Goal: Transaction & Acquisition: Purchase product/service

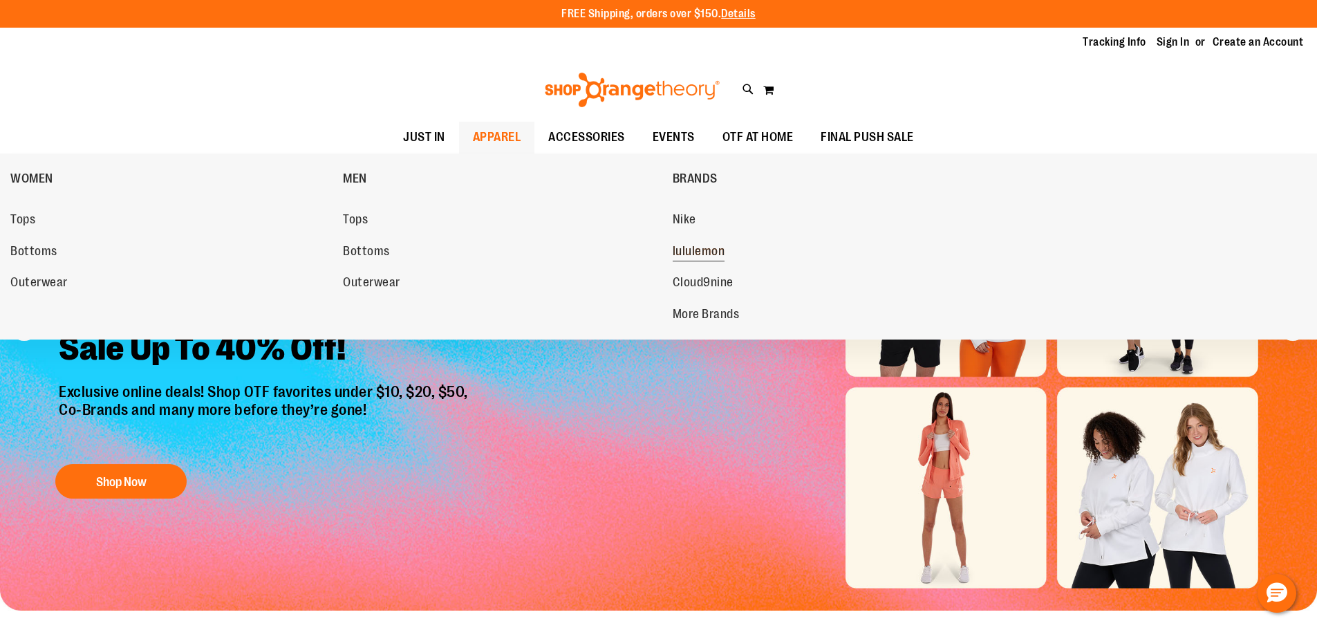
click at [698, 250] on span "lululemon" at bounding box center [699, 252] width 53 height 17
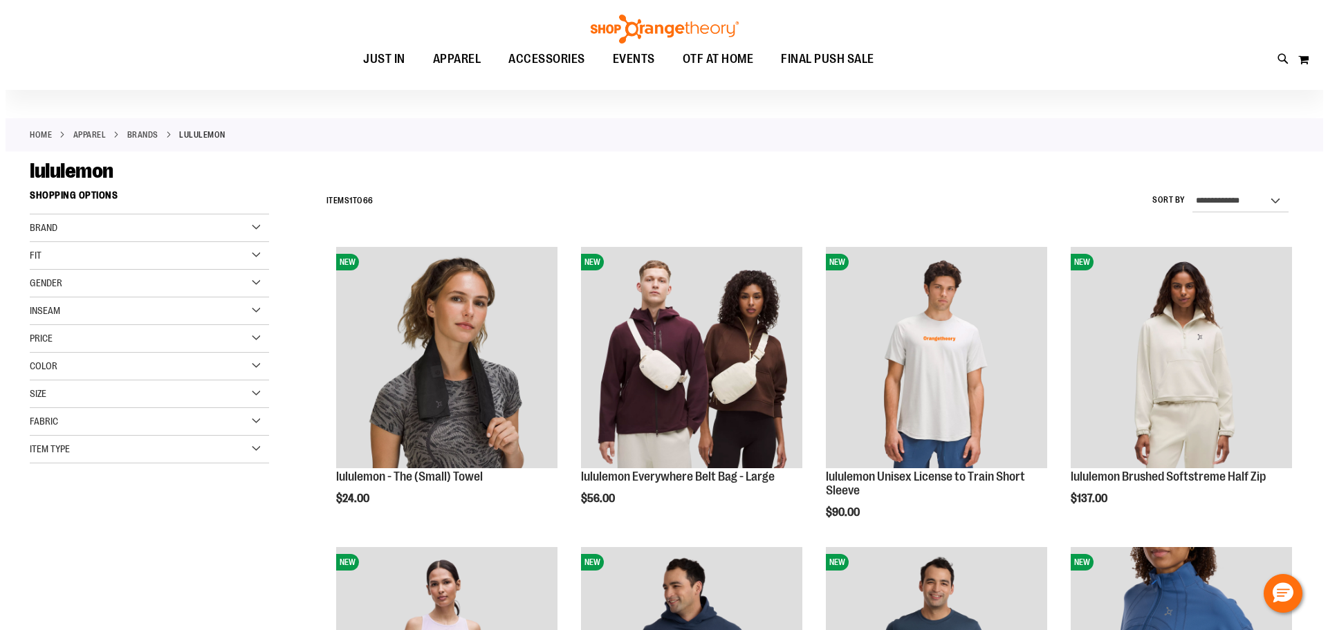
scroll to position [68, 0]
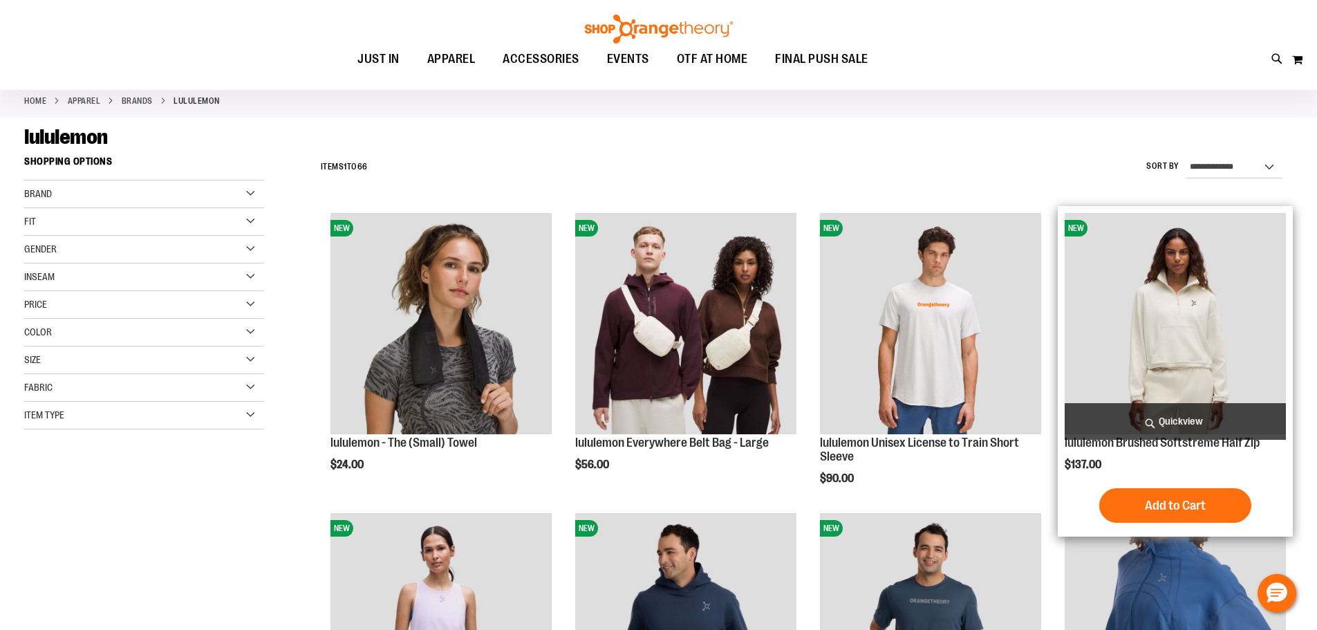
click at [1214, 420] on span "Quickview" at bounding box center [1175, 421] width 221 height 37
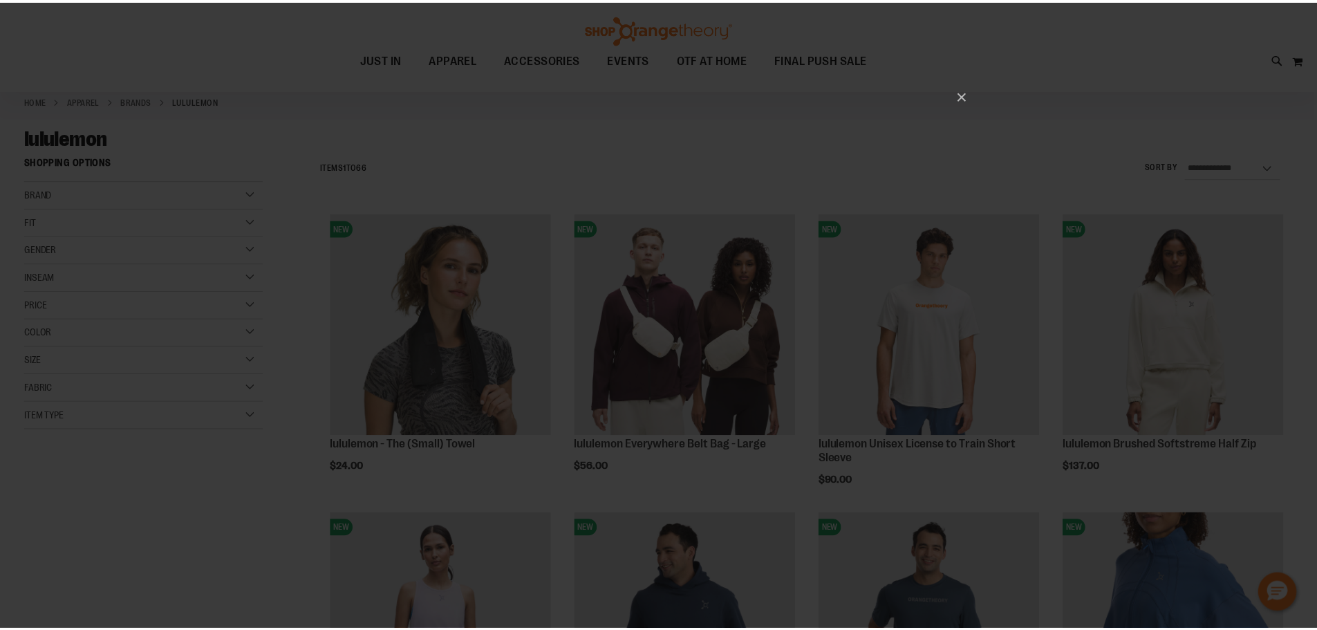
scroll to position [0, 0]
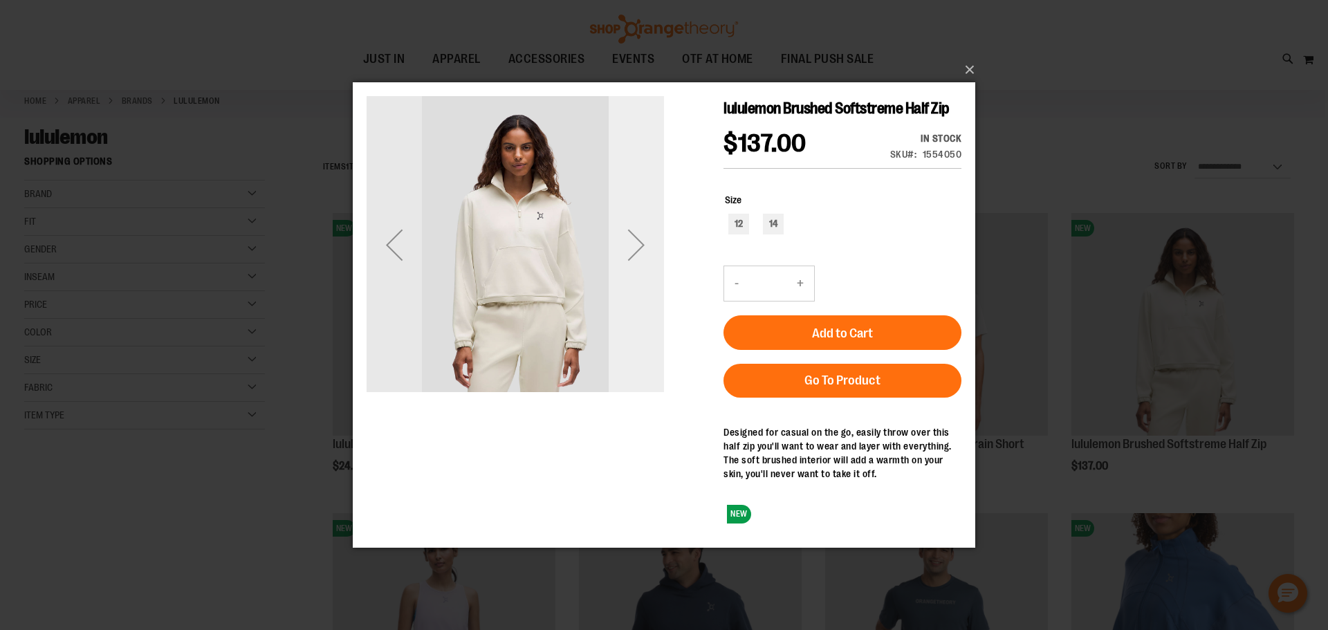
click at [640, 249] on div "Next" at bounding box center [636, 243] width 55 height 55
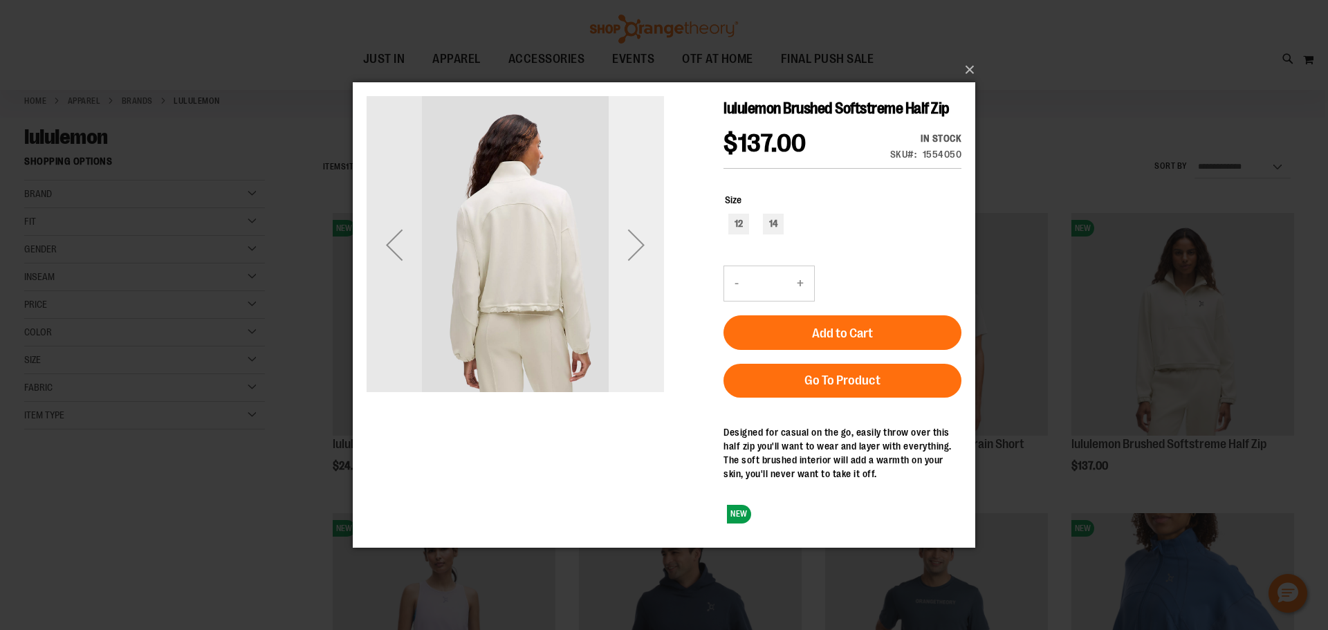
click at [640, 249] on div "Next" at bounding box center [636, 243] width 55 height 55
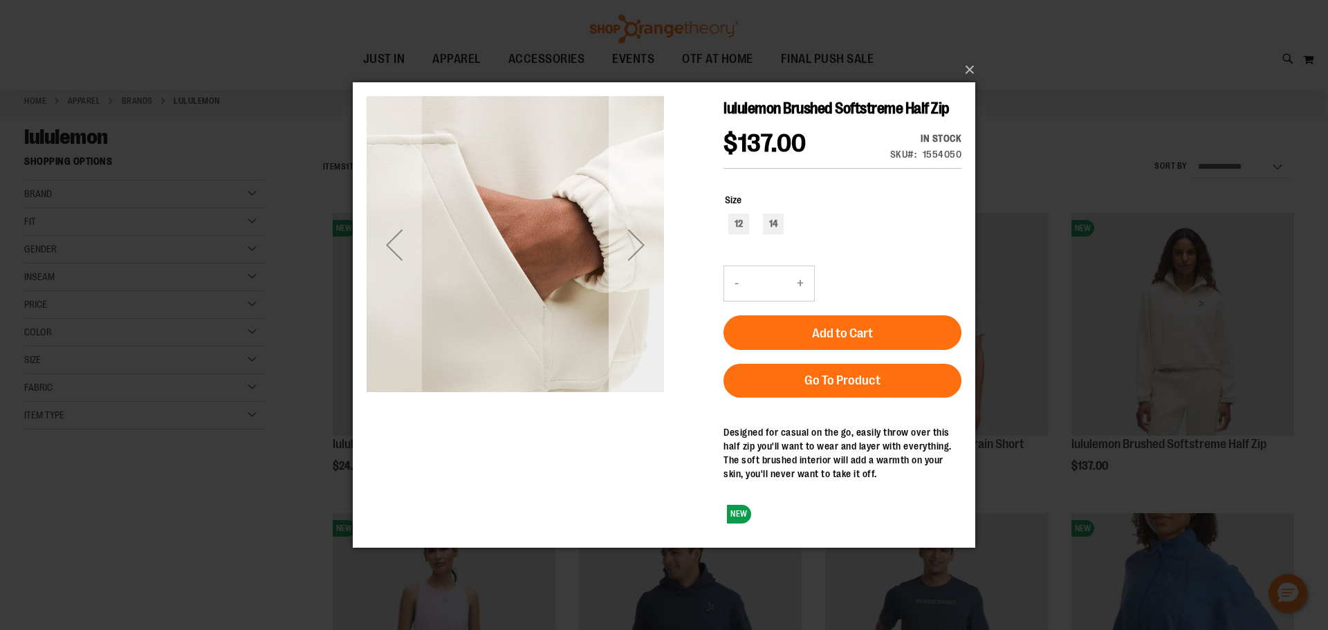
click at [640, 249] on div "Next" at bounding box center [636, 243] width 55 height 55
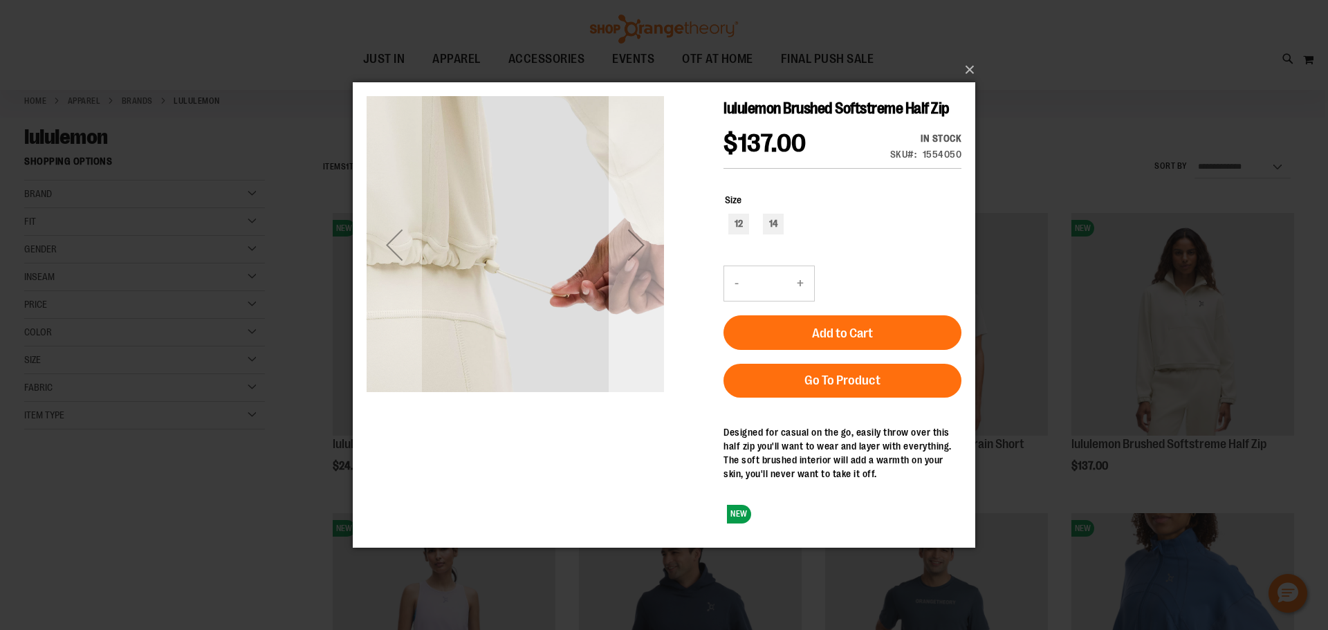
click at [640, 249] on div "Next" at bounding box center [636, 243] width 55 height 55
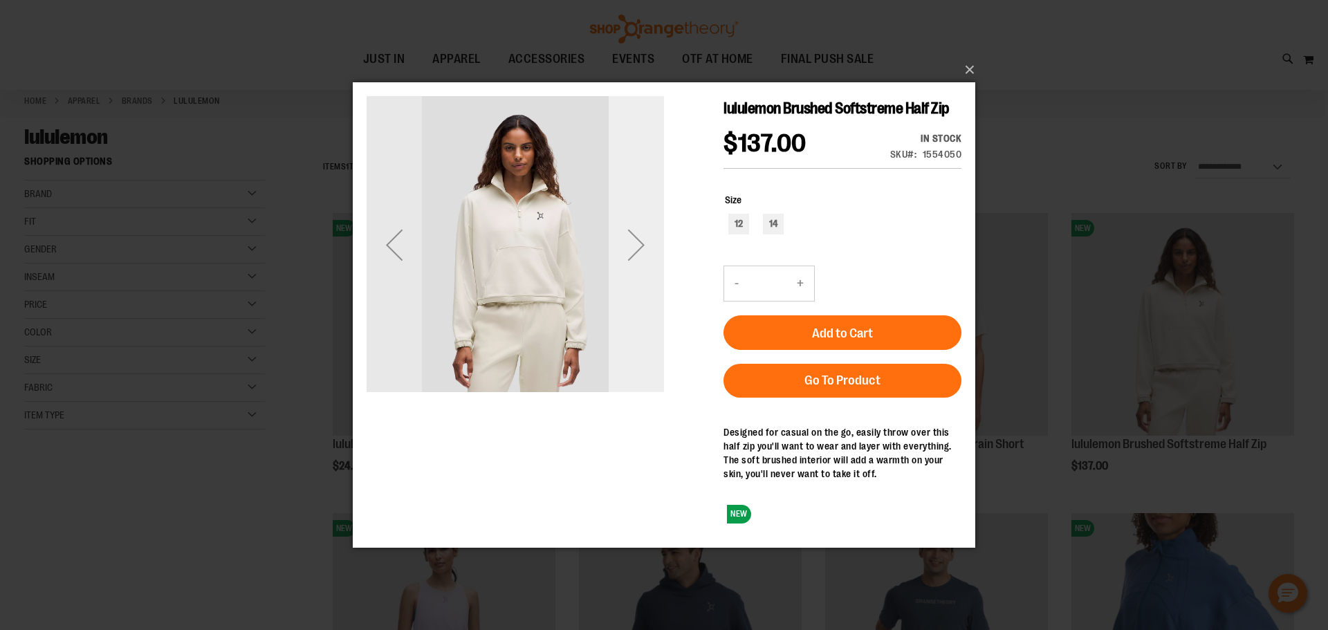
click at [640, 249] on div "Next" at bounding box center [636, 243] width 55 height 55
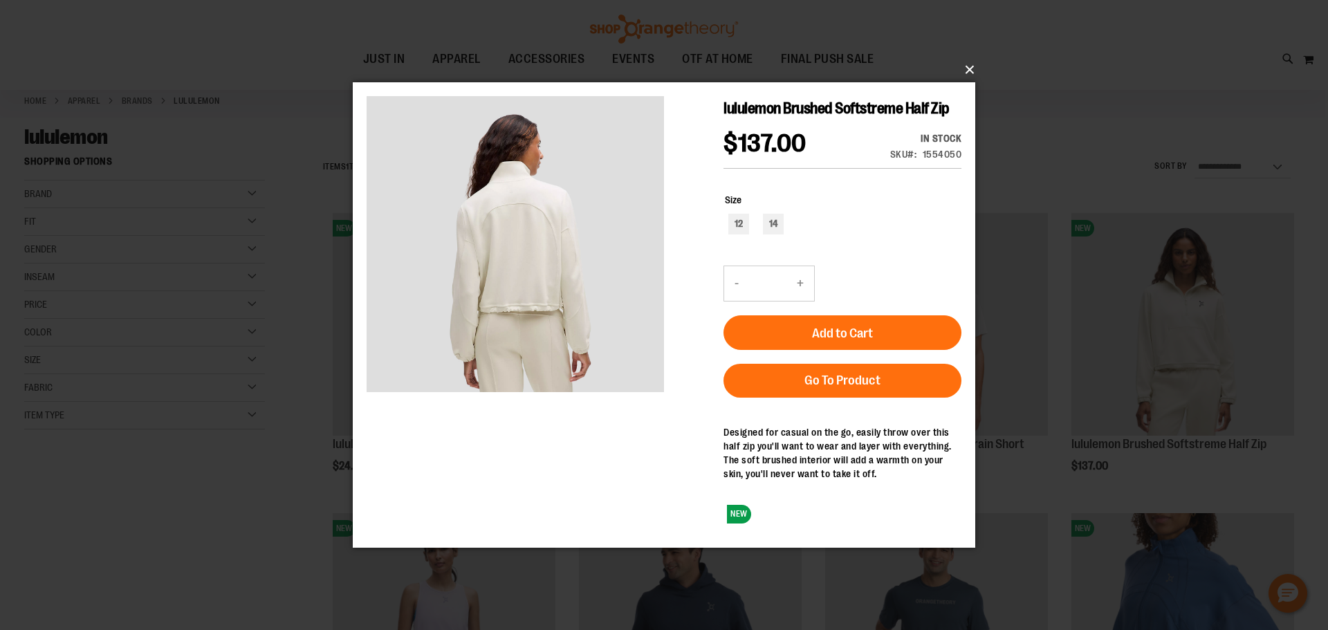
click at [968, 65] on button "×" at bounding box center [668, 70] width 622 height 30
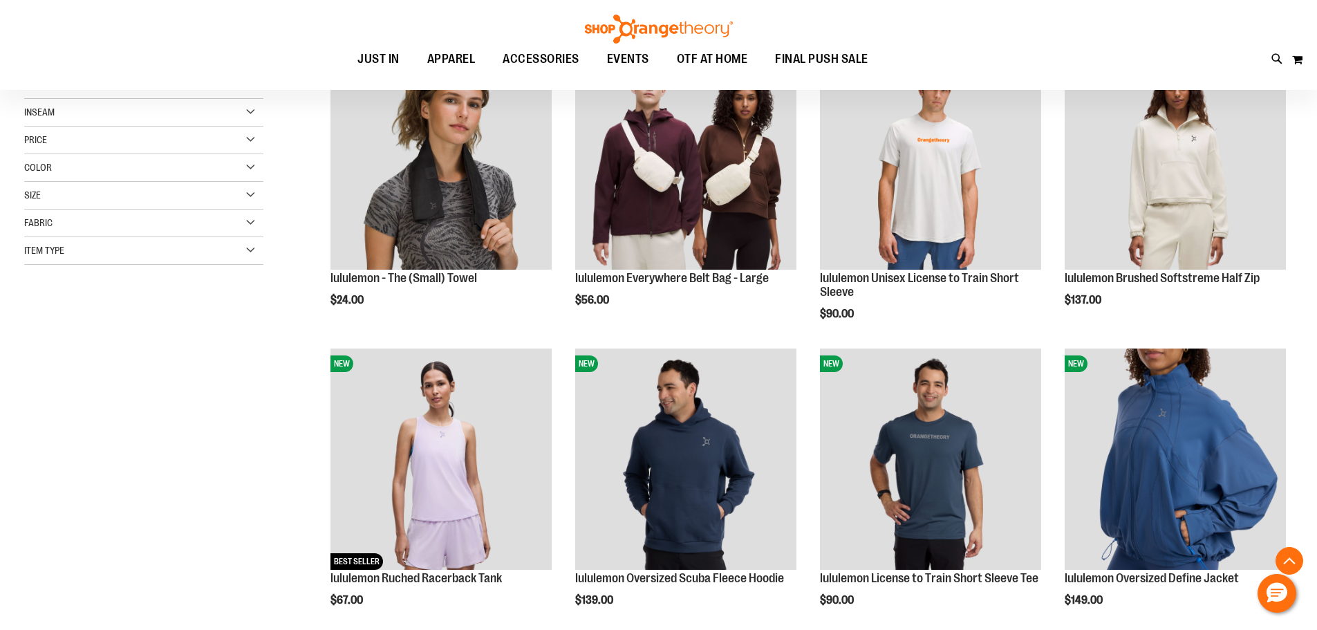
scroll to position [276, 0]
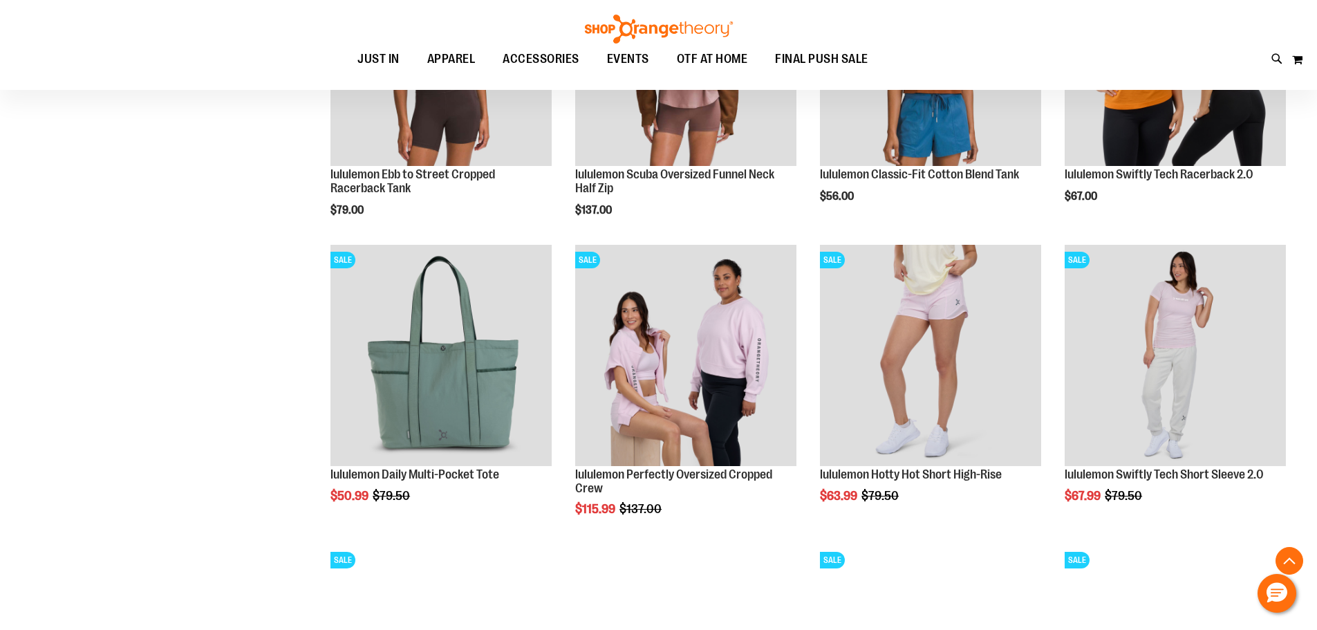
scroll to position [1244, 0]
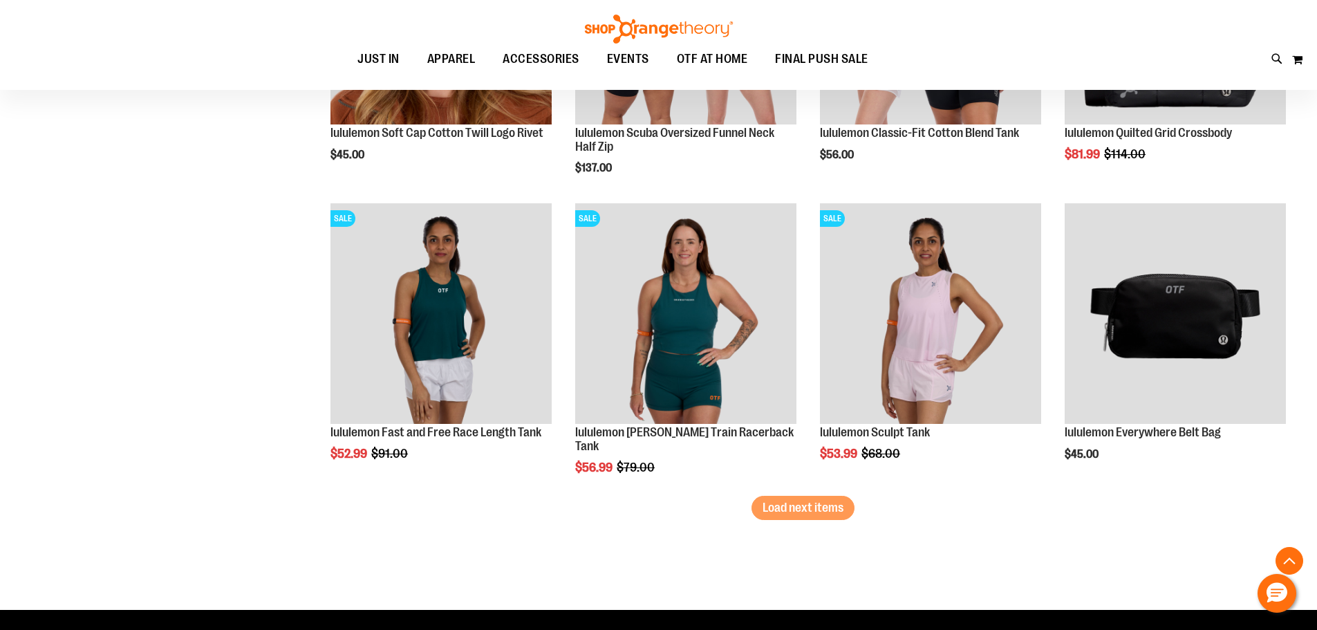
scroll to position [2489, 0]
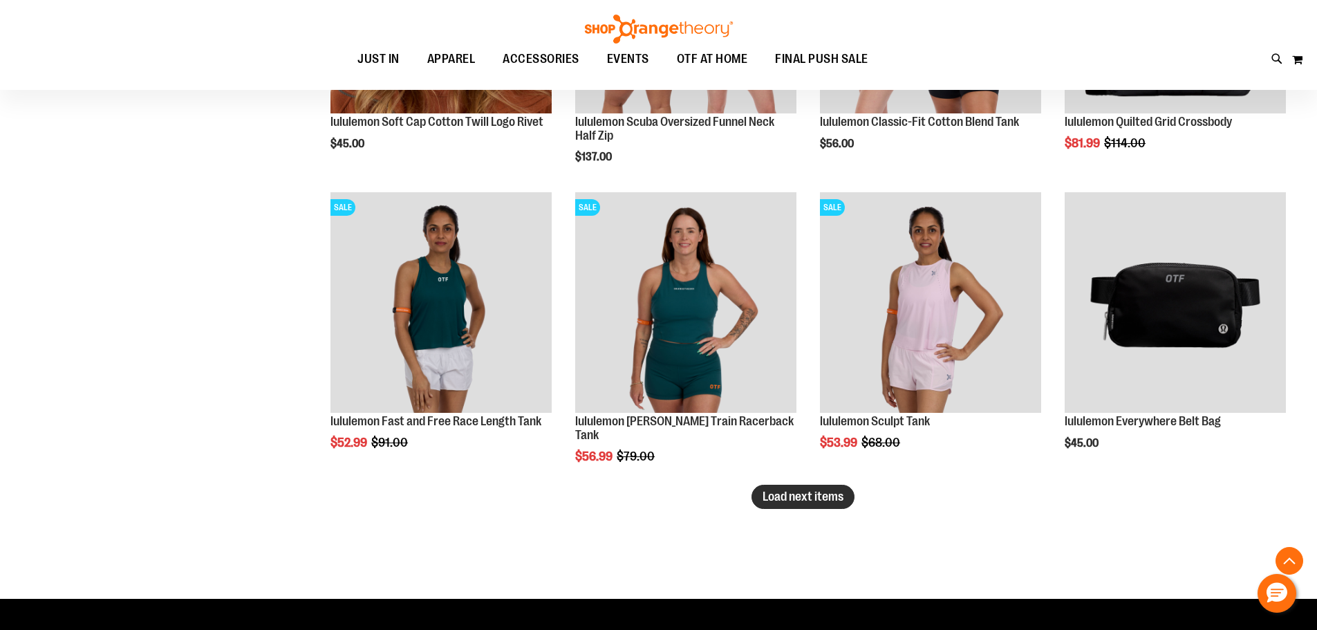
click at [829, 496] on span "Load next items" at bounding box center [803, 497] width 81 height 14
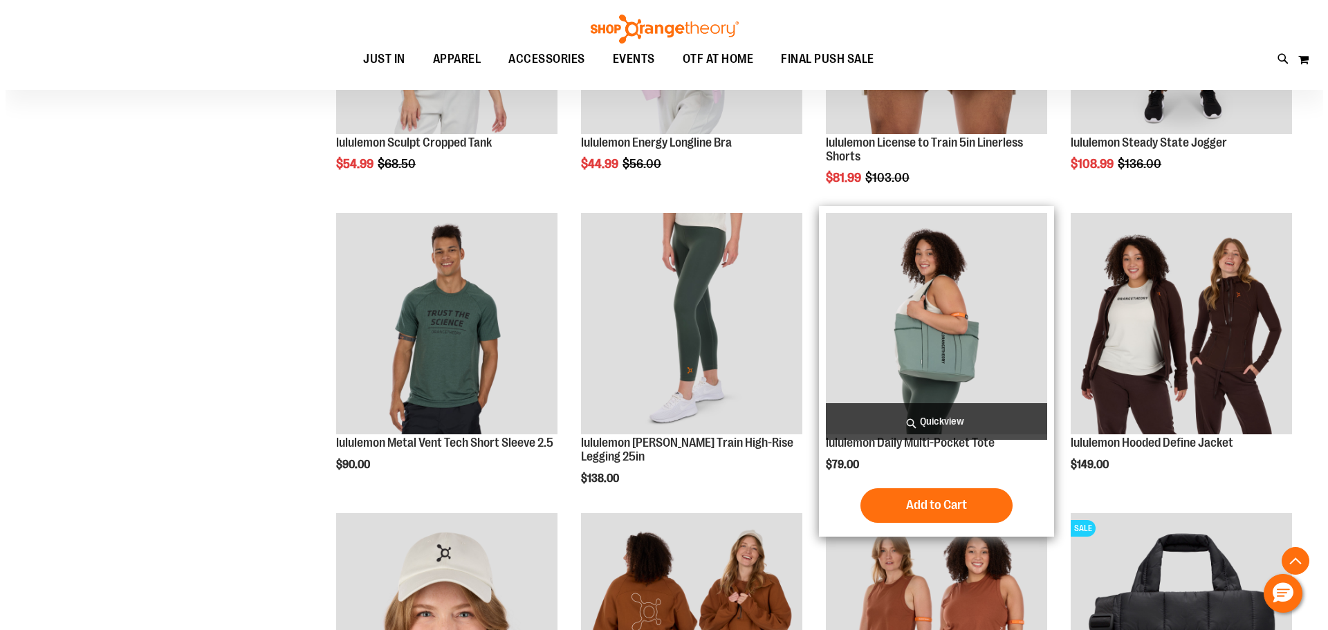
scroll to position [1867, 0]
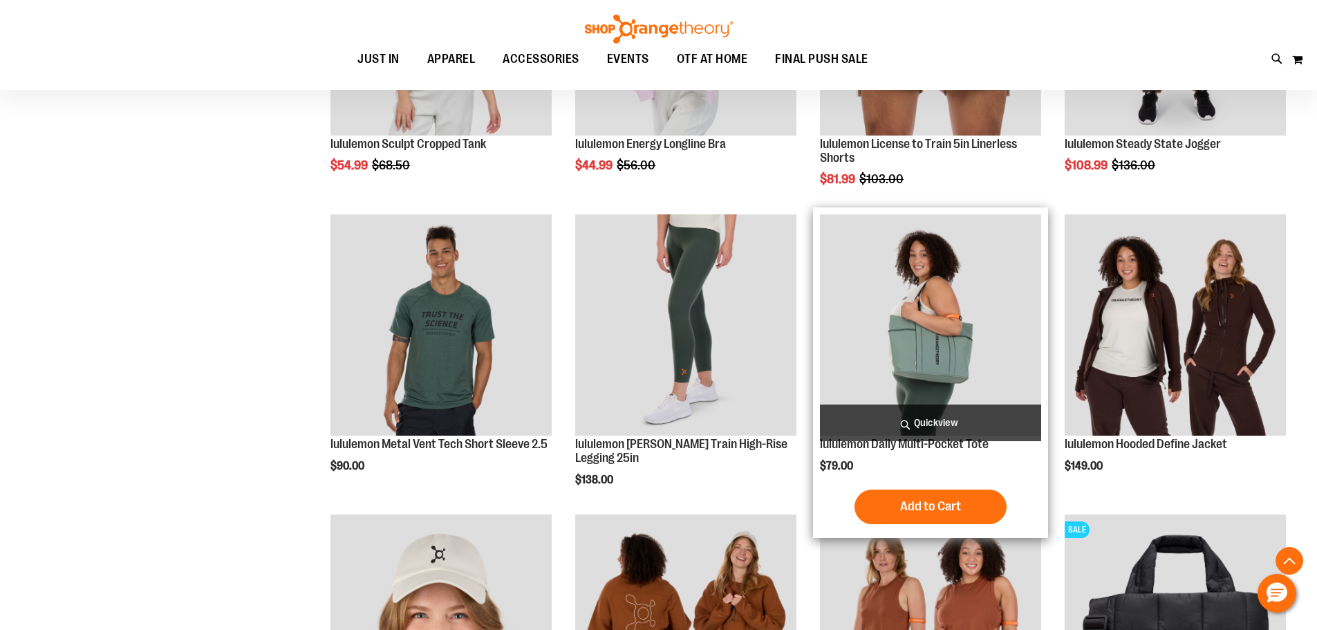
click at [936, 416] on span "Quickview" at bounding box center [930, 423] width 221 height 37
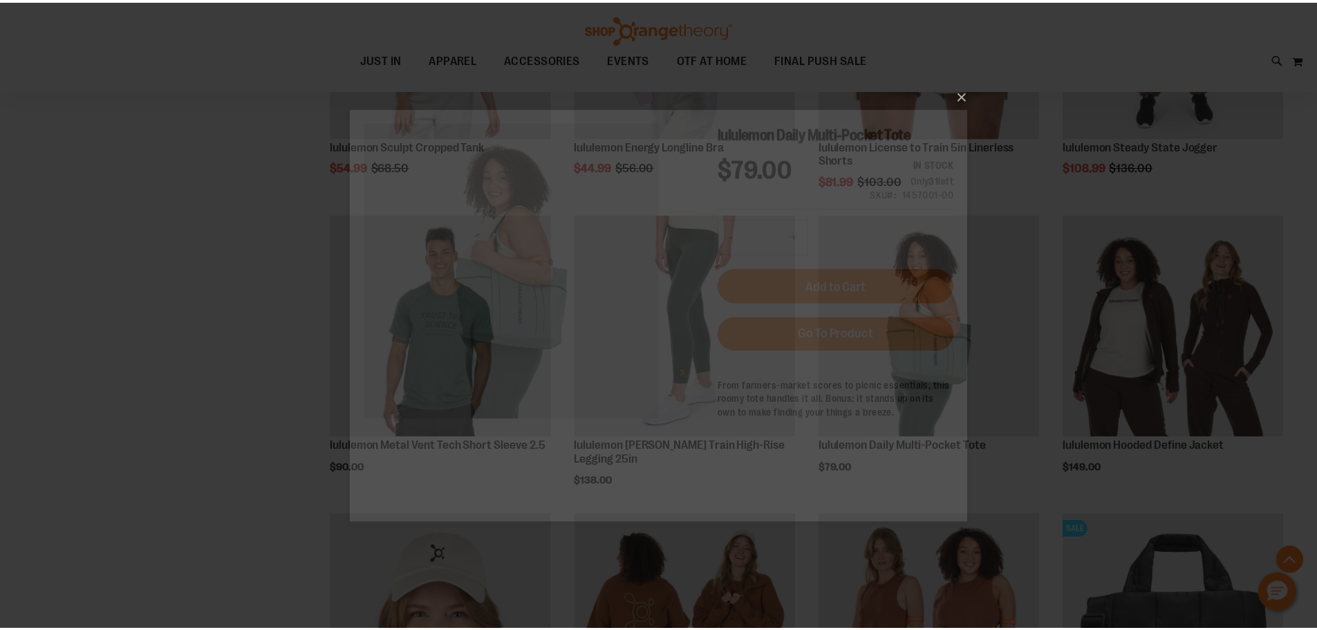
scroll to position [0, 0]
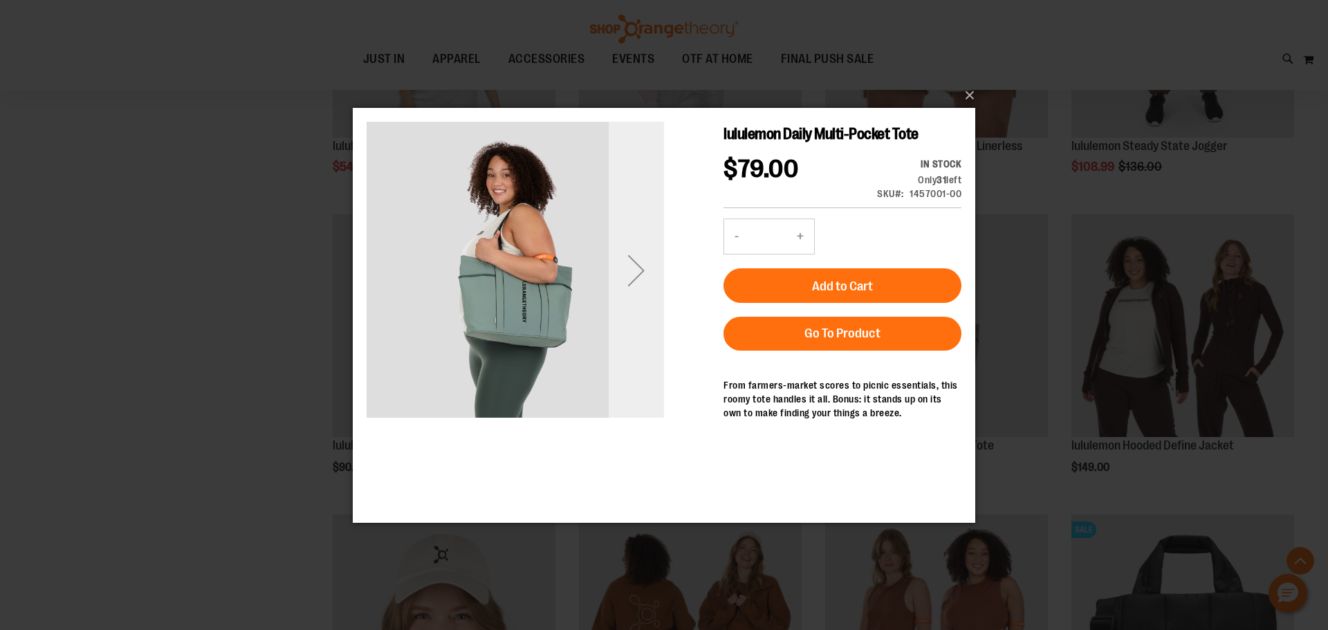
click at [633, 262] on div "Next" at bounding box center [636, 269] width 55 height 55
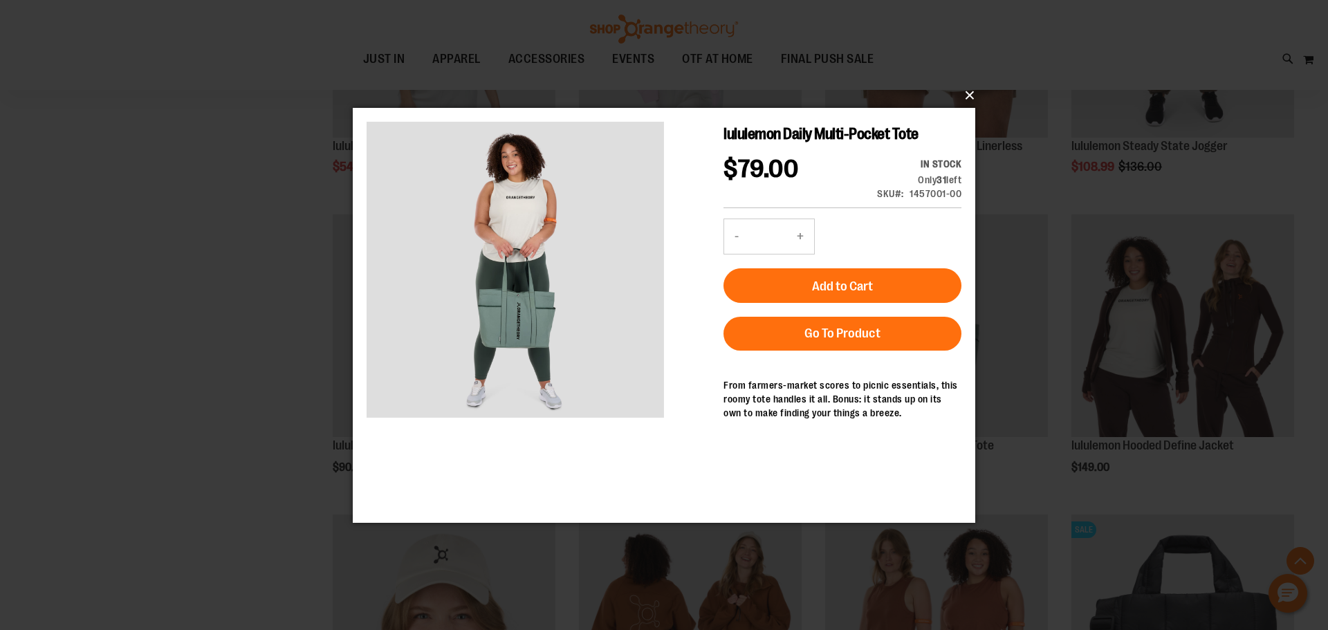
click at [969, 90] on button "×" at bounding box center [668, 95] width 622 height 30
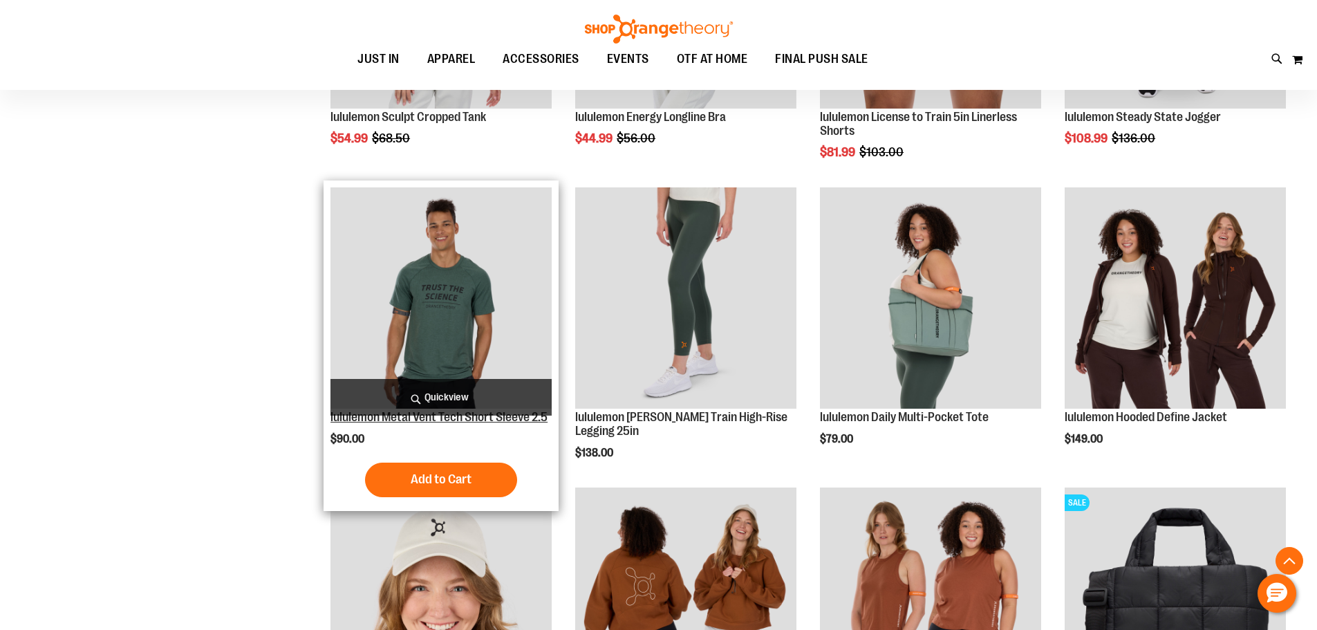
scroll to position [1867, 0]
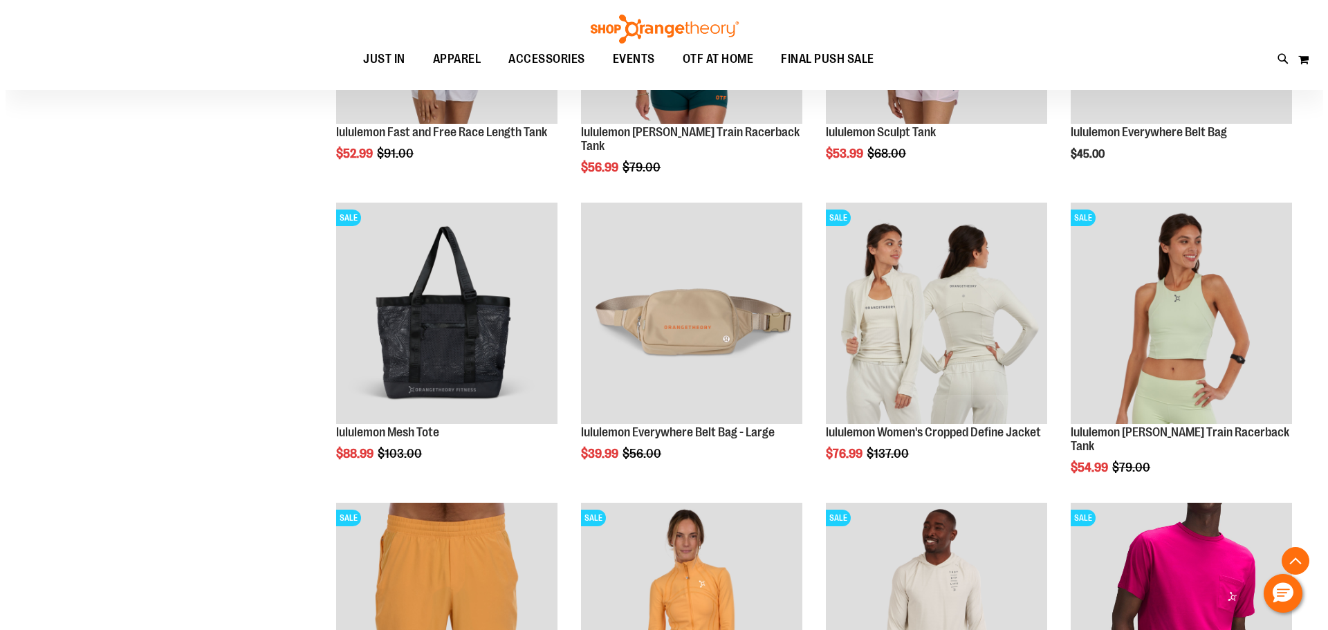
scroll to position [2835, 0]
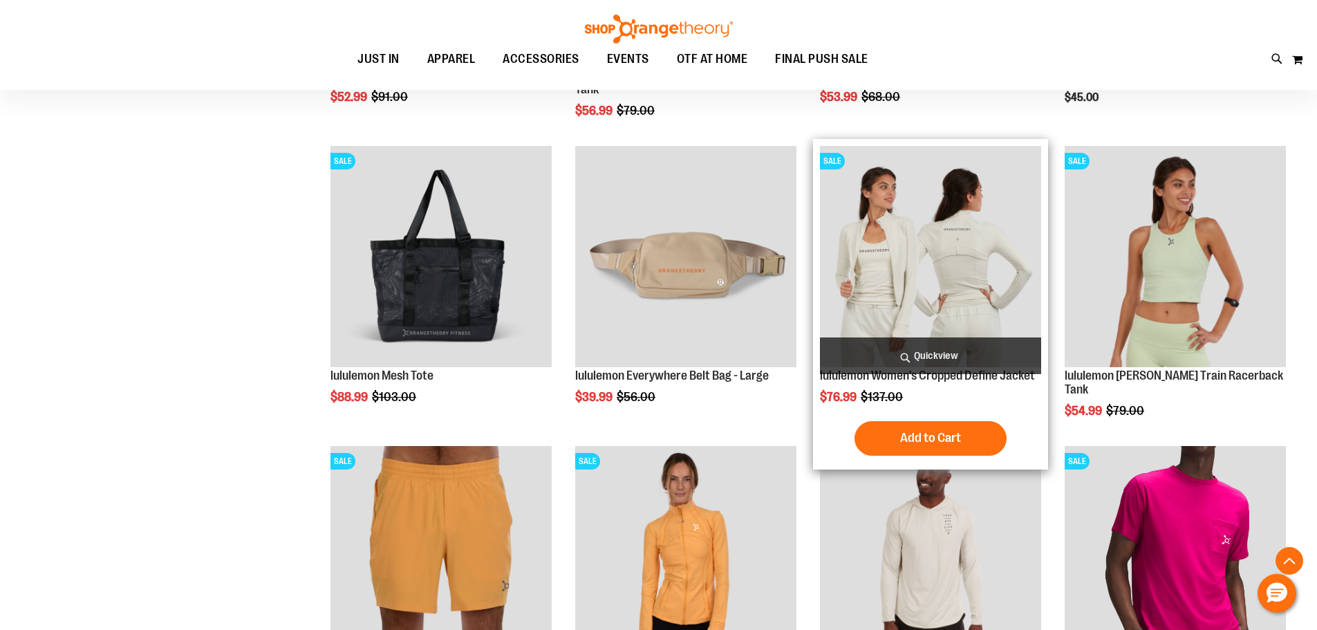
click at [887, 361] on span "Quickview" at bounding box center [930, 355] width 221 height 37
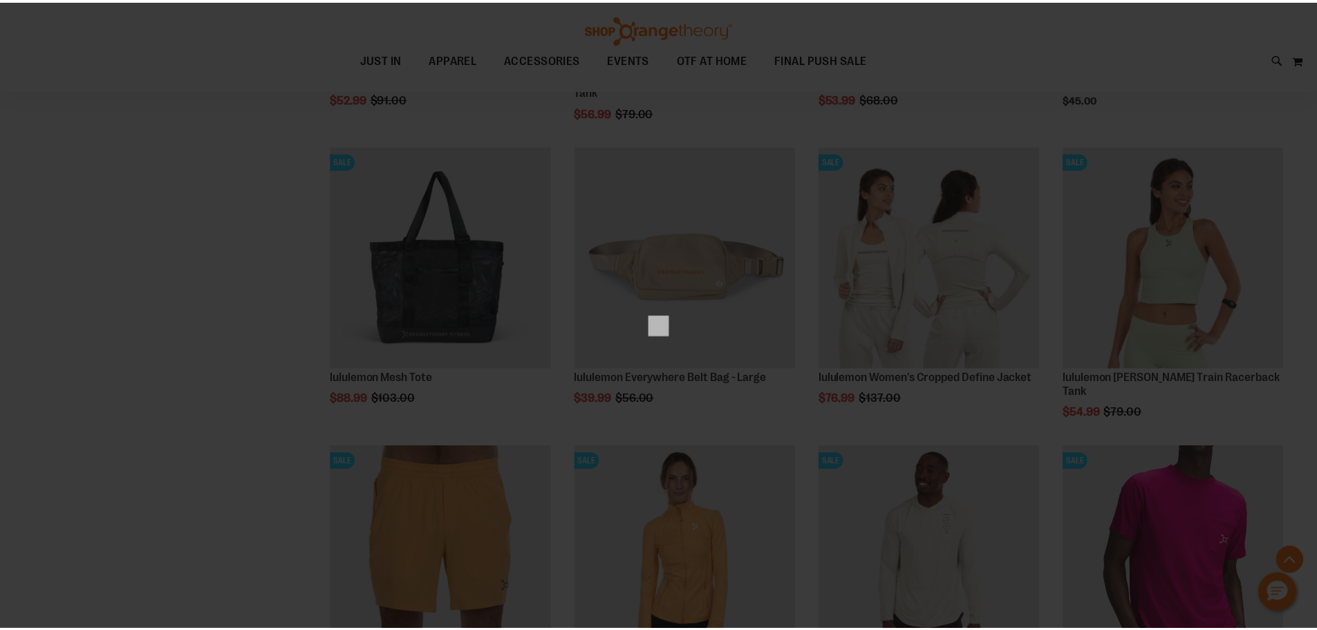
scroll to position [0, 0]
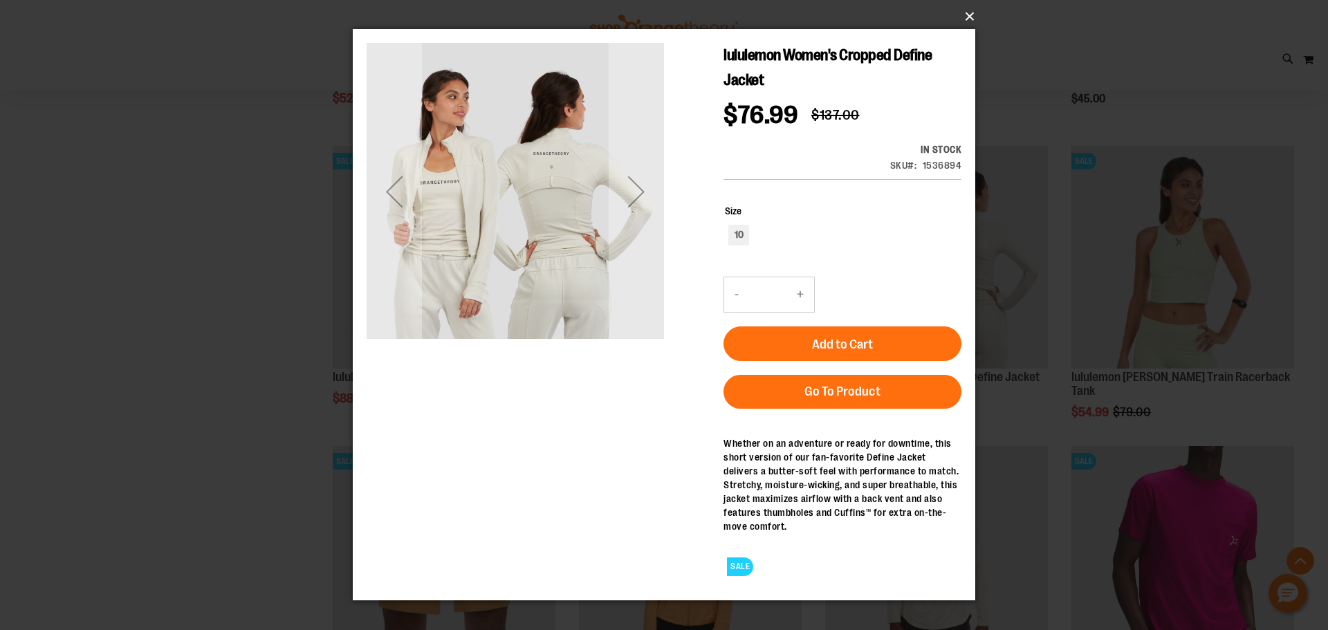
click at [974, 14] on button "×" at bounding box center [668, 16] width 622 height 30
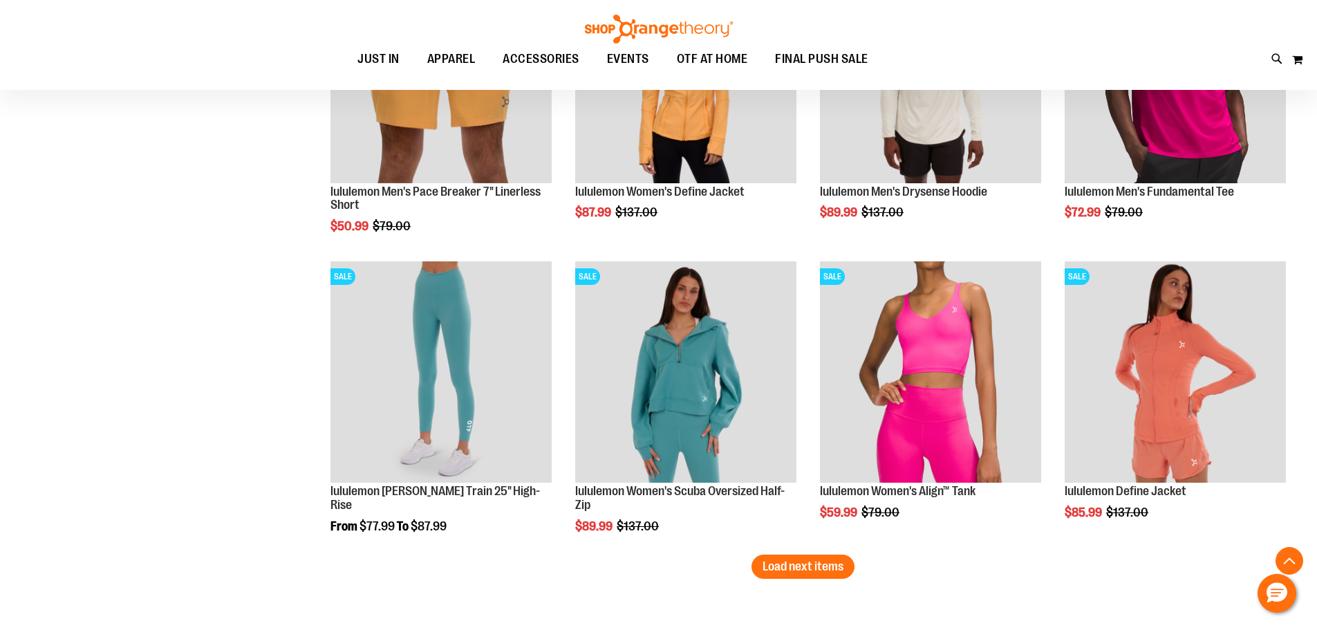
scroll to position [3388, 0]
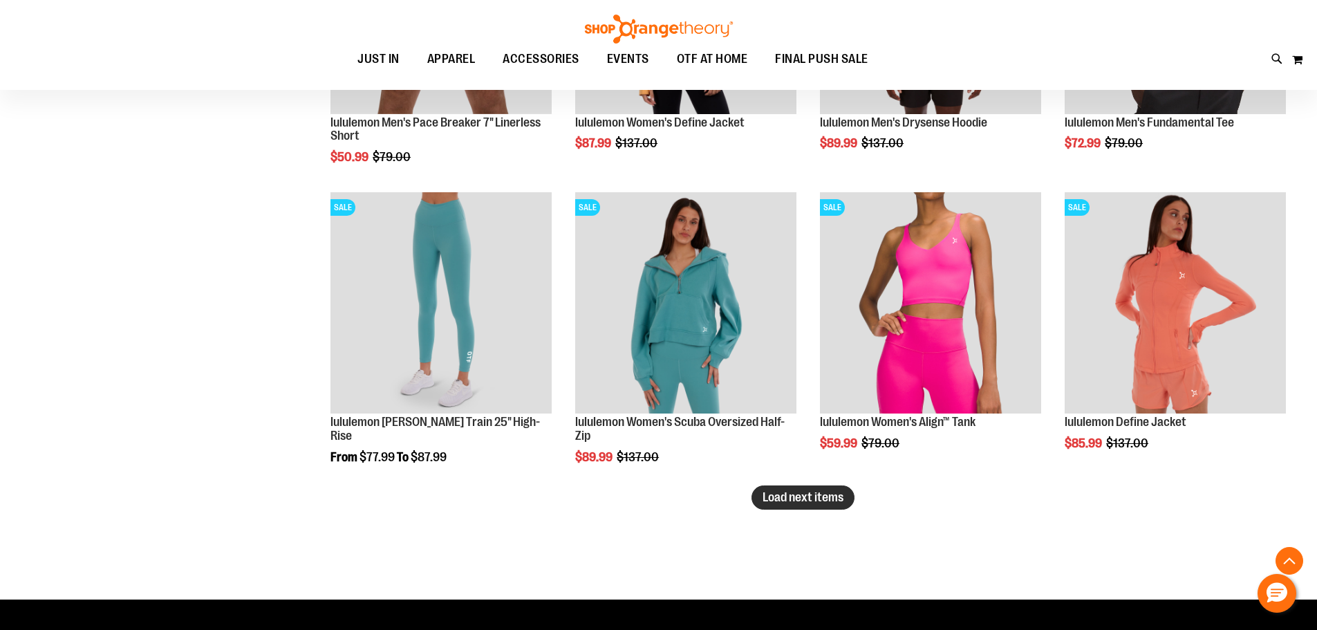
click at [788, 501] on span "Load next items" at bounding box center [803, 497] width 81 height 14
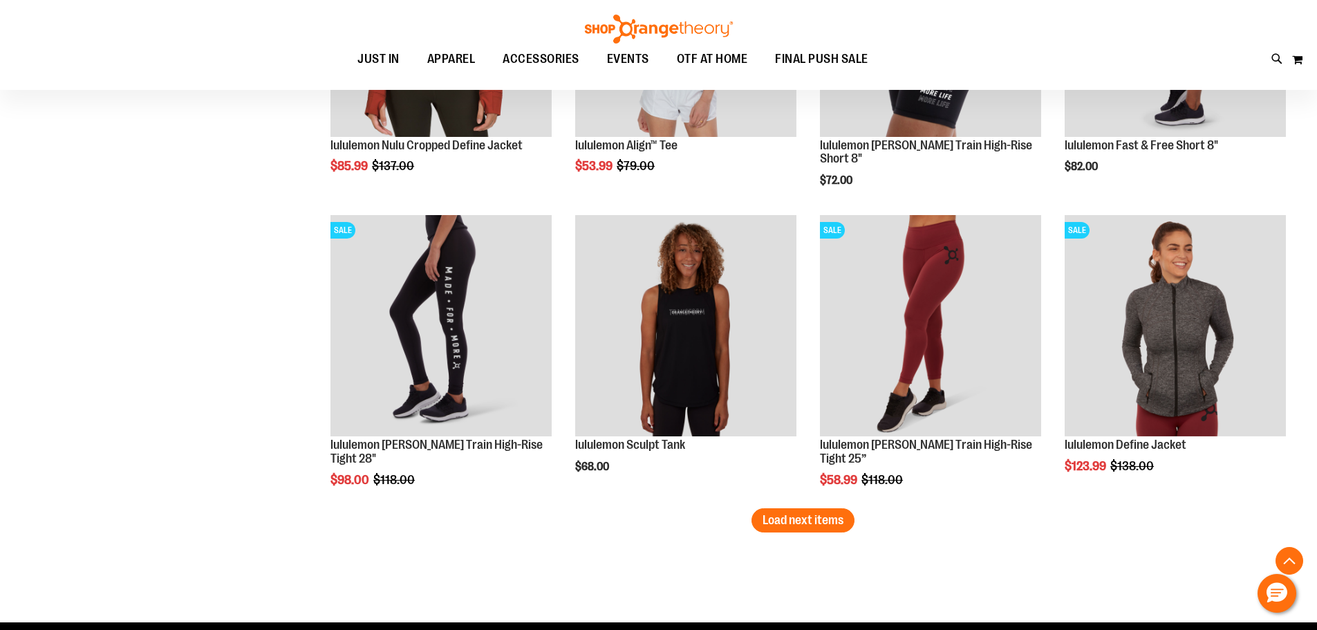
scroll to position [4287, 0]
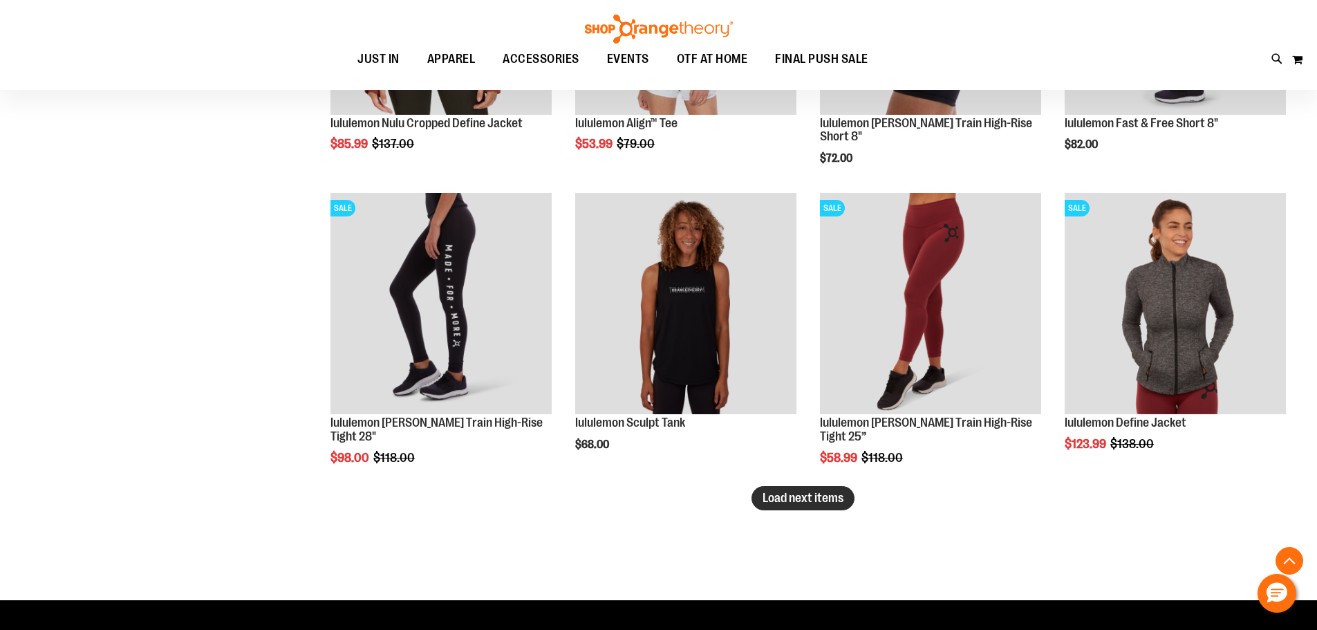
click at [777, 500] on span "Load next items" at bounding box center [803, 498] width 81 height 14
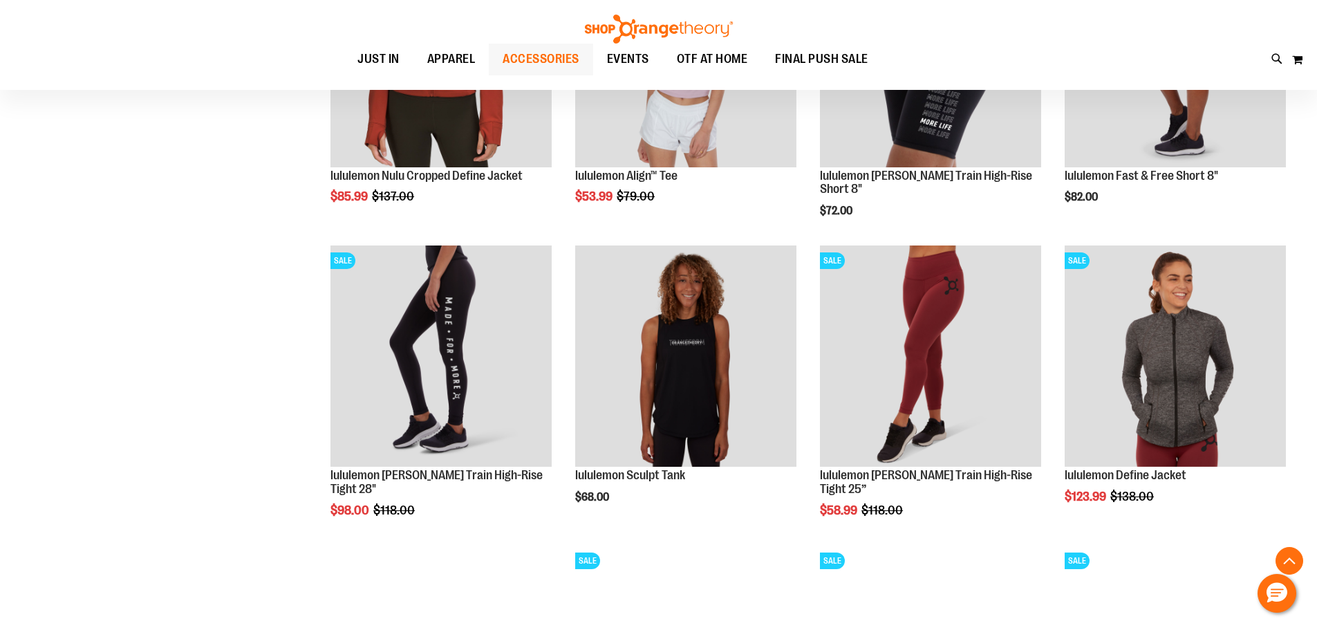
scroll to position [4229, 0]
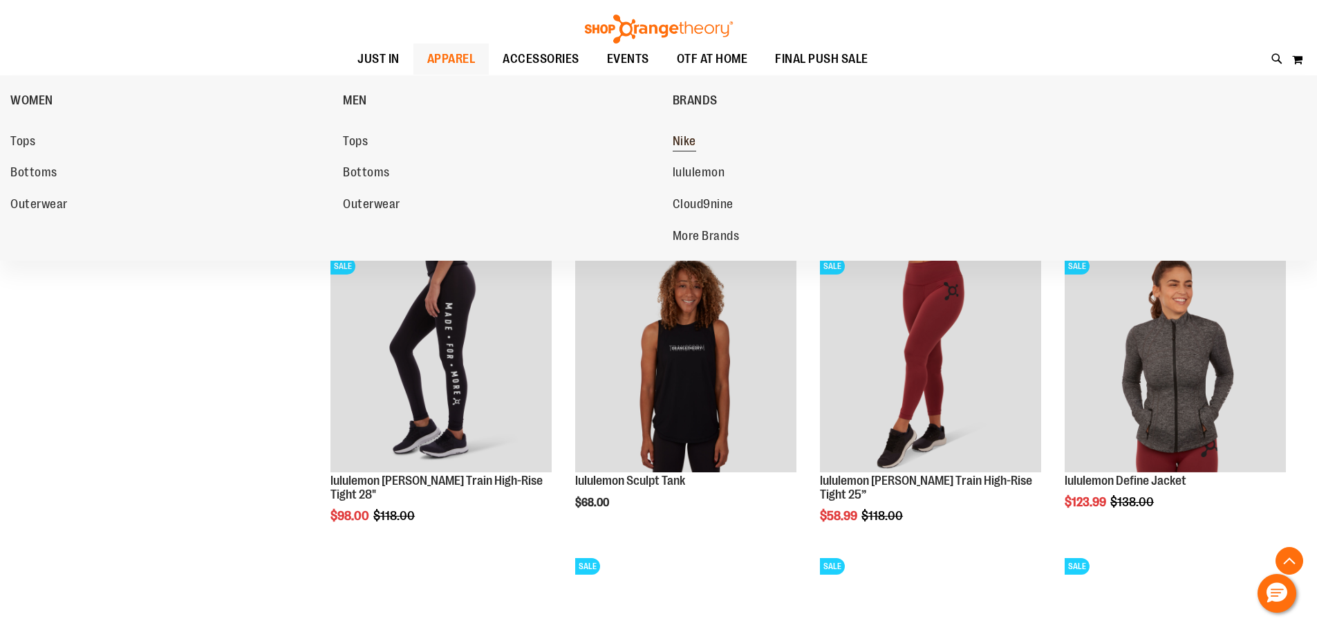
click at [690, 134] on span "Nike" at bounding box center [685, 142] width 24 height 17
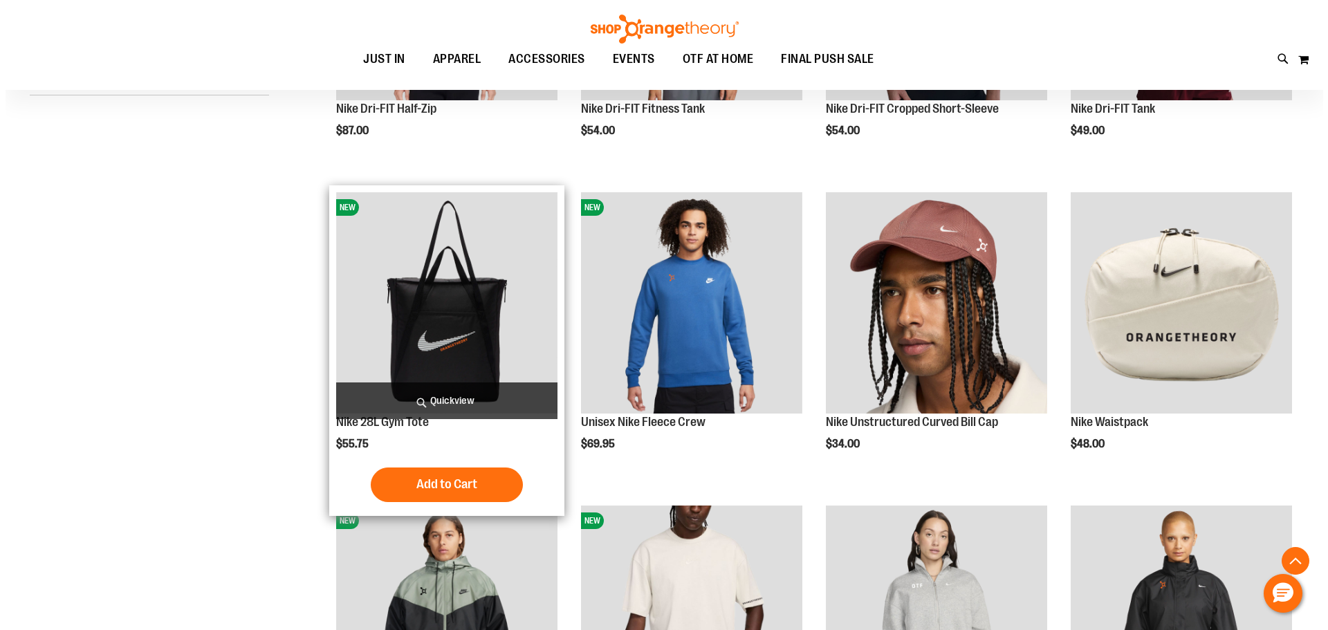
scroll to position [415, 0]
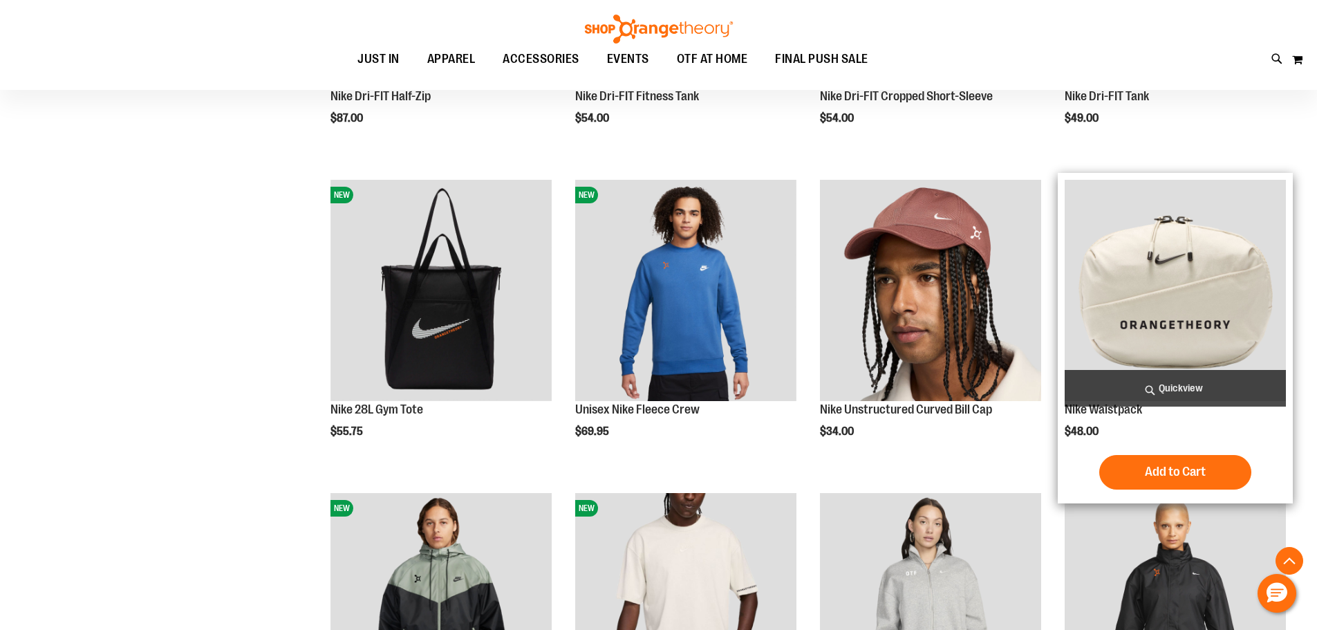
click at [1209, 388] on span "Quickview" at bounding box center [1175, 388] width 221 height 37
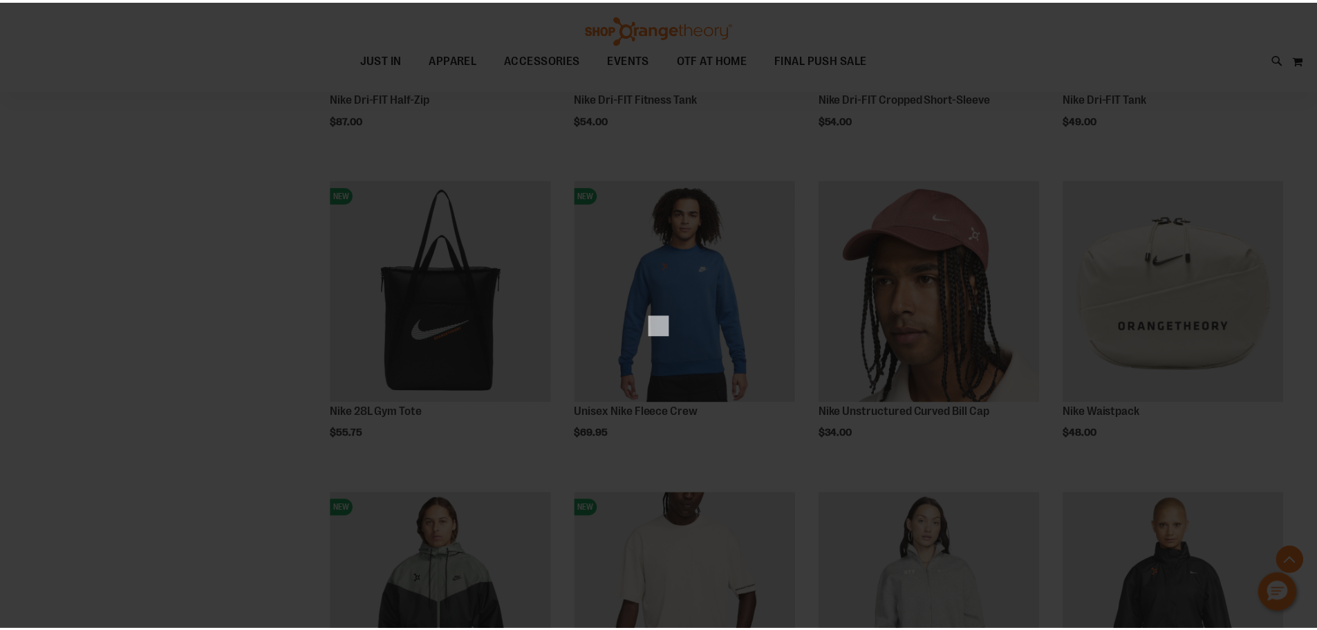
scroll to position [0, 0]
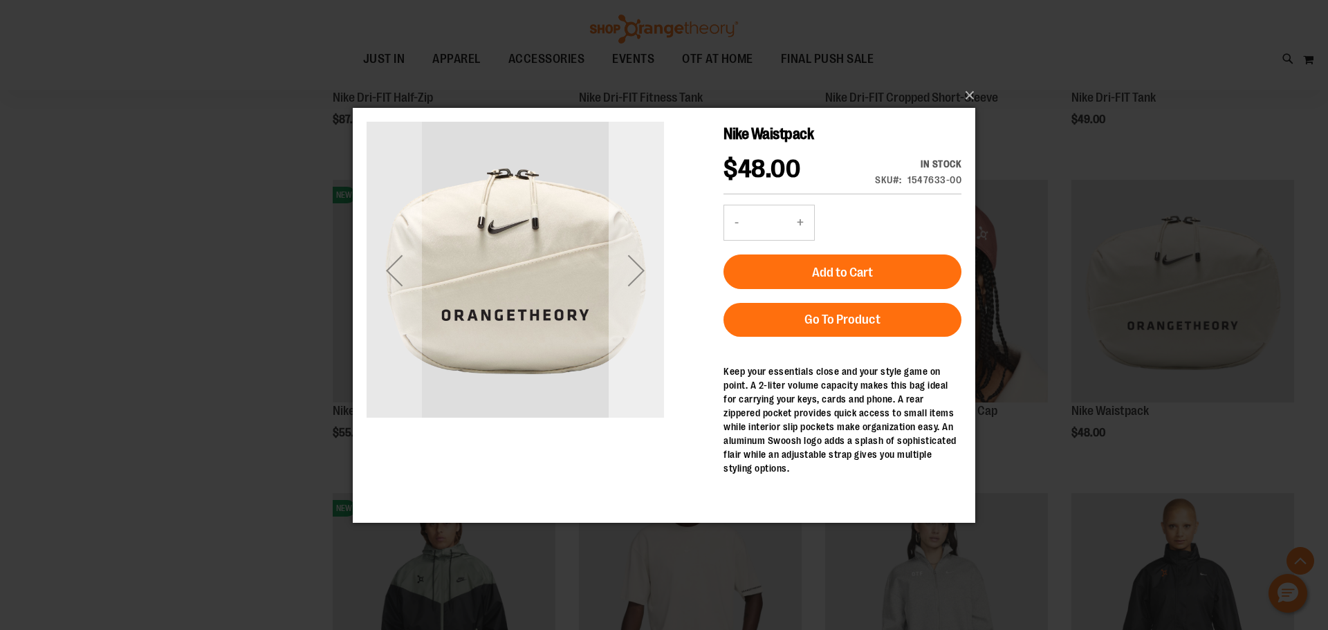
click at [635, 268] on div "Next" at bounding box center [636, 269] width 55 height 55
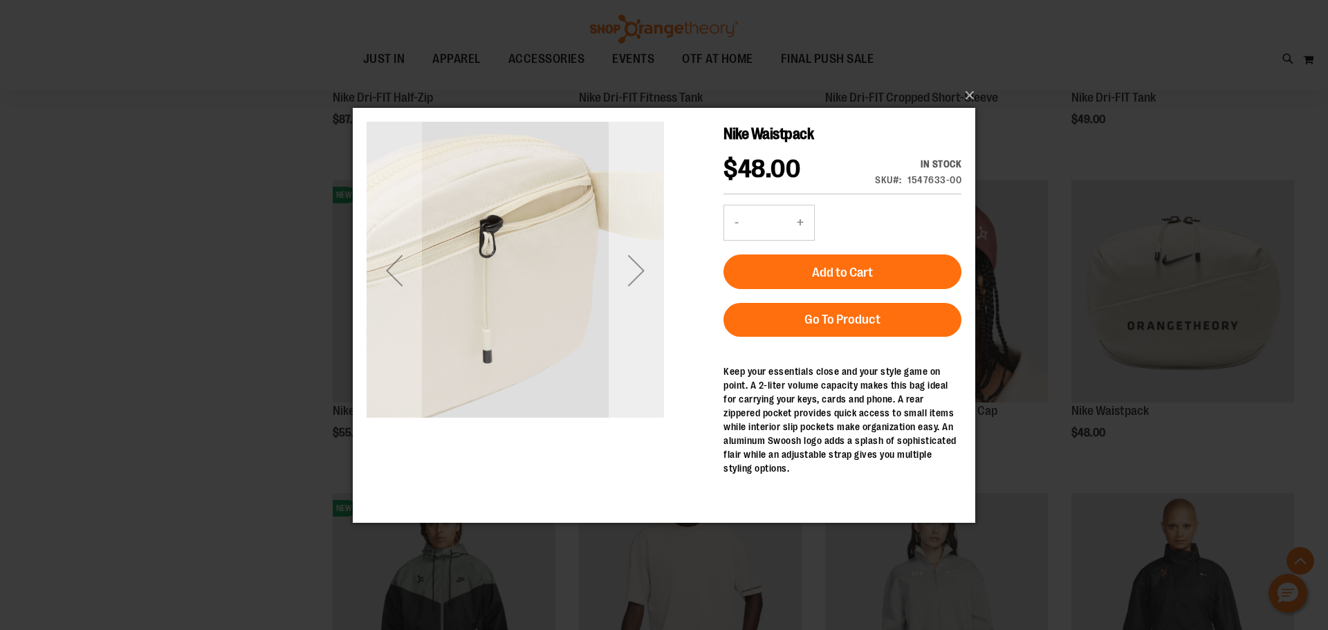
click at [635, 268] on div "Next" at bounding box center [636, 269] width 55 height 55
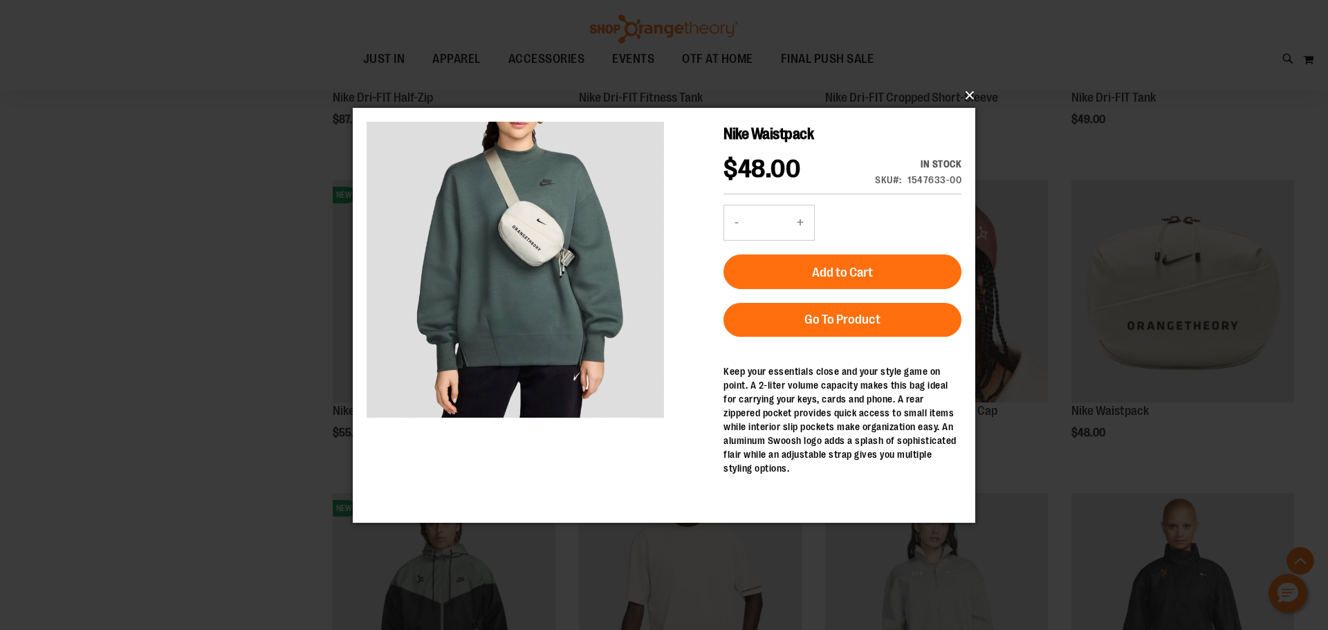
click at [974, 93] on button "×" at bounding box center [668, 95] width 622 height 30
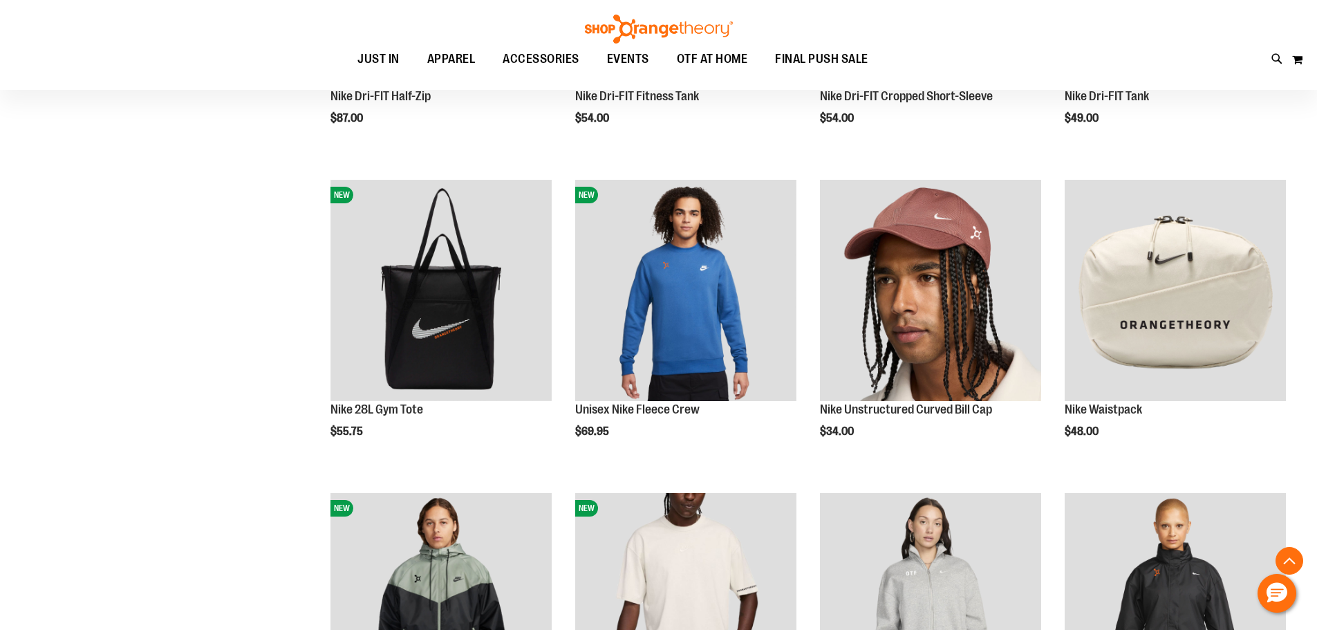
scroll to position [484, 0]
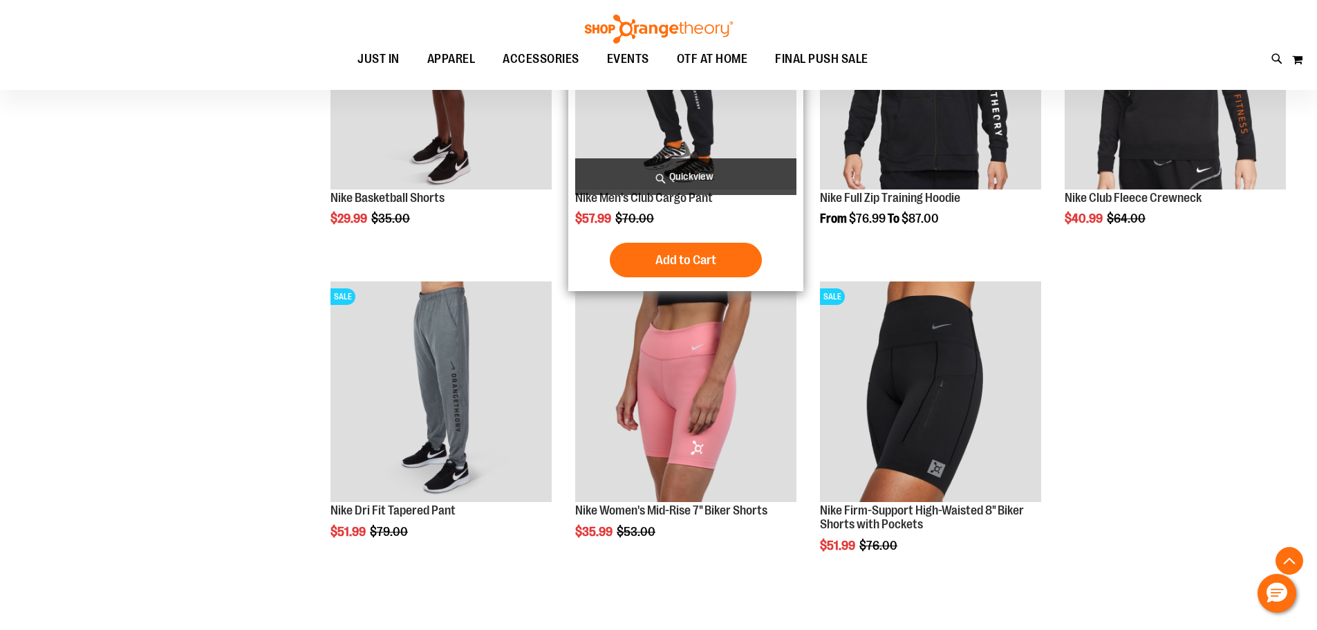
scroll to position [1591, 0]
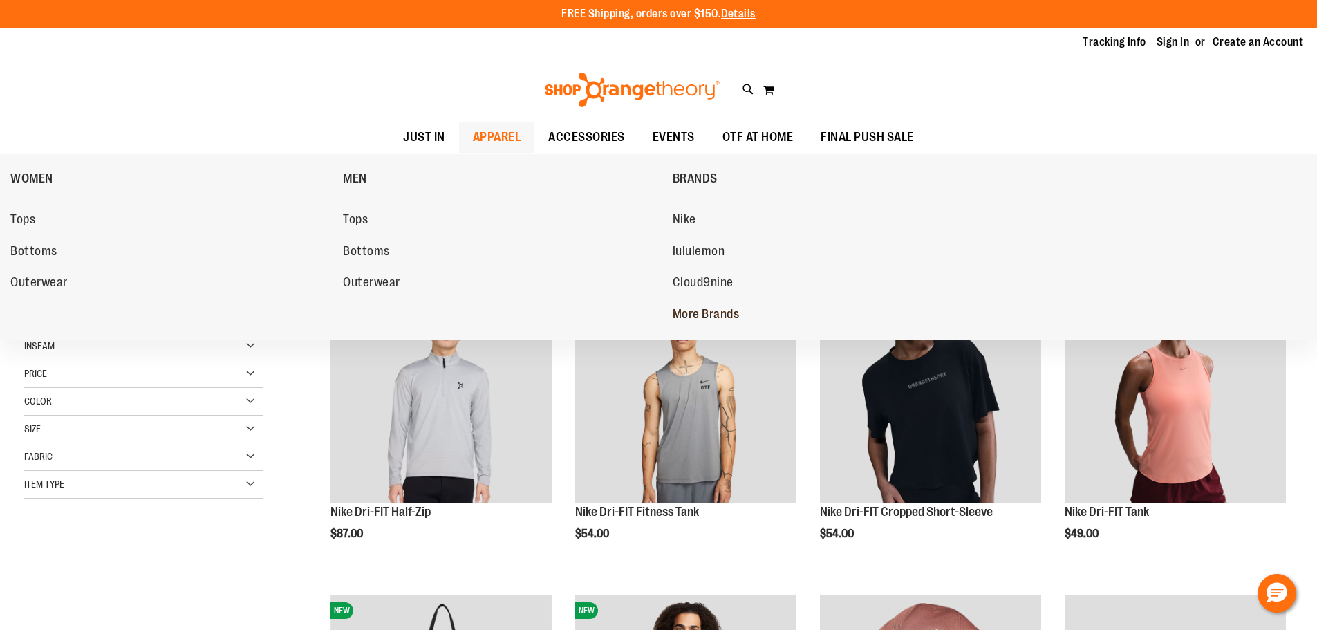
click at [706, 317] on span "More Brands" at bounding box center [706, 315] width 67 height 17
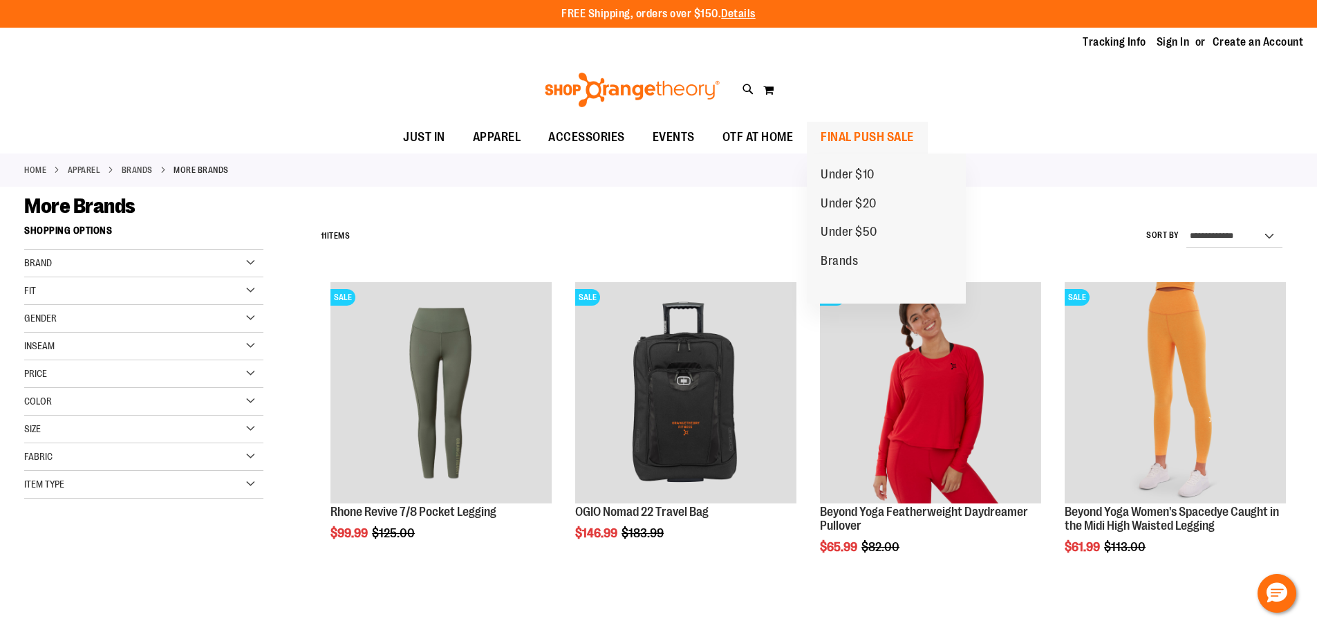
click at [901, 145] on span "FINAL PUSH SALE" at bounding box center [867, 137] width 93 height 31
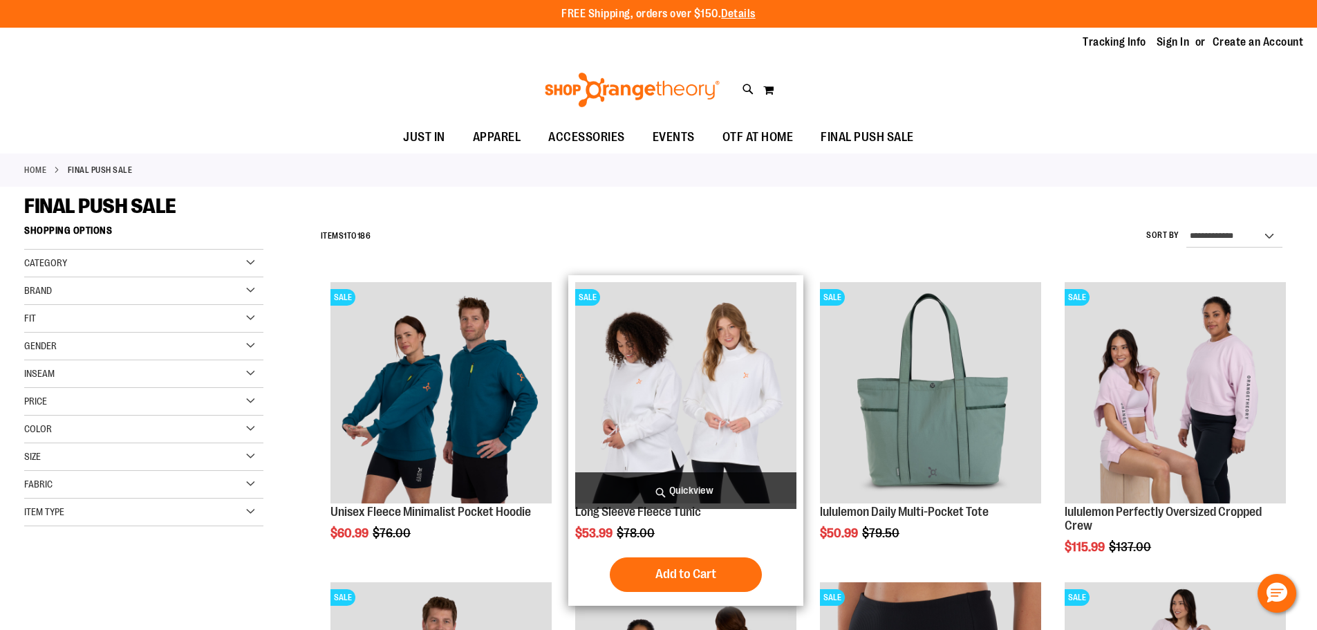
click at [708, 485] on span "Quickview" at bounding box center [685, 490] width 221 height 37
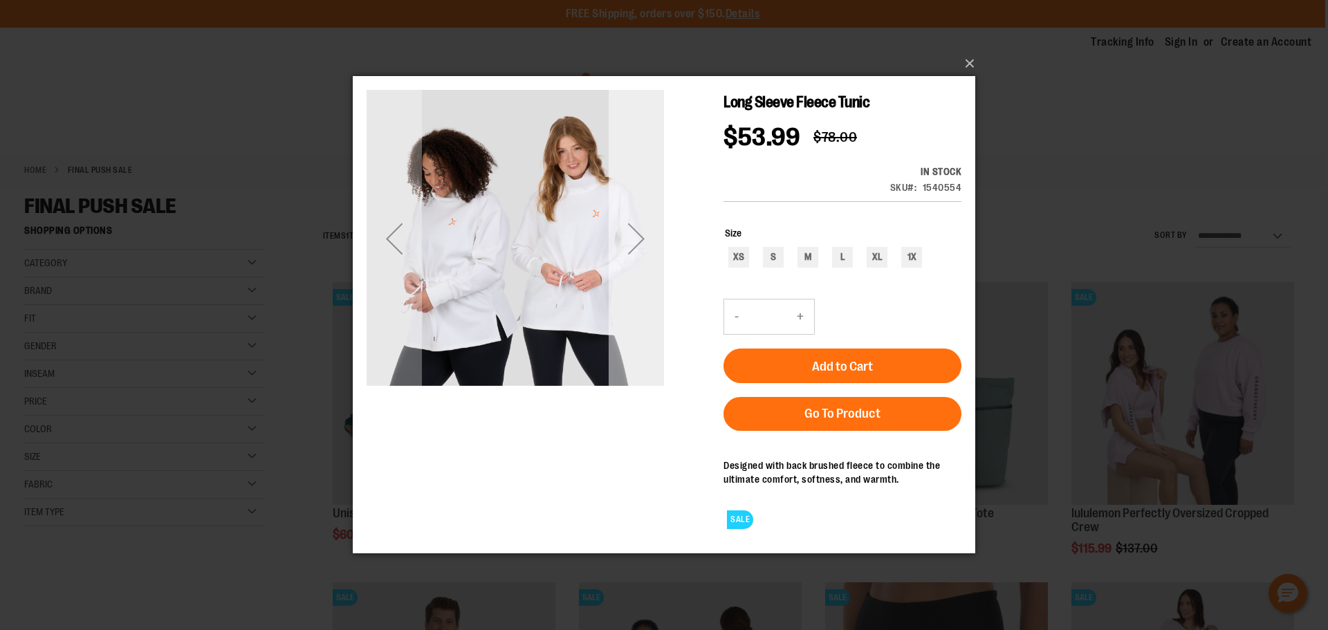
click at [636, 246] on div "Next" at bounding box center [636, 238] width 55 height 55
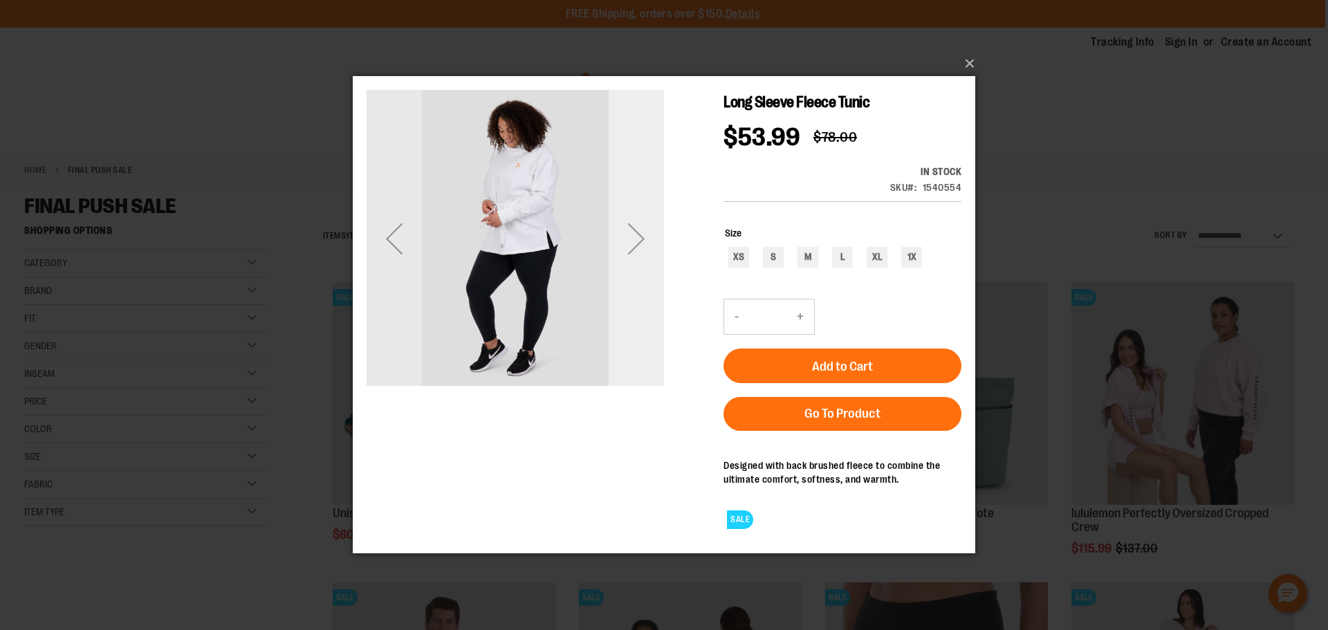
click at [636, 246] on div "Next" at bounding box center [636, 238] width 55 height 55
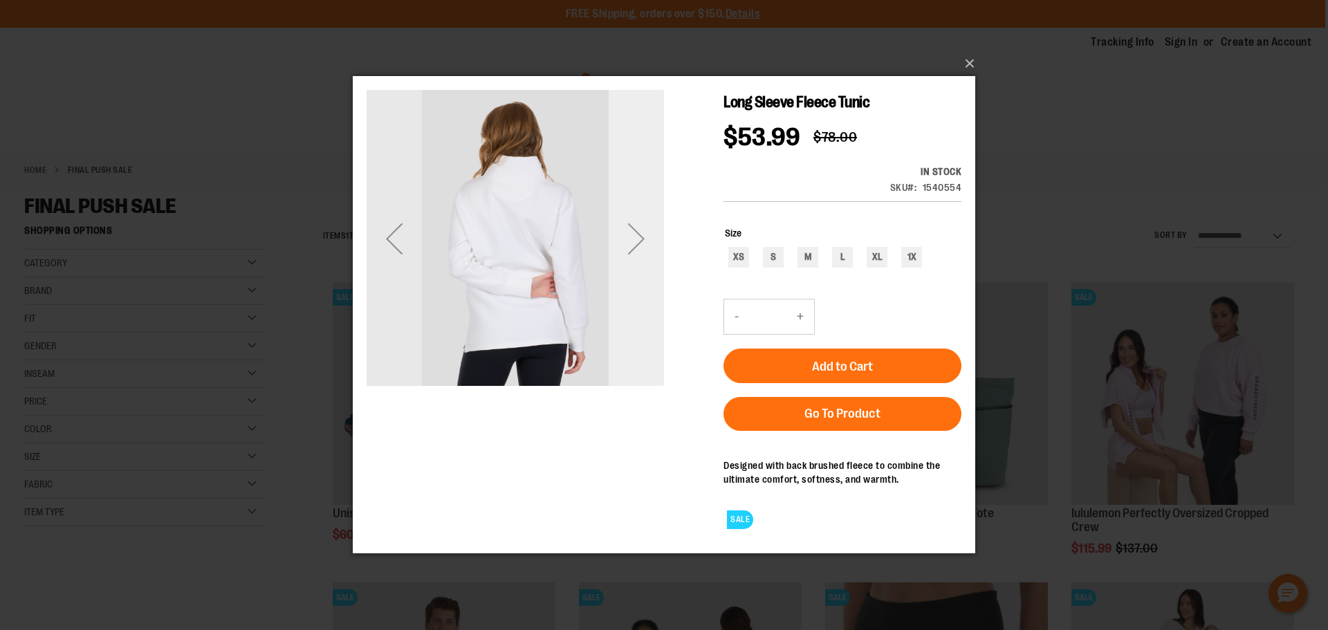
click at [636, 246] on div "Next" at bounding box center [636, 238] width 55 height 55
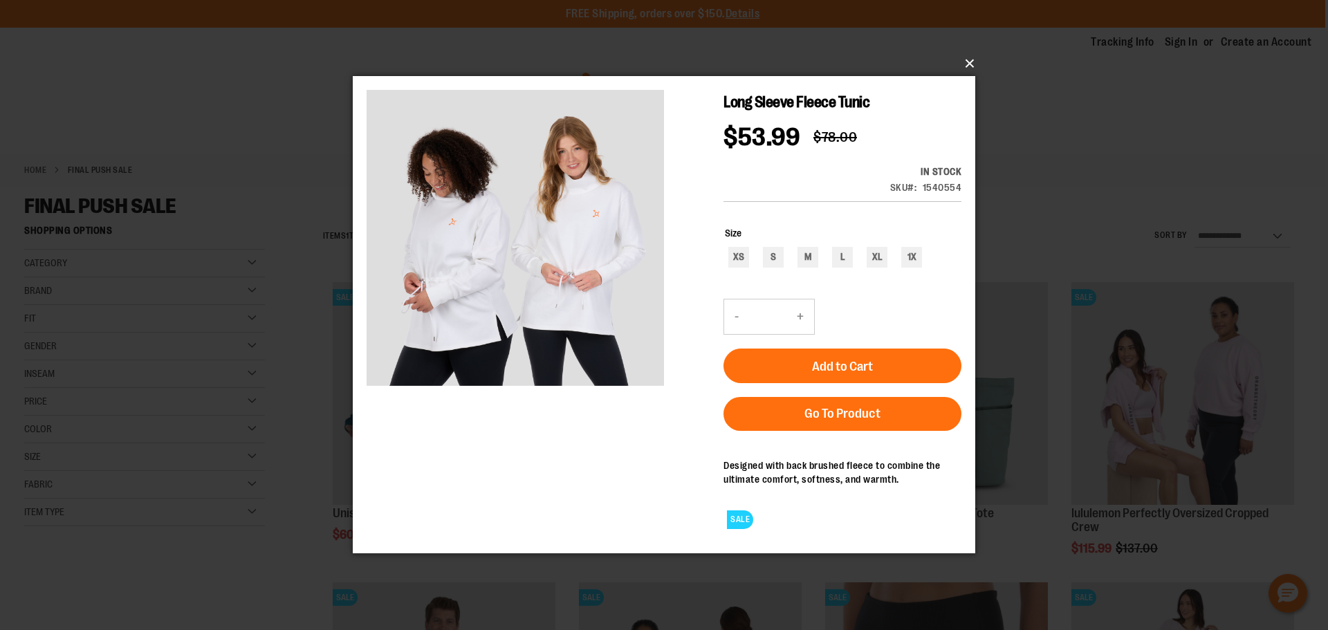
click at [968, 62] on button "×" at bounding box center [668, 63] width 622 height 30
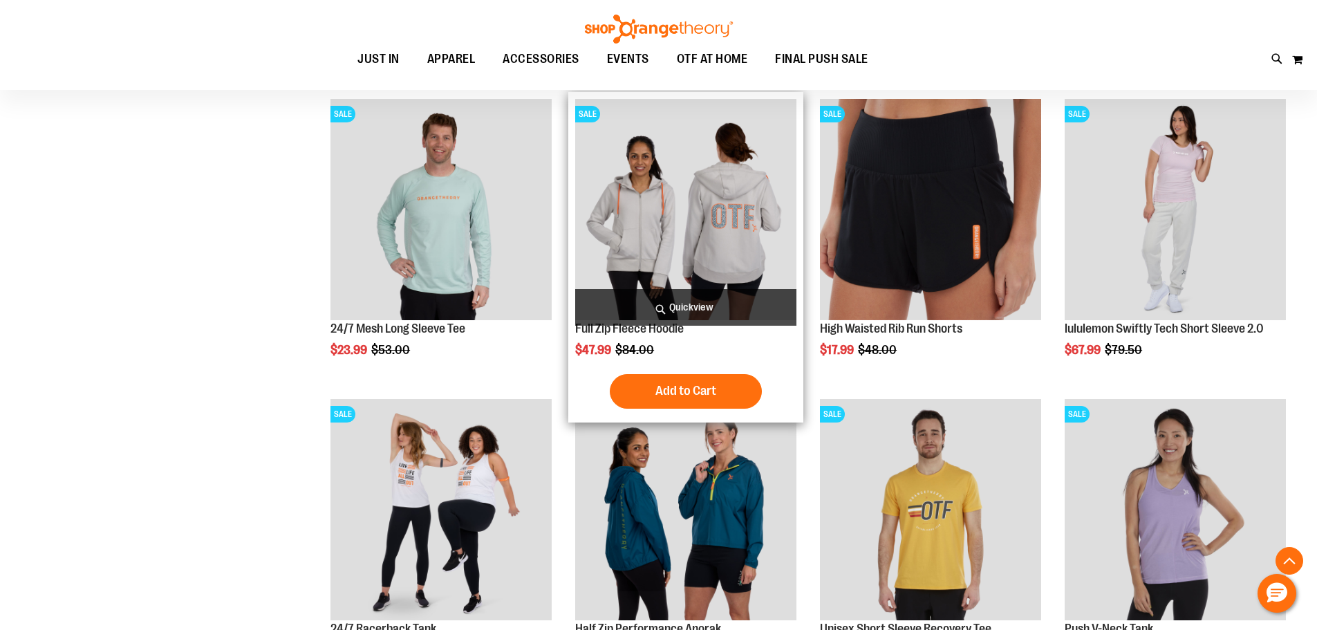
scroll to position [483, 0]
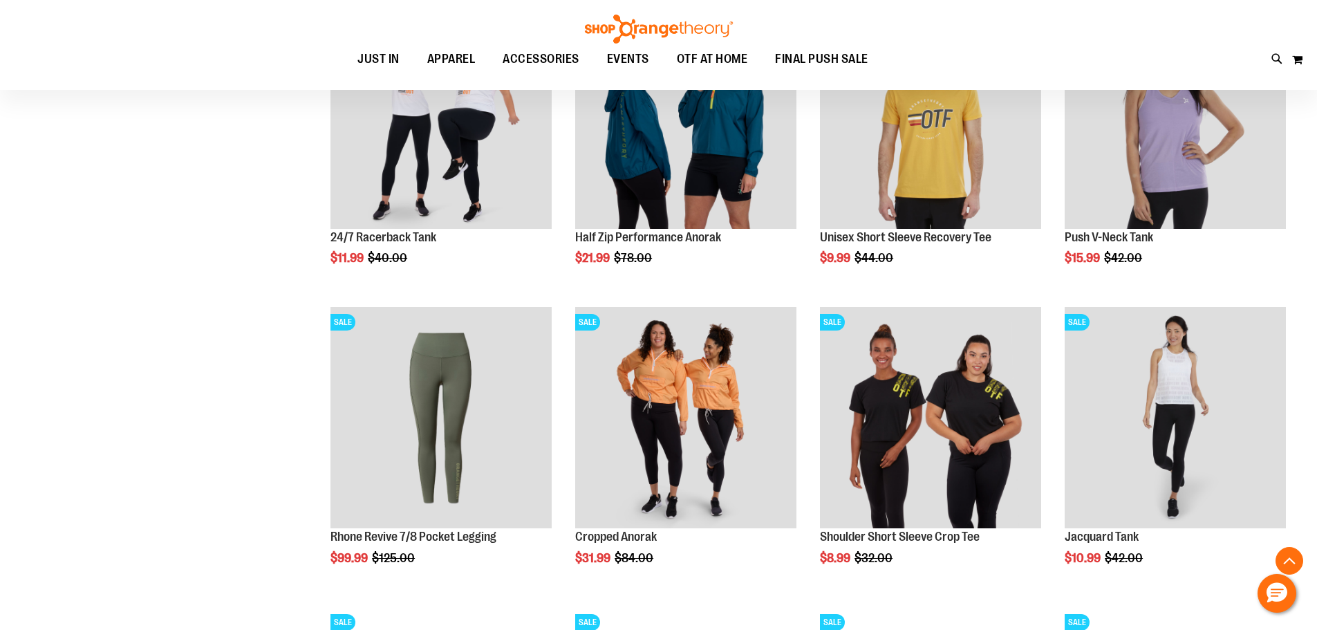
scroll to position [898, 0]
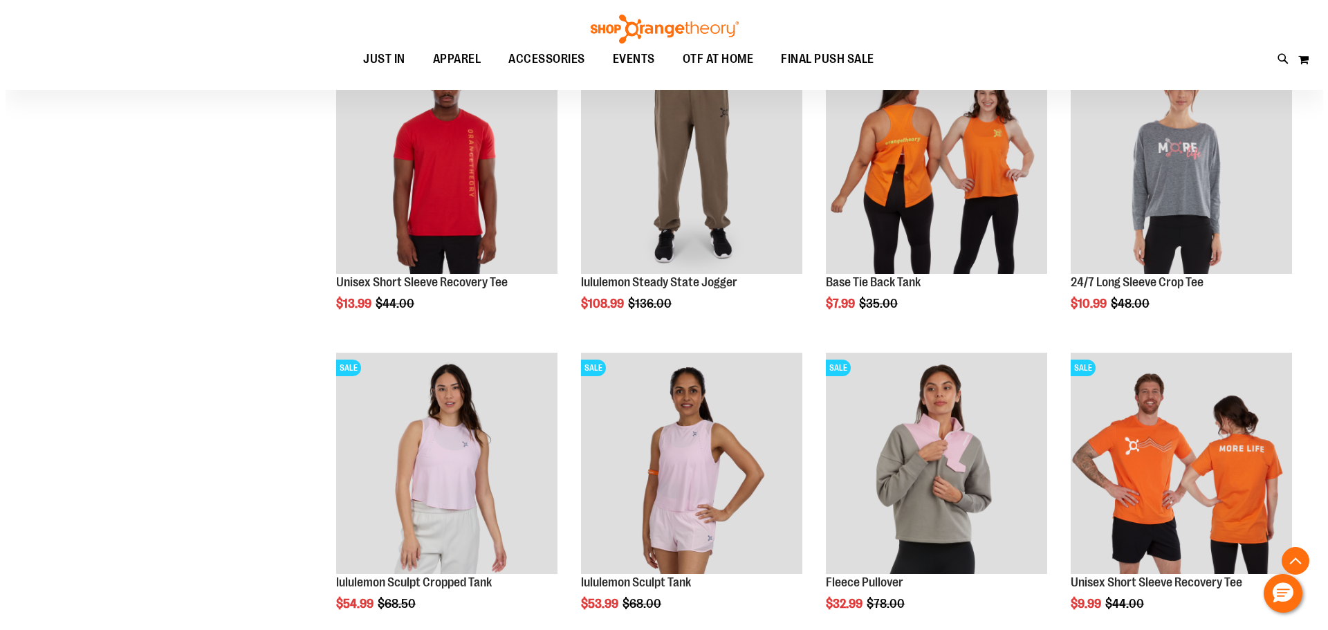
scroll to position [1797, 0]
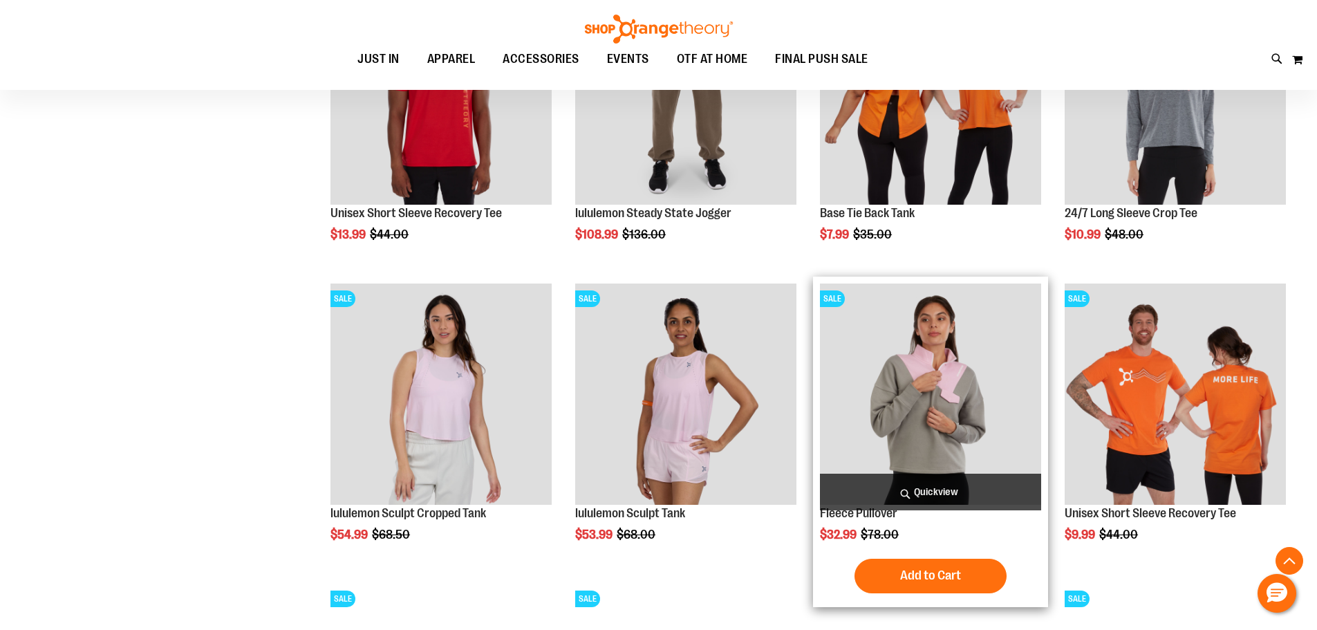
click at [905, 488] on span "Quickview" at bounding box center [930, 492] width 221 height 37
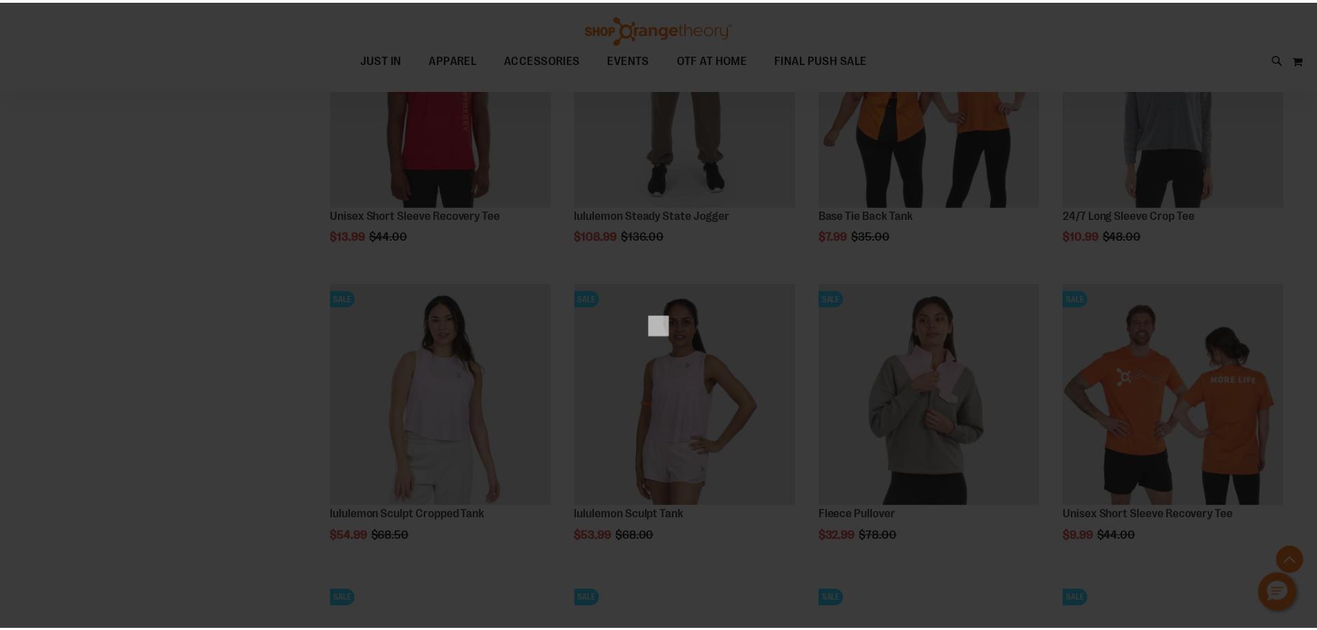
scroll to position [0, 0]
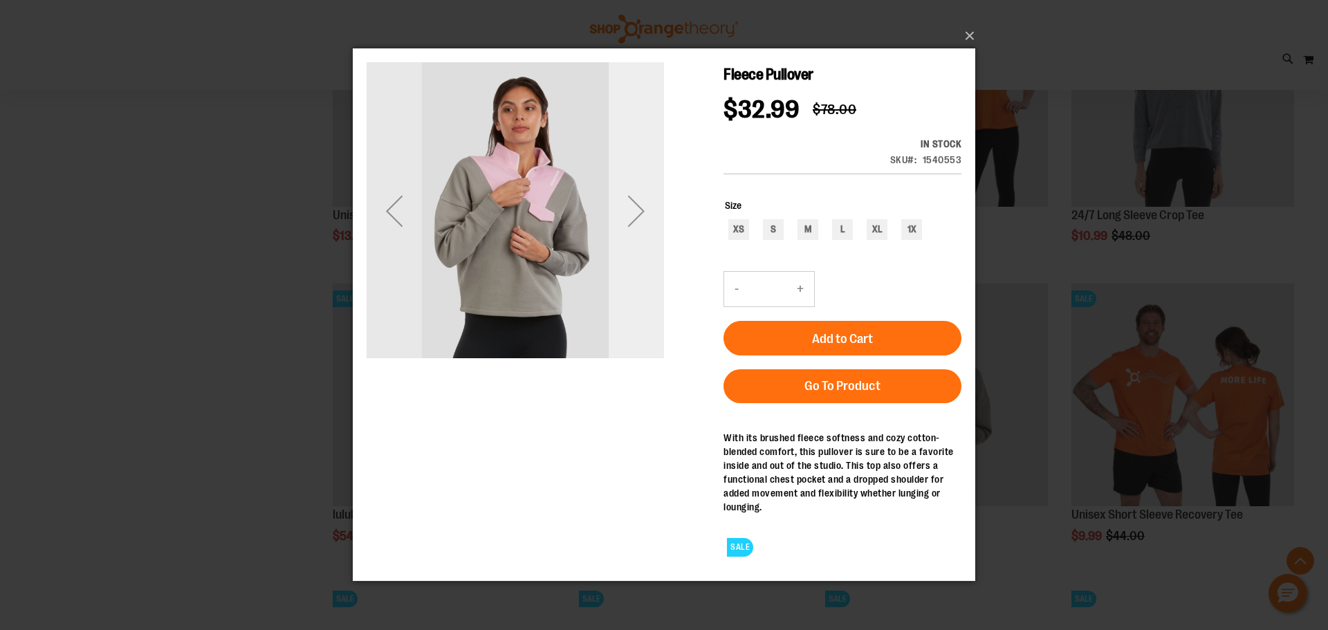
click at [632, 197] on div "Next" at bounding box center [636, 210] width 55 height 55
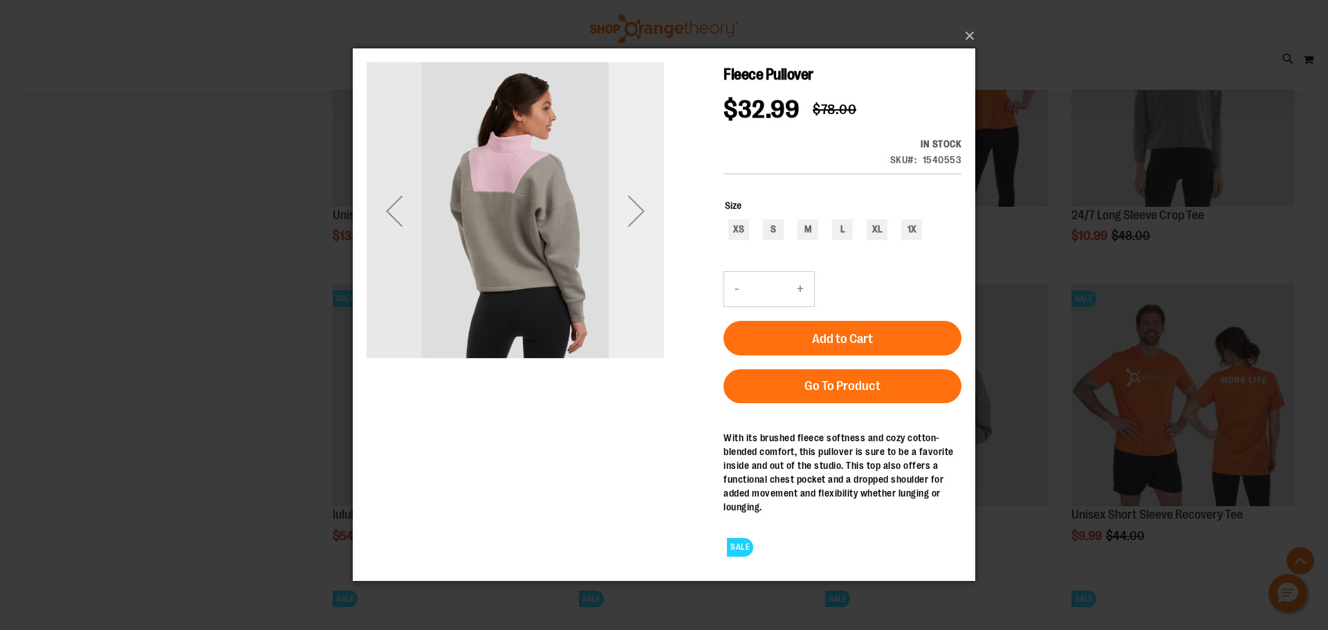
click at [632, 197] on div "Next" at bounding box center [636, 210] width 55 height 55
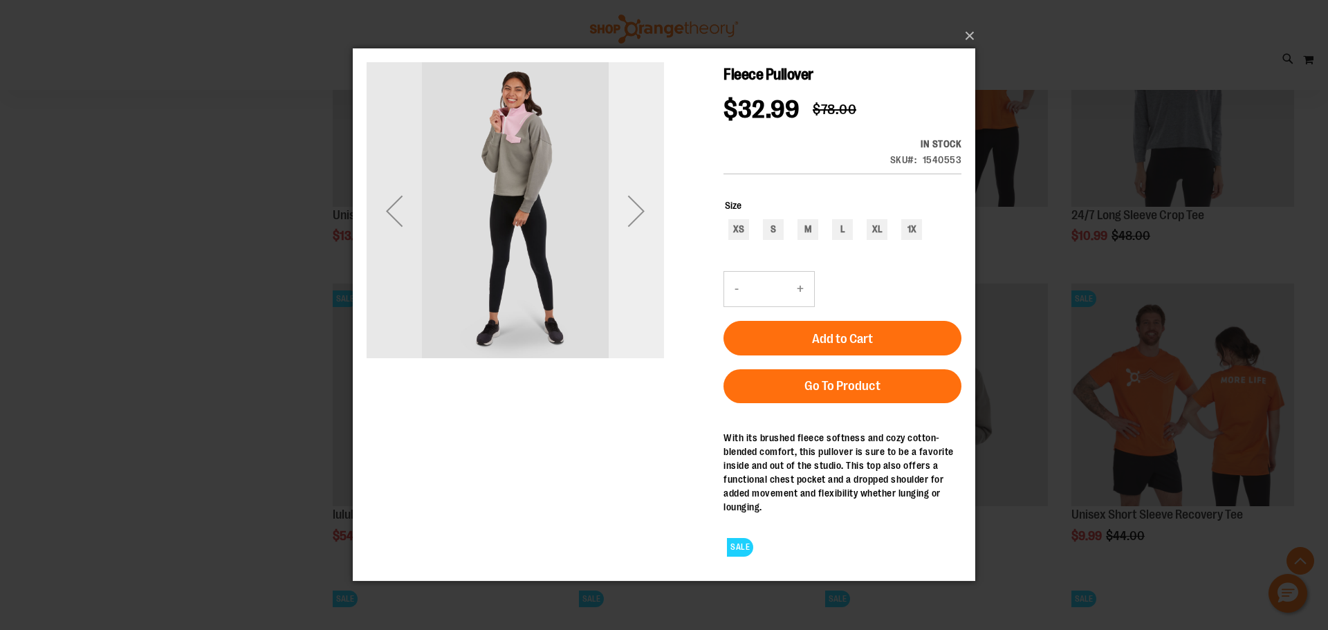
click at [632, 197] on div "Next" at bounding box center [636, 210] width 55 height 55
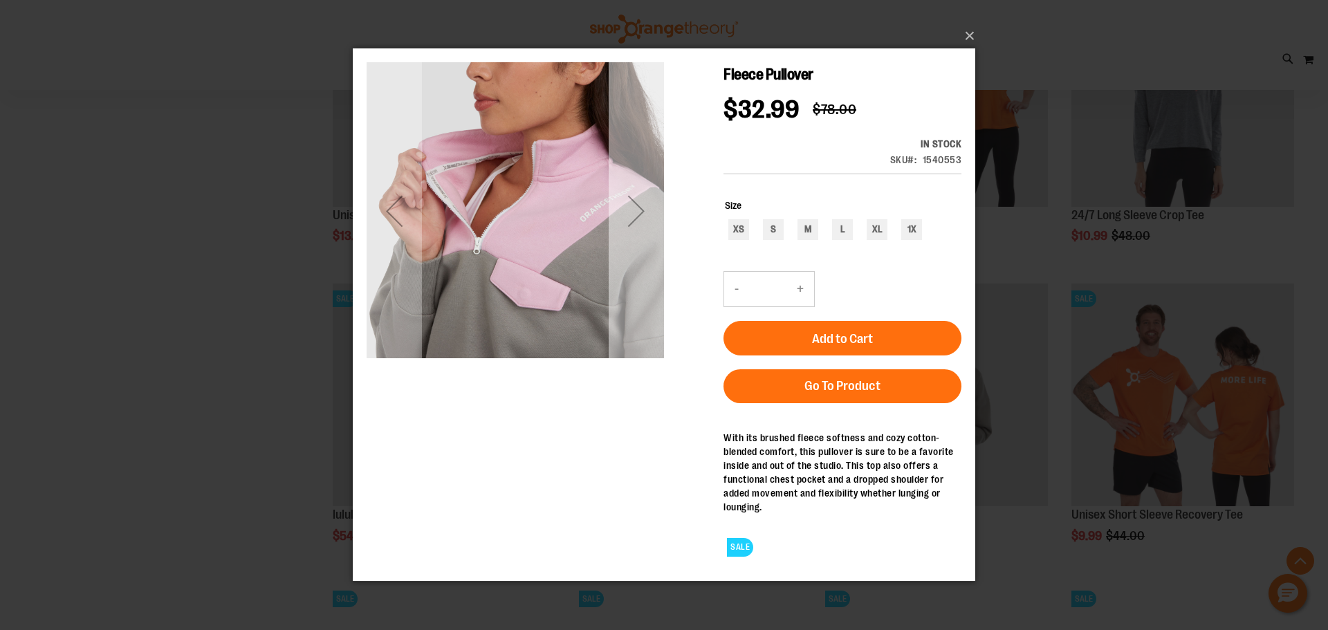
click at [639, 222] on div "Next" at bounding box center [636, 210] width 55 height 55
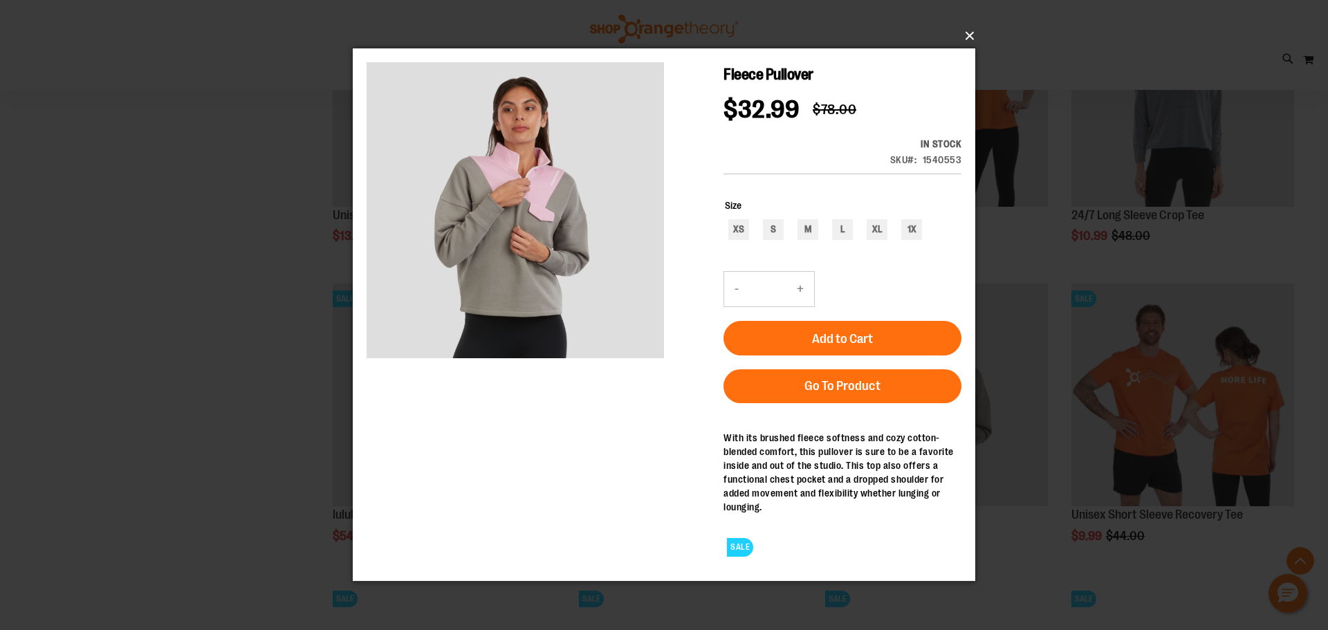
click at [972, 33] on button "×" at bounding box center [668, 36] width 622 height 30
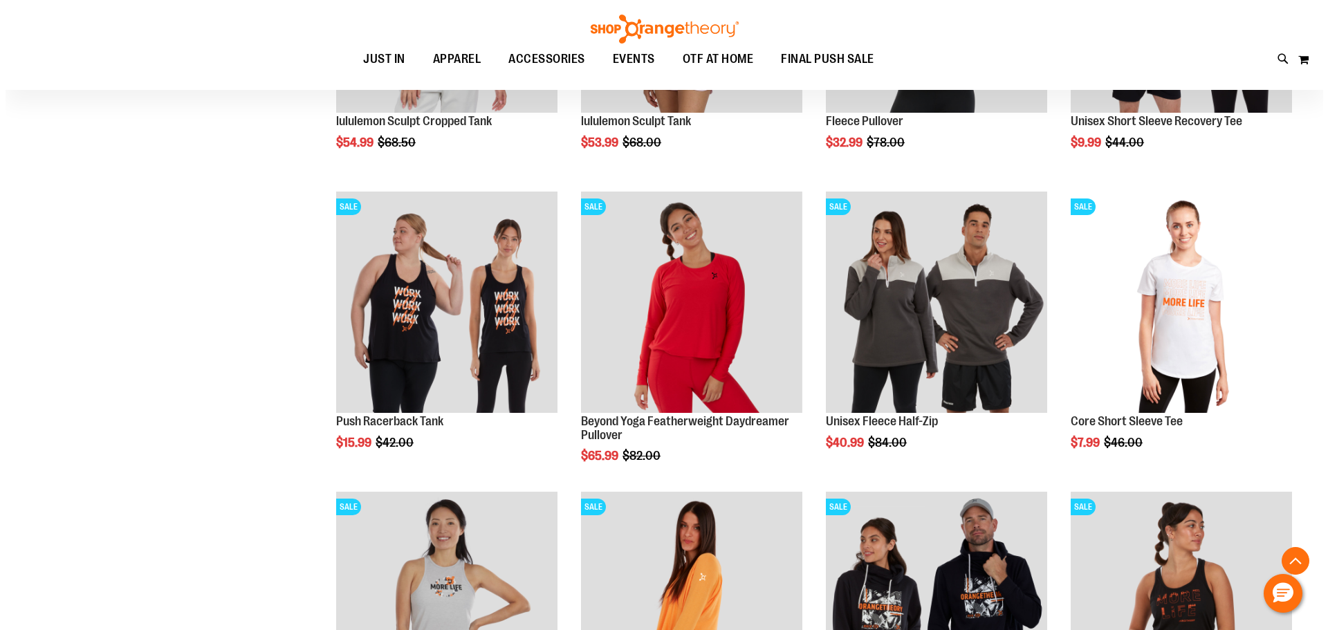
scroll to position [2212, 0]
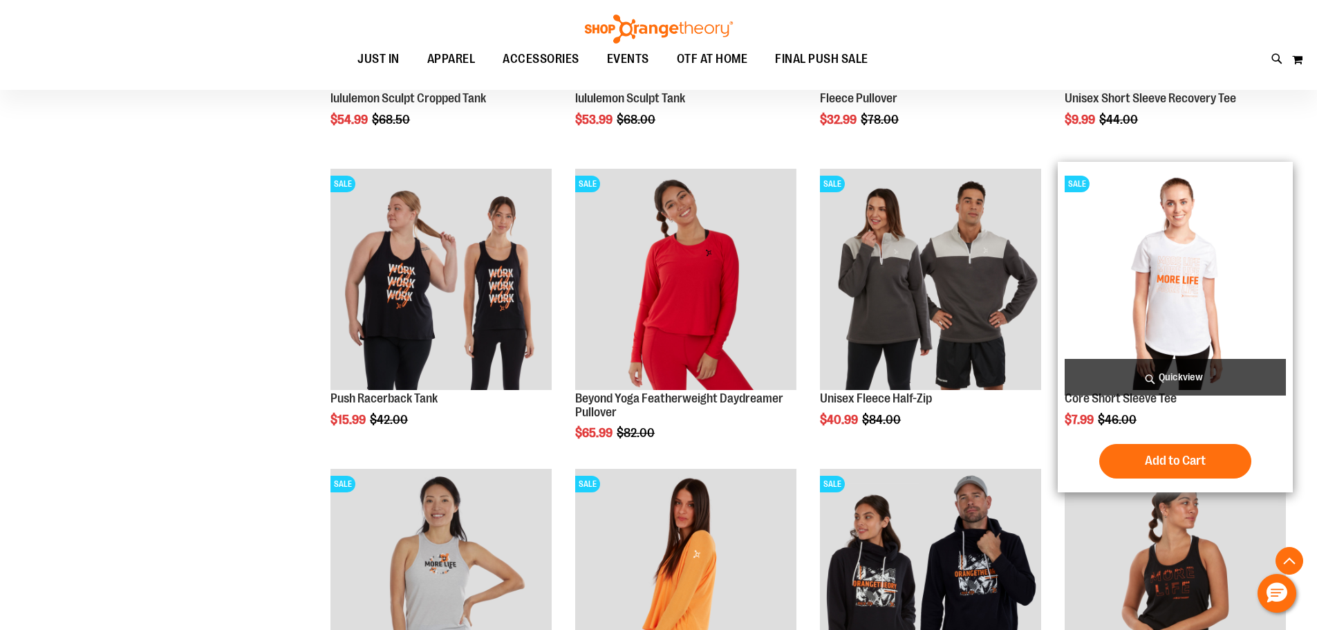
click at [1171, 387] on span "Quickview" at bounding box center [1175, 377] width 221 height 37
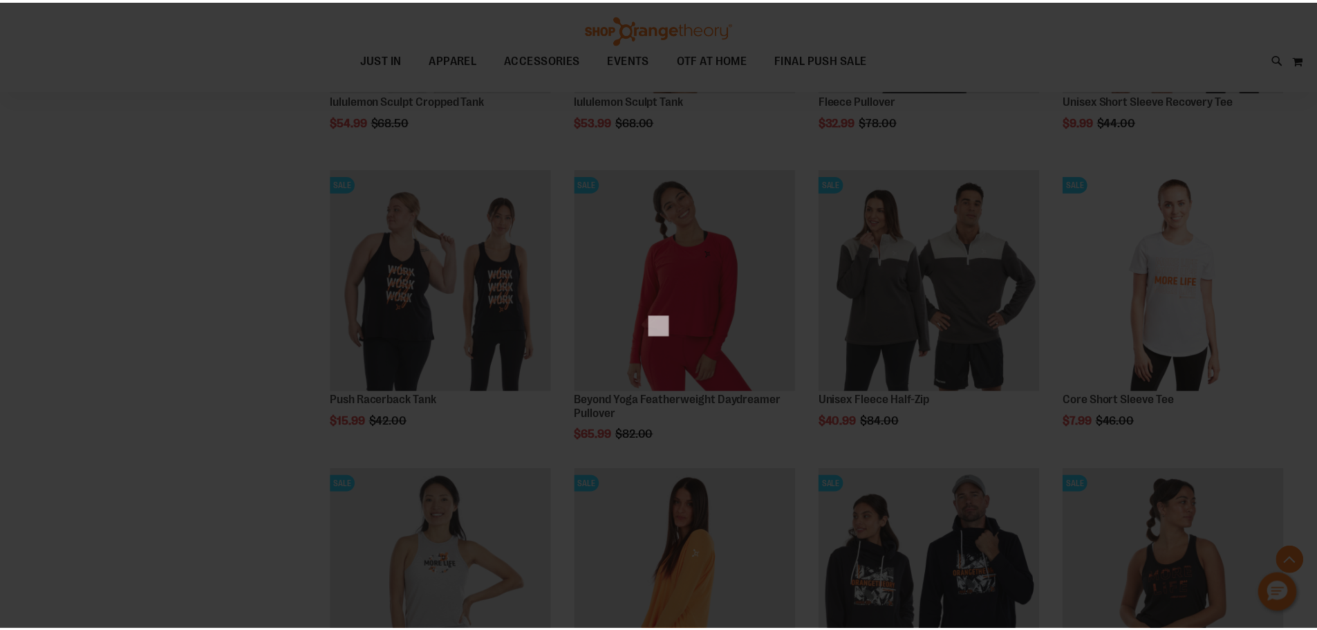
scroll to position [0, 0]
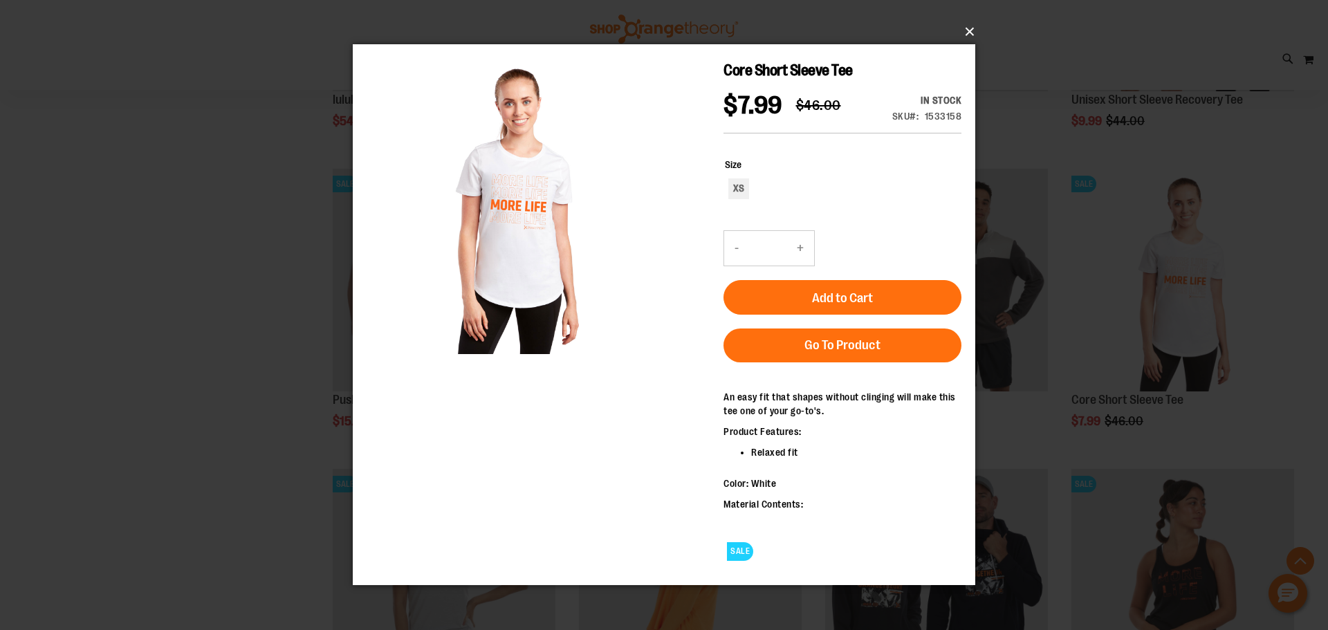
click at [973, 28] on button "×" at bounding box center [668, 32] width 622 height 30
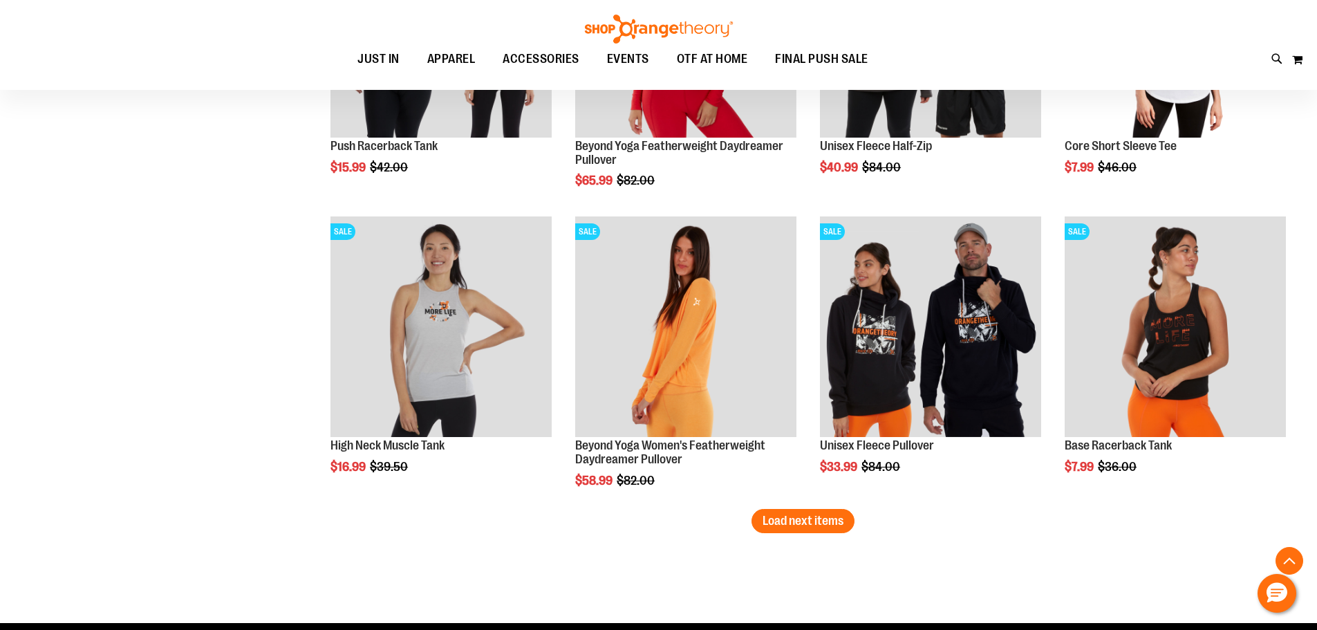
scroll to position [2489, 0]
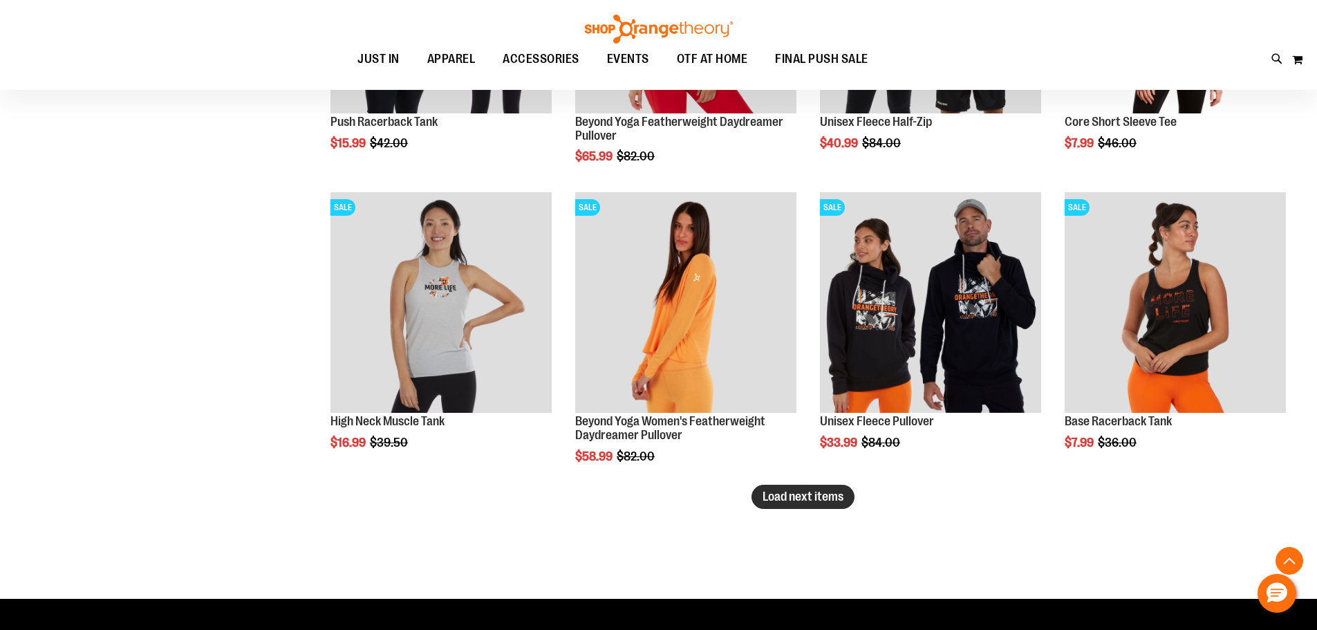
click at [826, 501] on span "Load next items" at bounding box center [803, 497] width 81 height 14
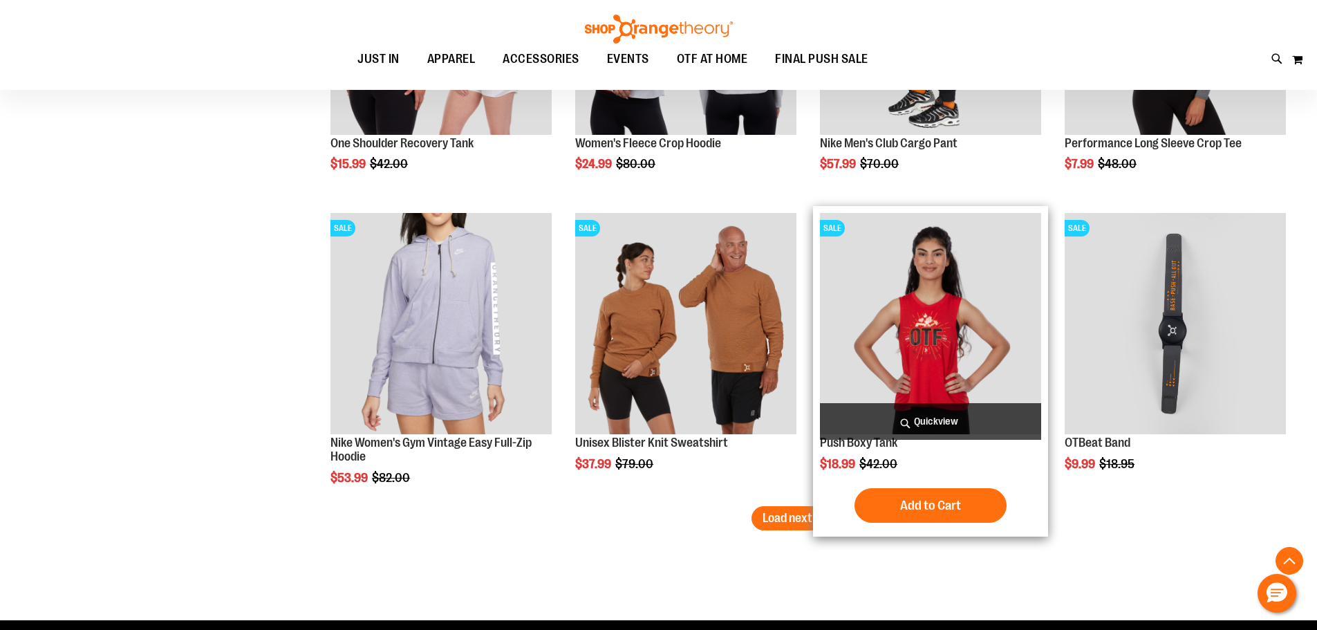
scroll to position [3388, 0]
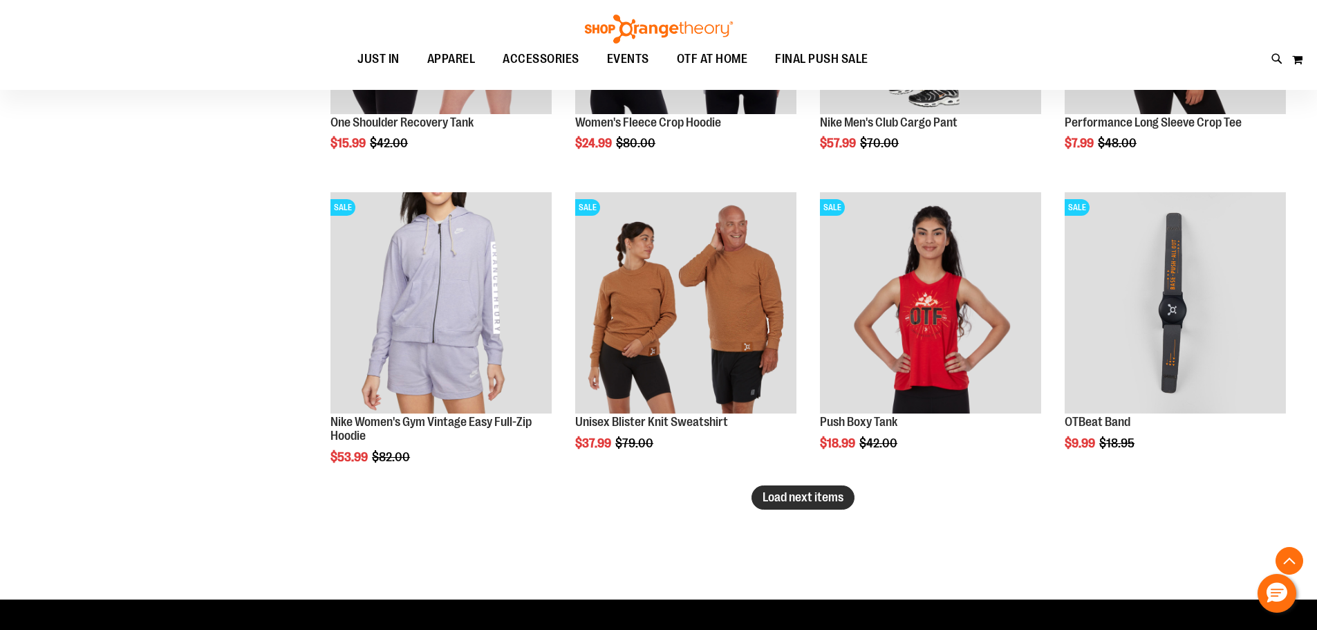
click at [784, 498] on span "Load next items" at bounding box center [803, 497] width 81 height 14
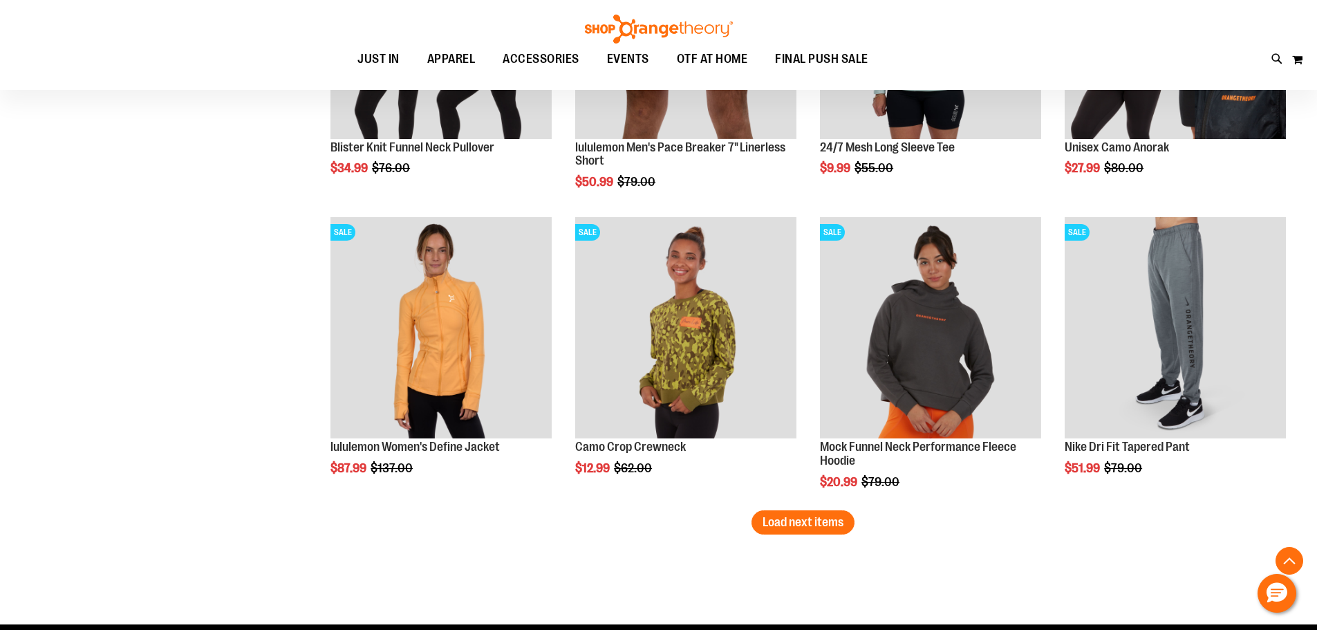
scroll to position [4287, 0]
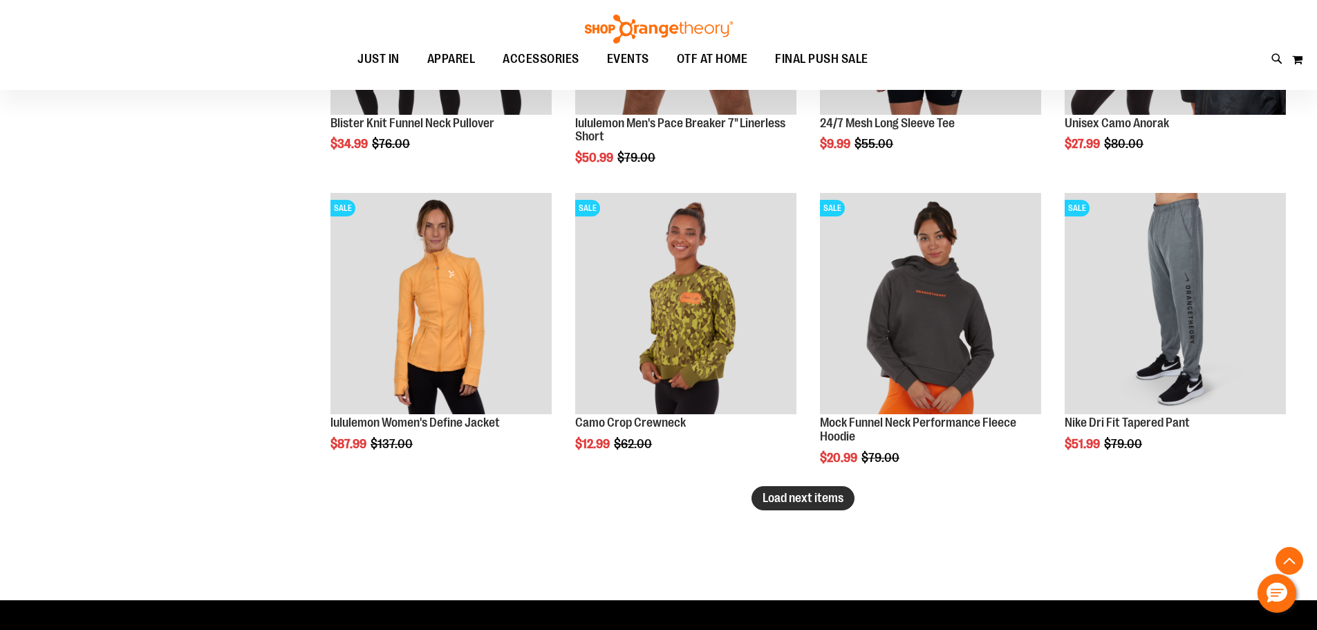
click at [821, 501] on span "Load next items" at bounding box center [803, 498] width 81 height 14
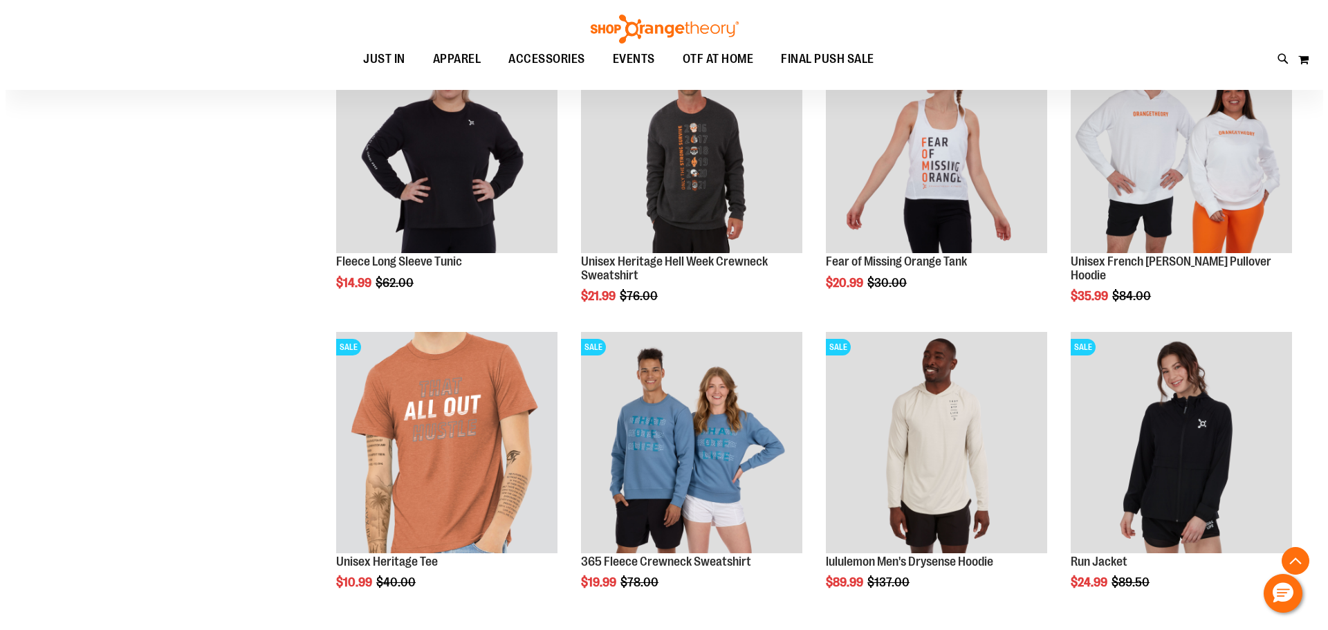
scroll to position [4771, 0]
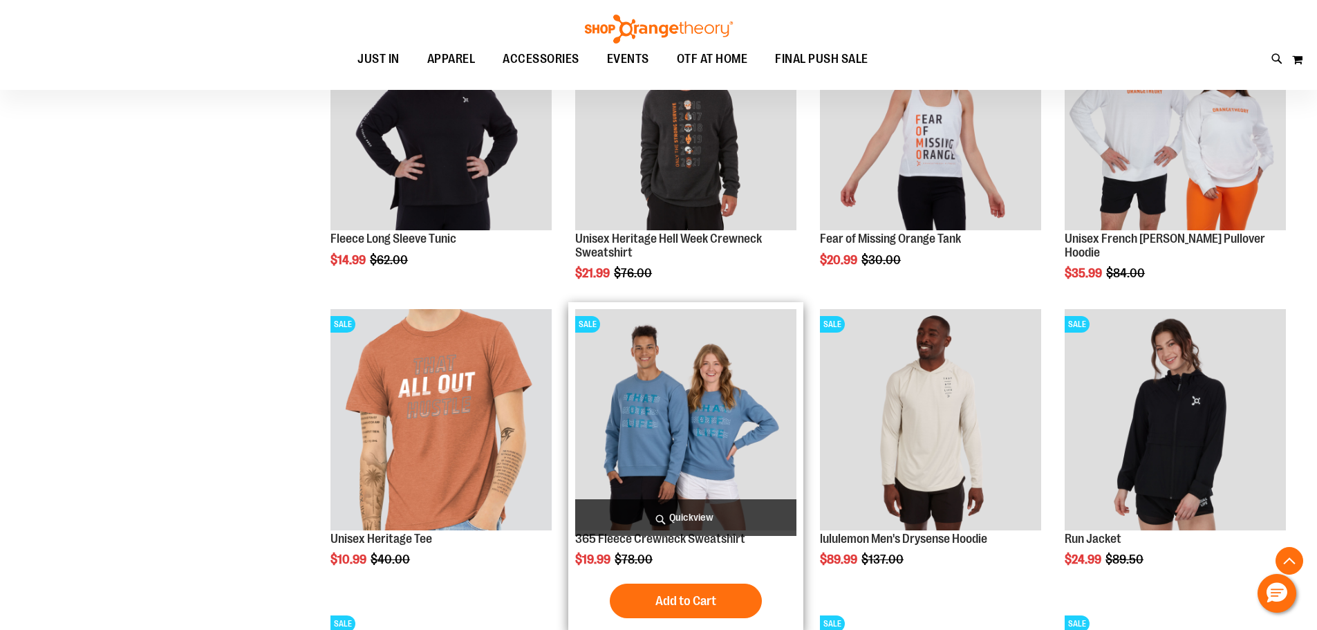
click at [667, 517] on span "Quickview" at bounding box center [685, 517] width 221 height 37
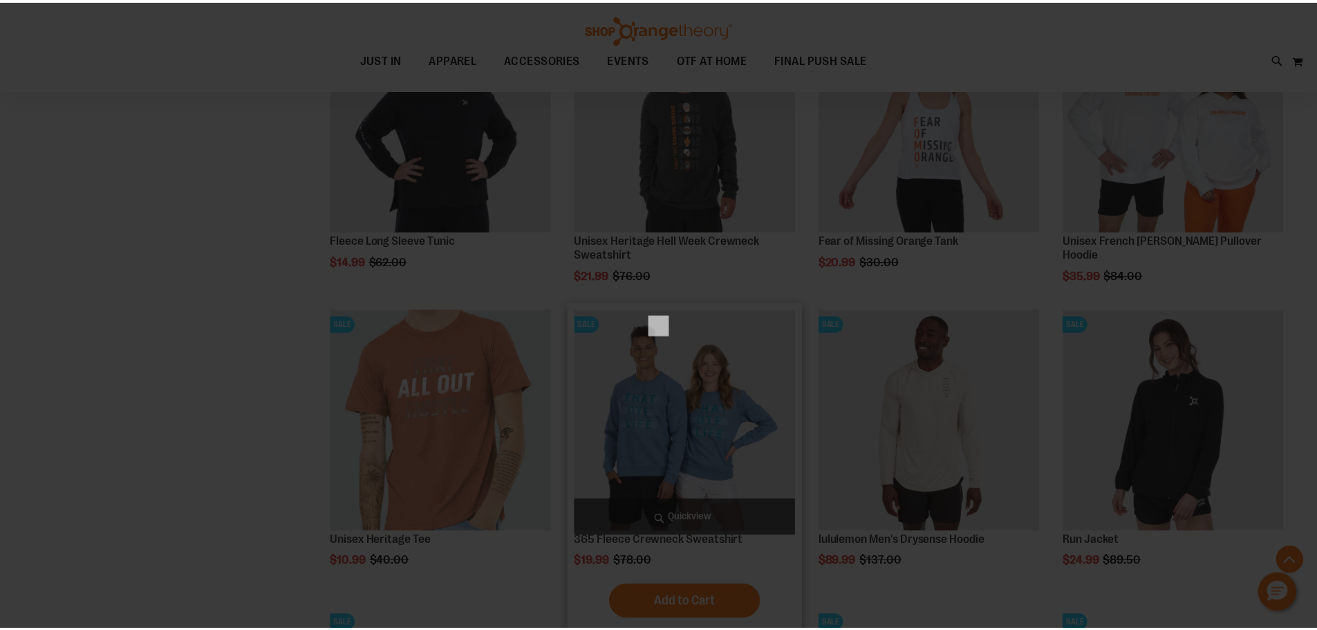
scroll to position [0, 0]
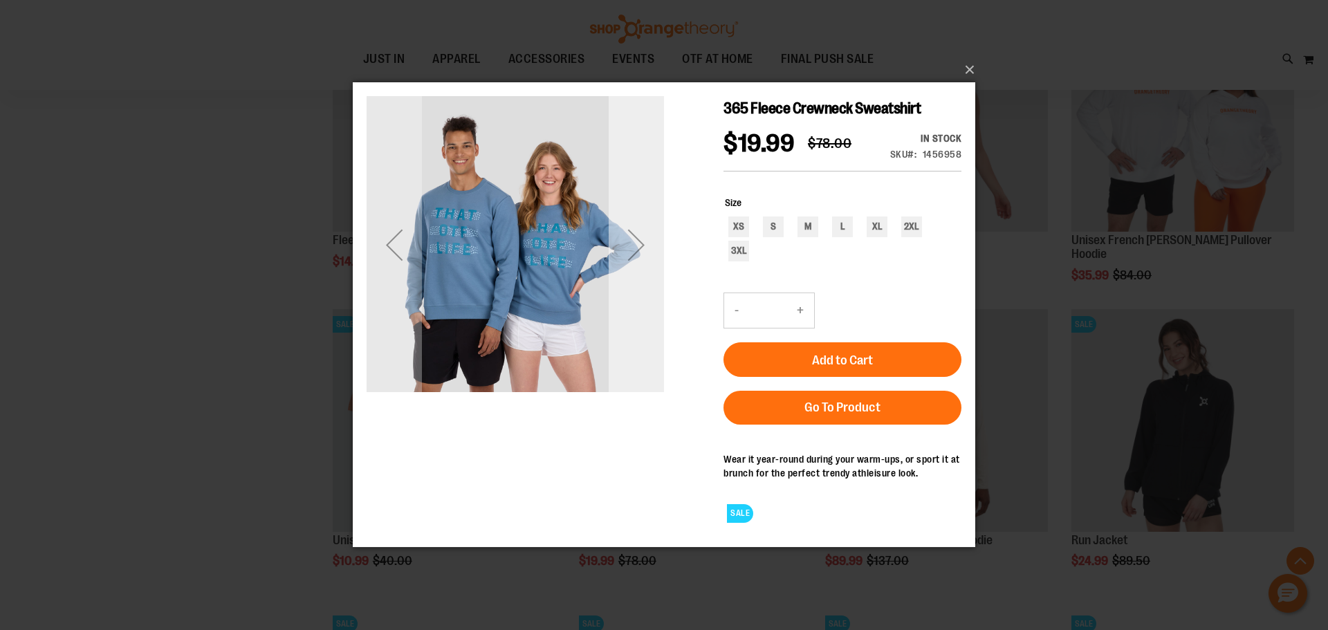
click at [640, 246] on div "Next" at bounding box center [636, 244] width 55 height 55
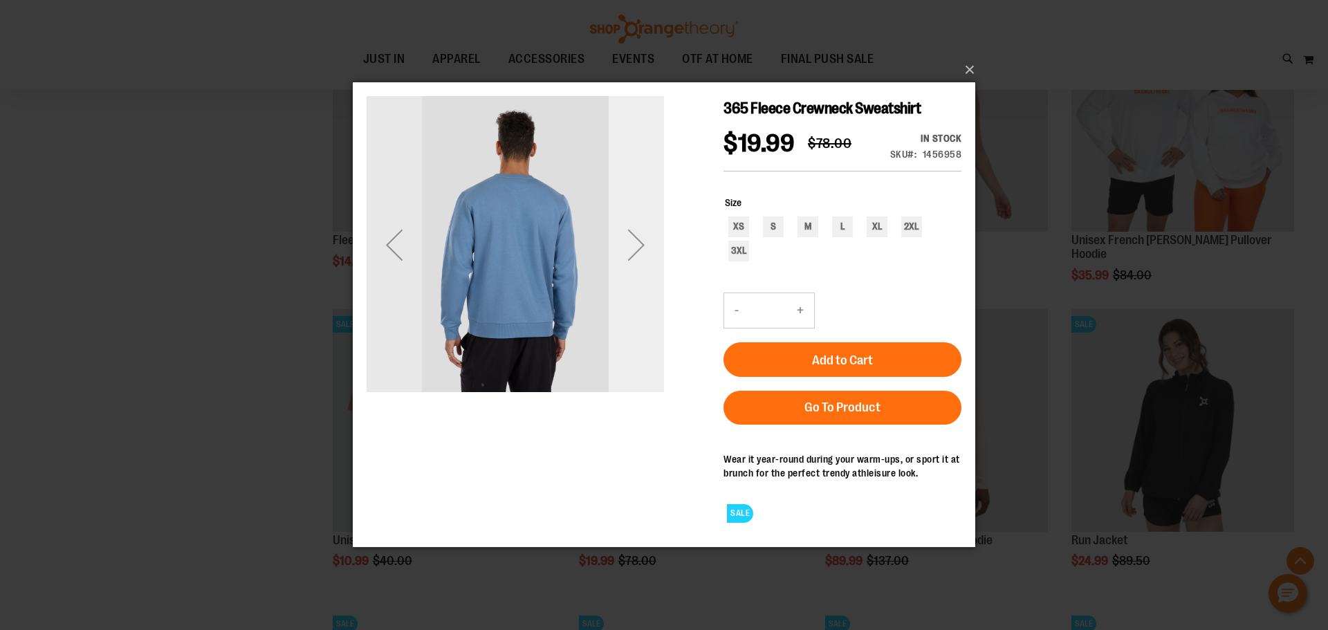
click at [640, 246] on div "Next" at bounding box center [636, 244] width 55 height 55
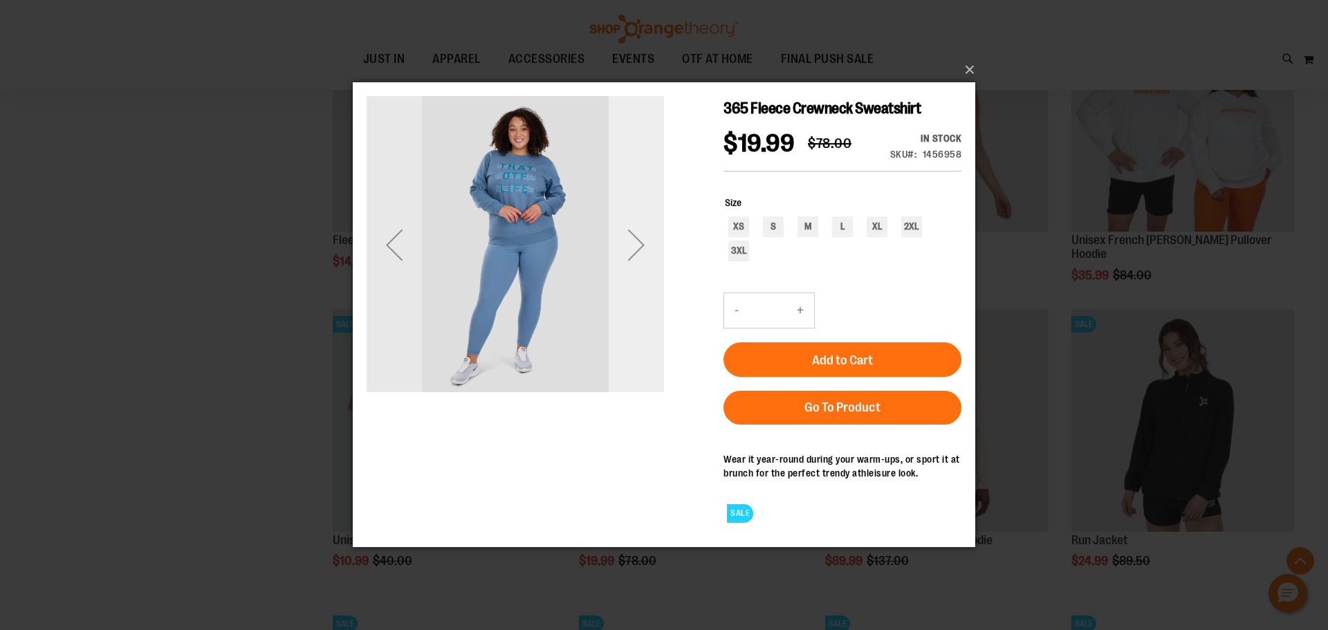
click at [640, 246] on div "Next" at bounding box center [636, 244] width 55 height 55
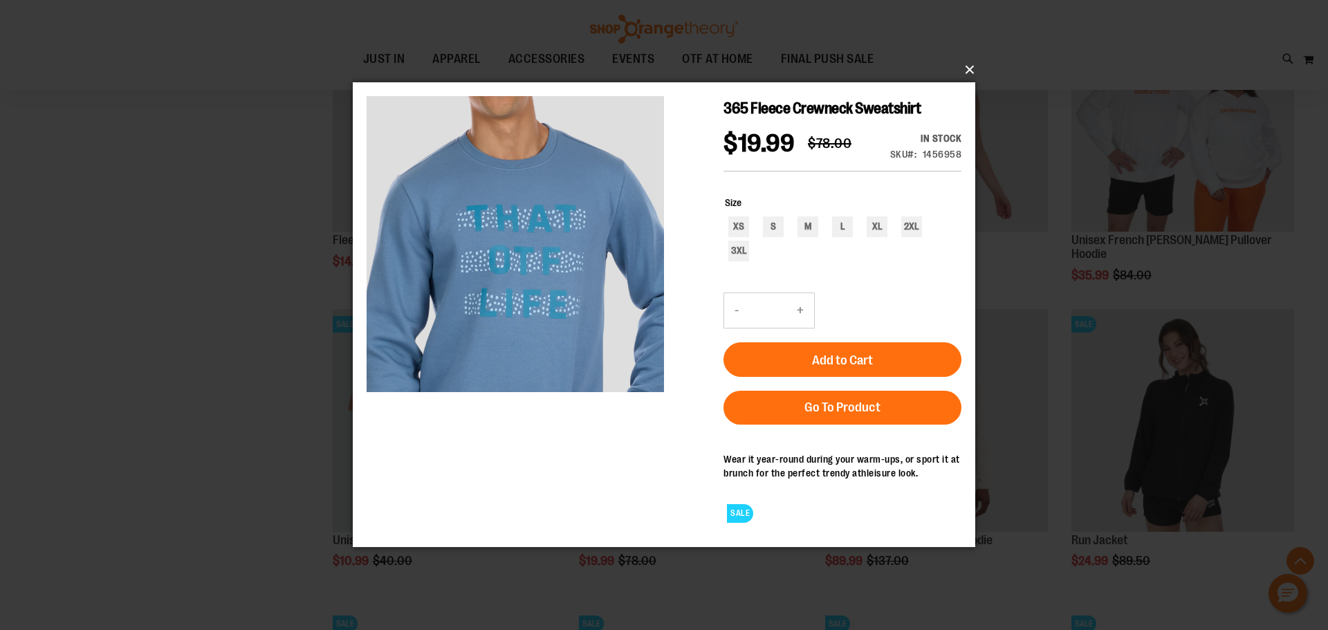
click at [974, 69] on button "×" at bounding box center [668, 70] width 622 height 30
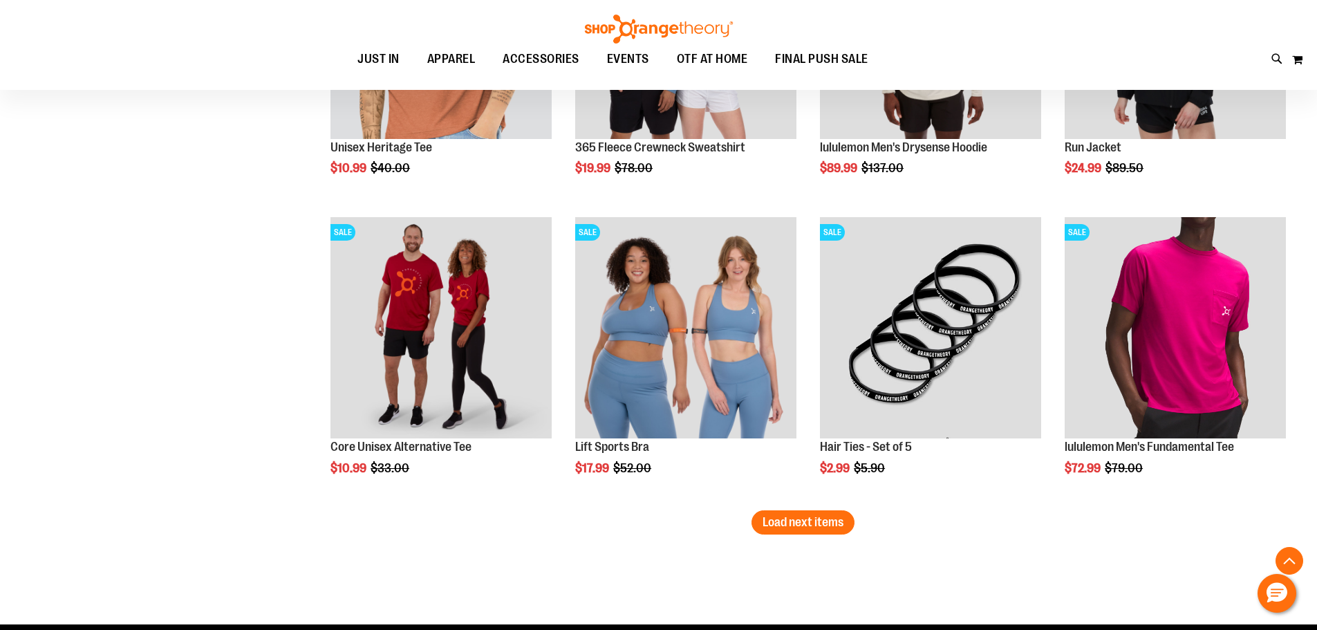
scroll to position [5186, 0]
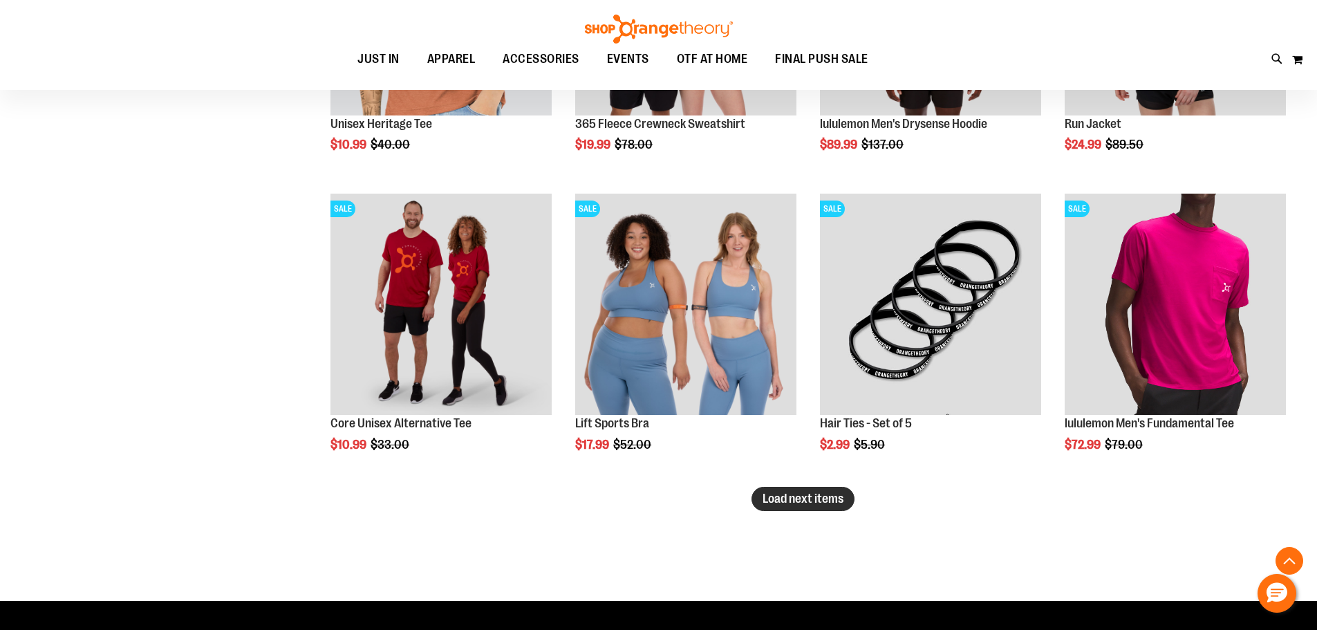
click at [831, 499] on span "Load next items" at bounding box center [803, 499] width 81 height 14
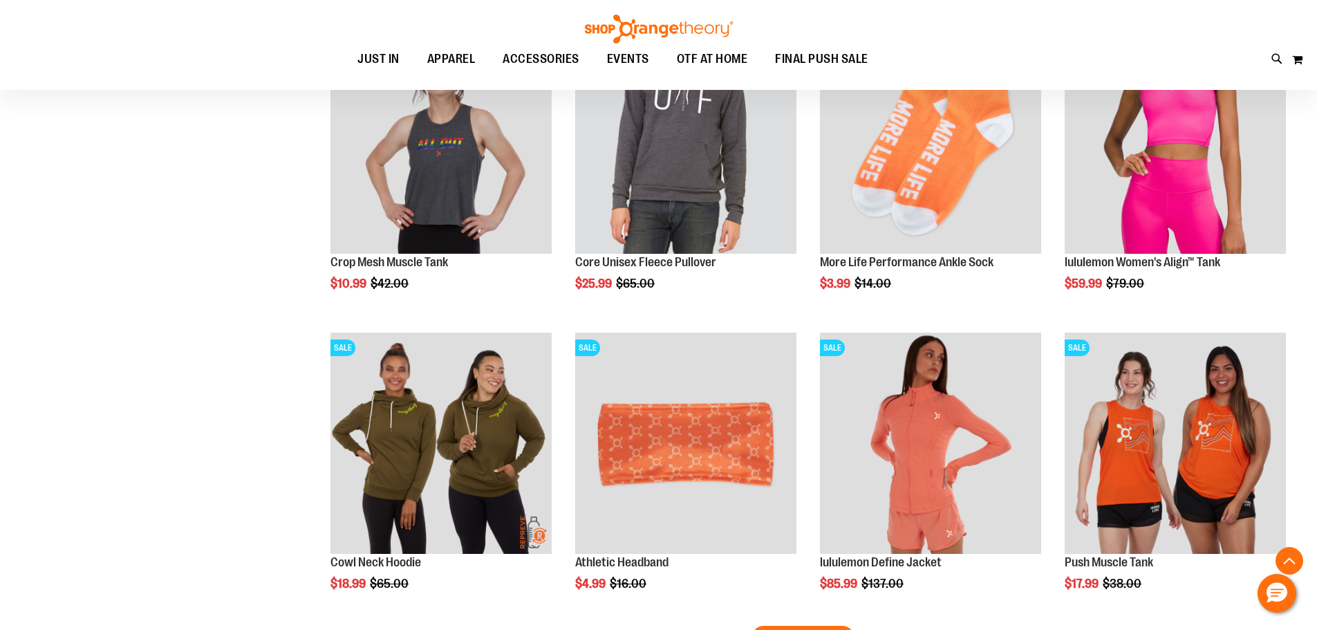
scroll to position [6016, 0]
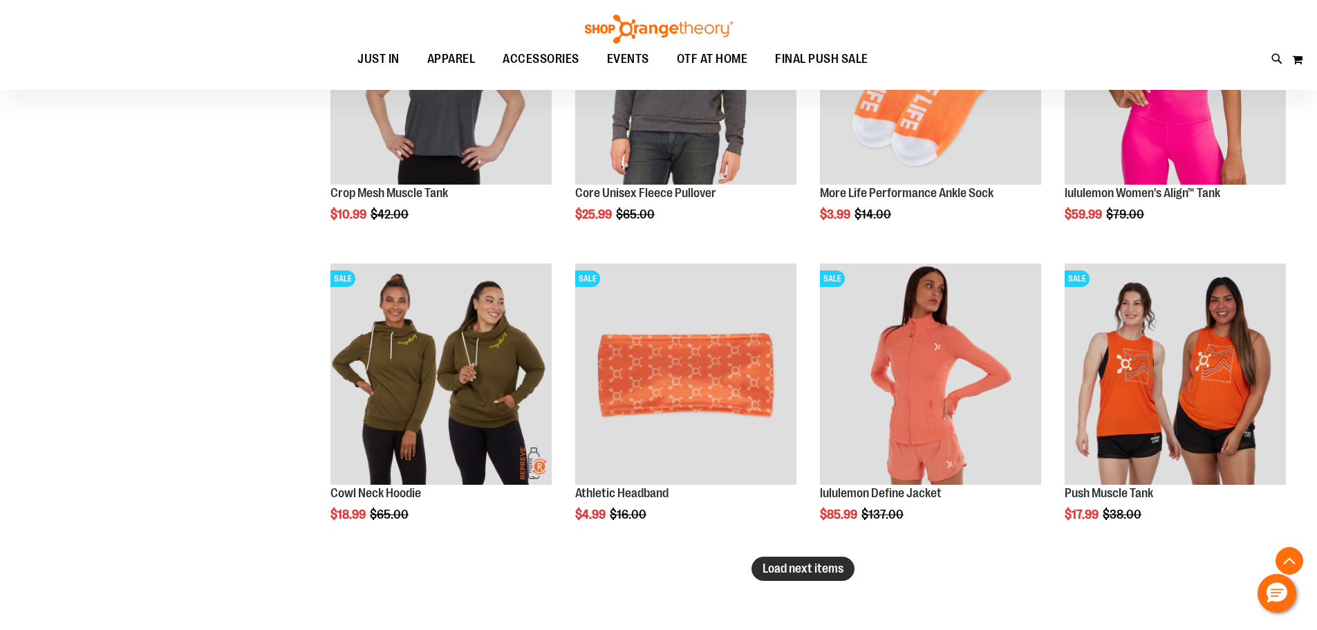
click at [792, 566] on span "Load next items" at bounding box center [803, 569] width 81 height 14
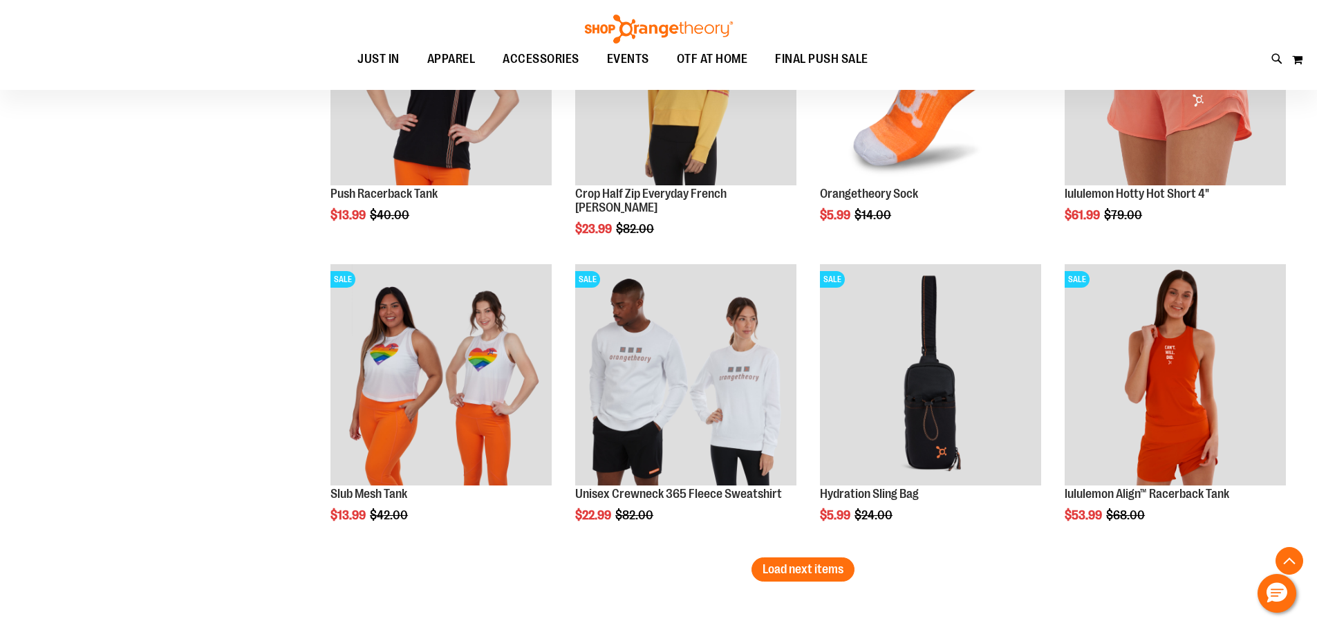
scroll to position [6984, 0]
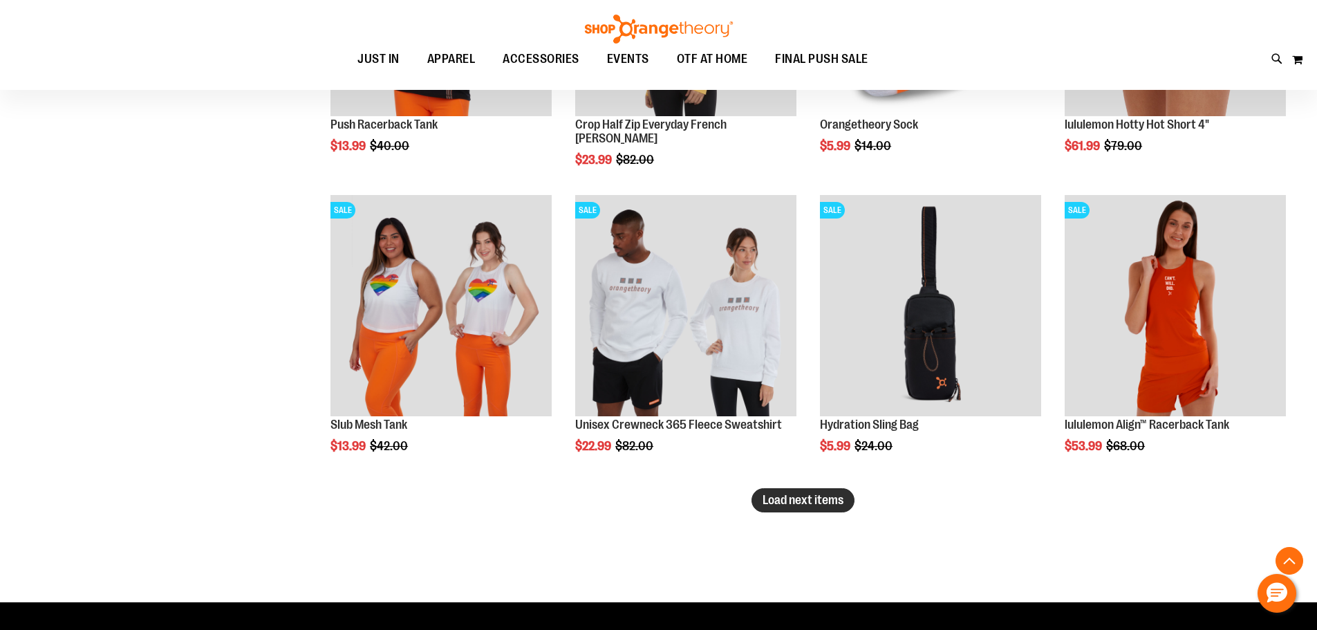
click at [790, 503] on span "Load next items" at bounding box center [803, 500] width 81 height 14
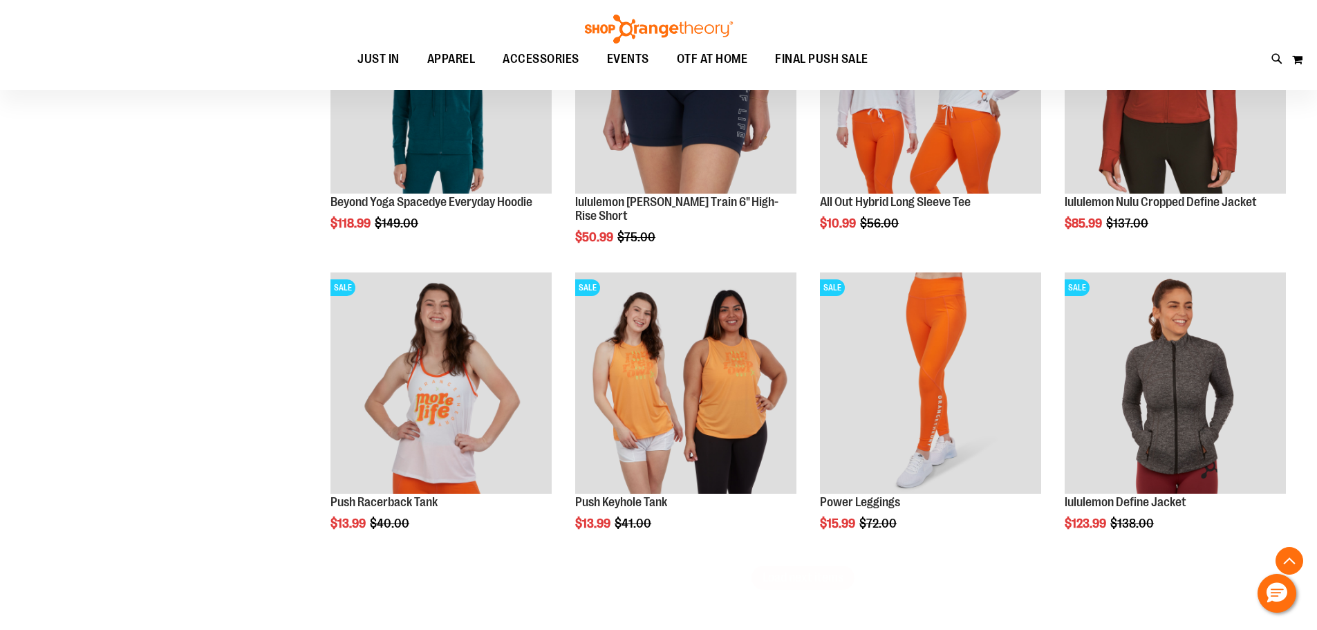
scroll to position [7883, 0]
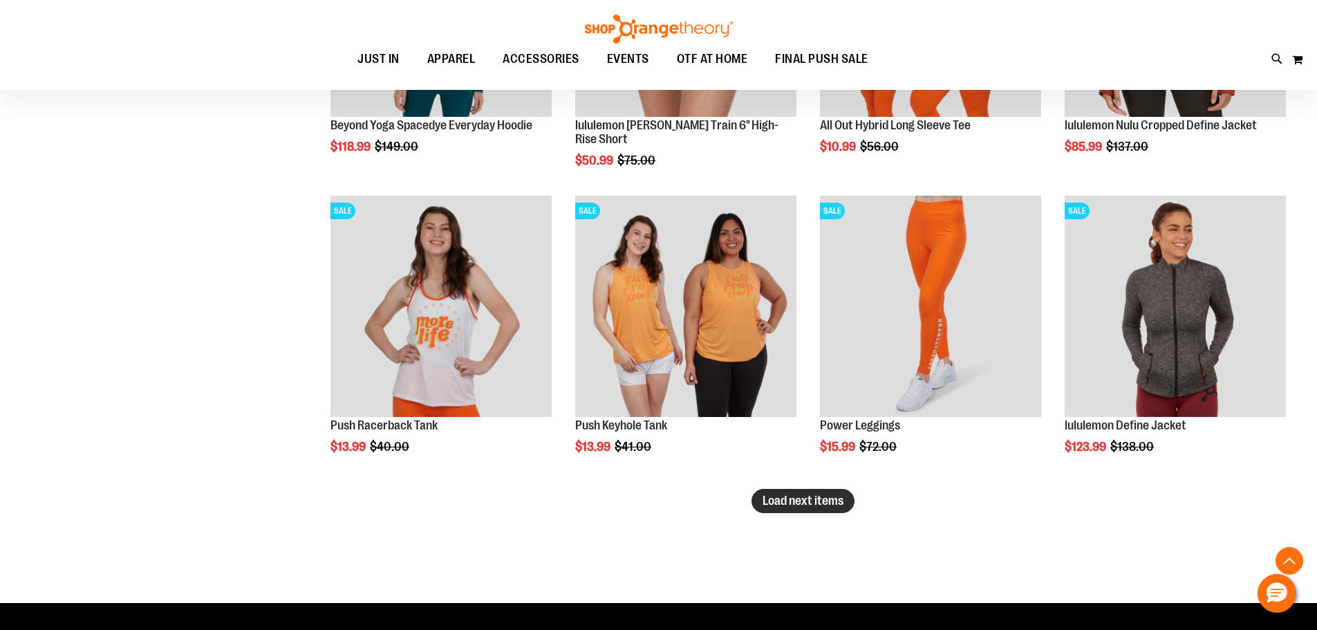
click at [791, 504] on span "Load next items" at bounding box center [803, 501] width 81 height 14
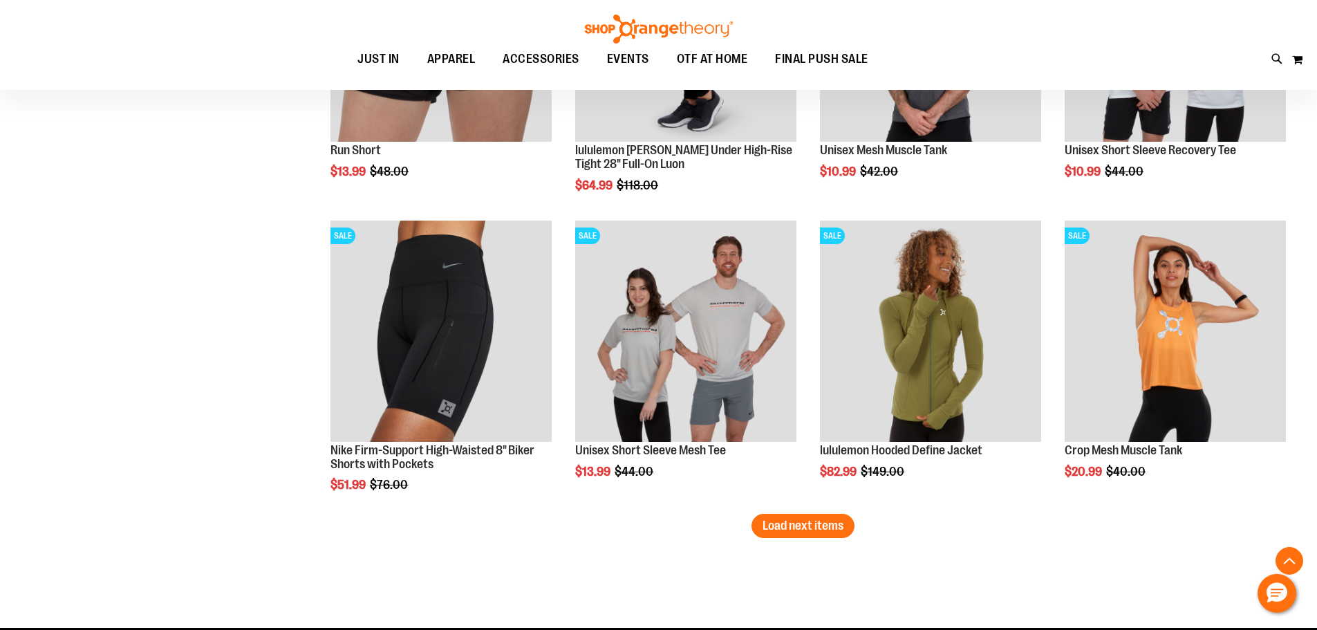
scroll to position [8782, 0]
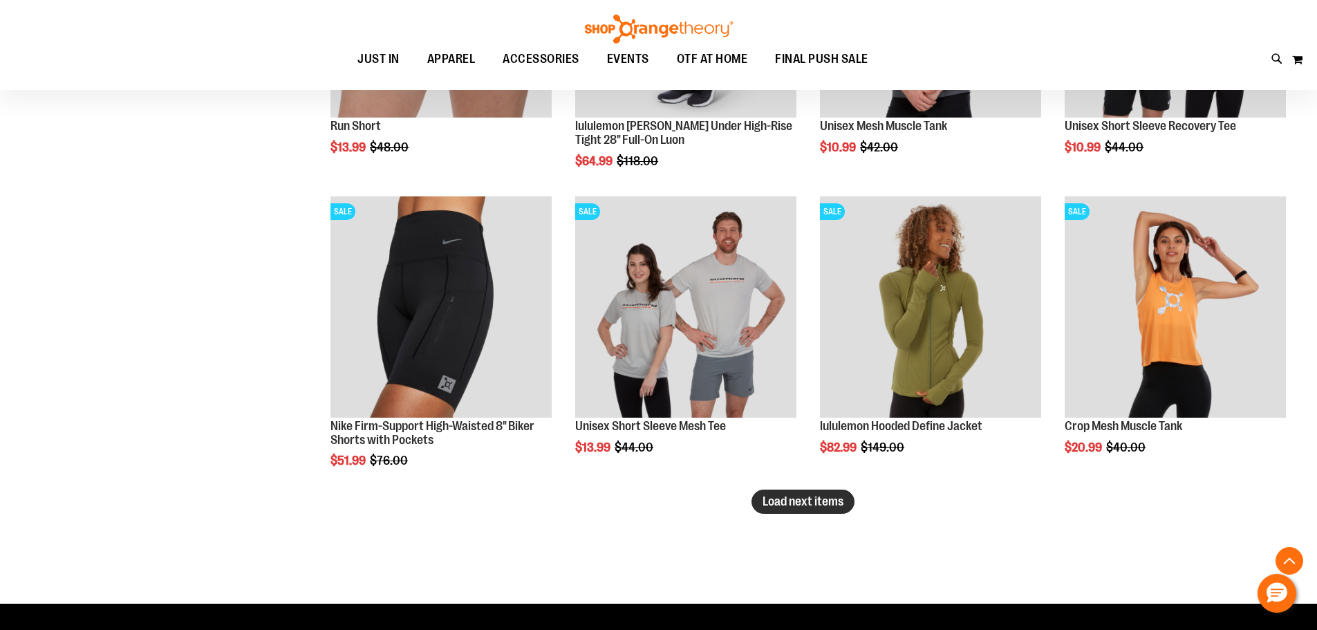
click at [821, 505] on span "Load next items" at bounding box center [803, 501] width 81 height 14
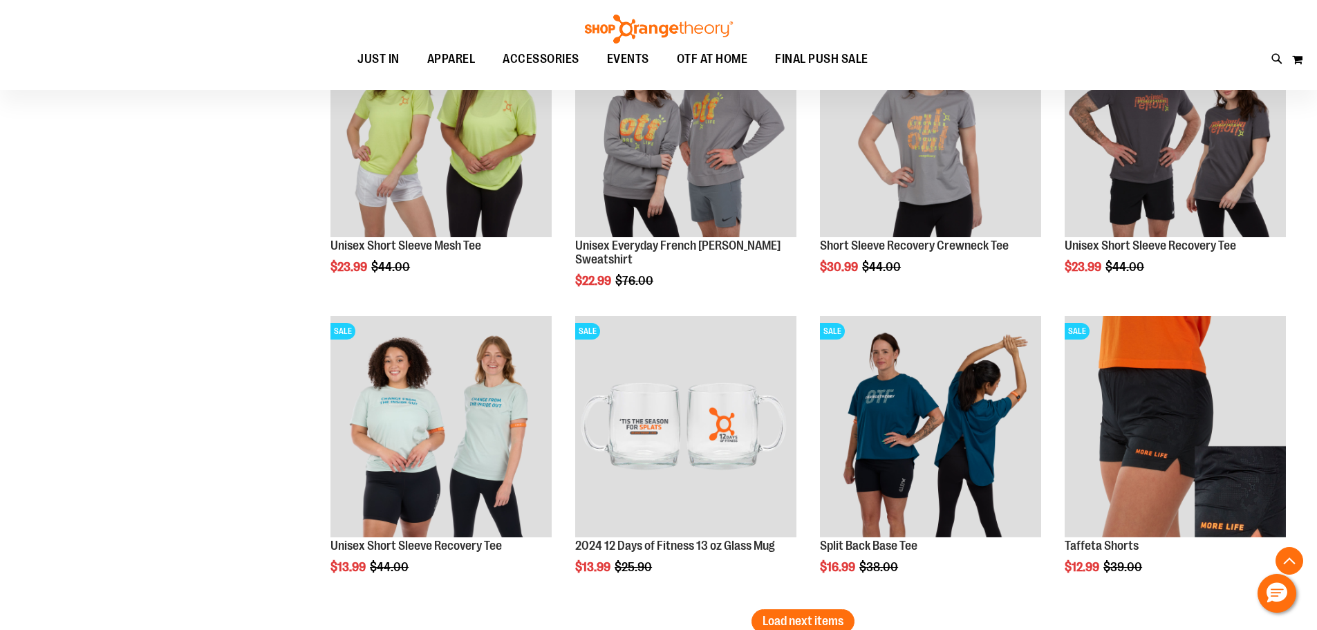
scroll to position [9612, 0]
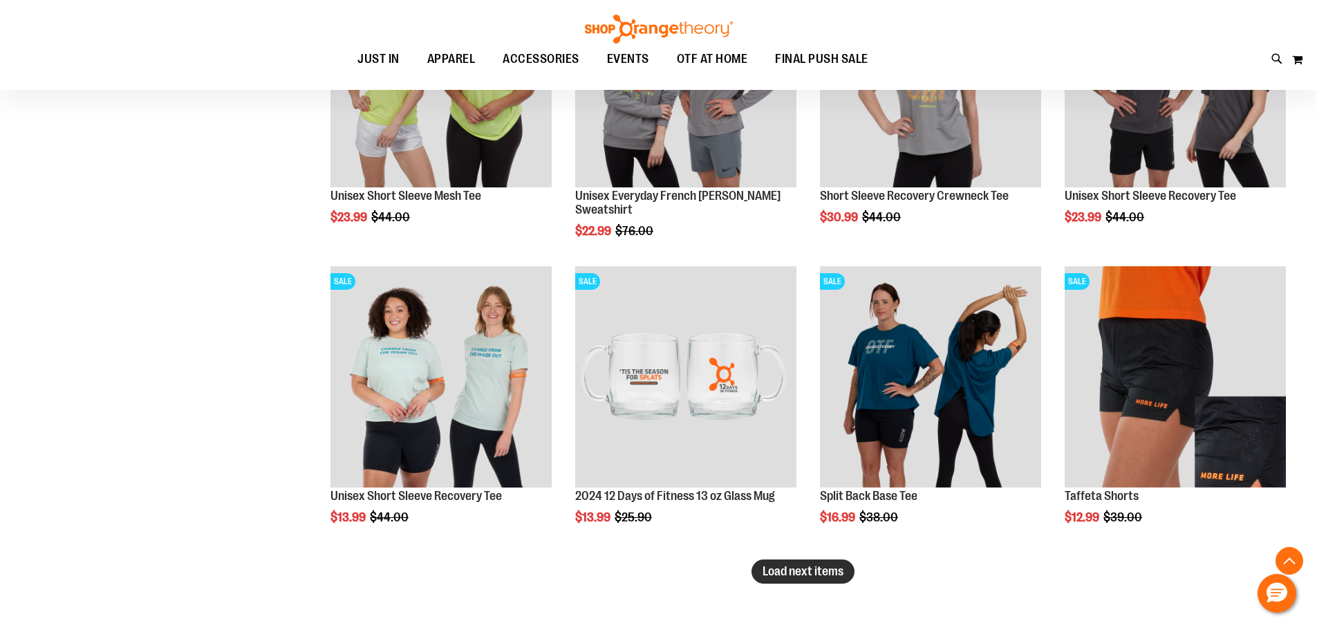
click at [812, 562] on button "Load next items" at bounding box center [803, 571] width 103 height 24
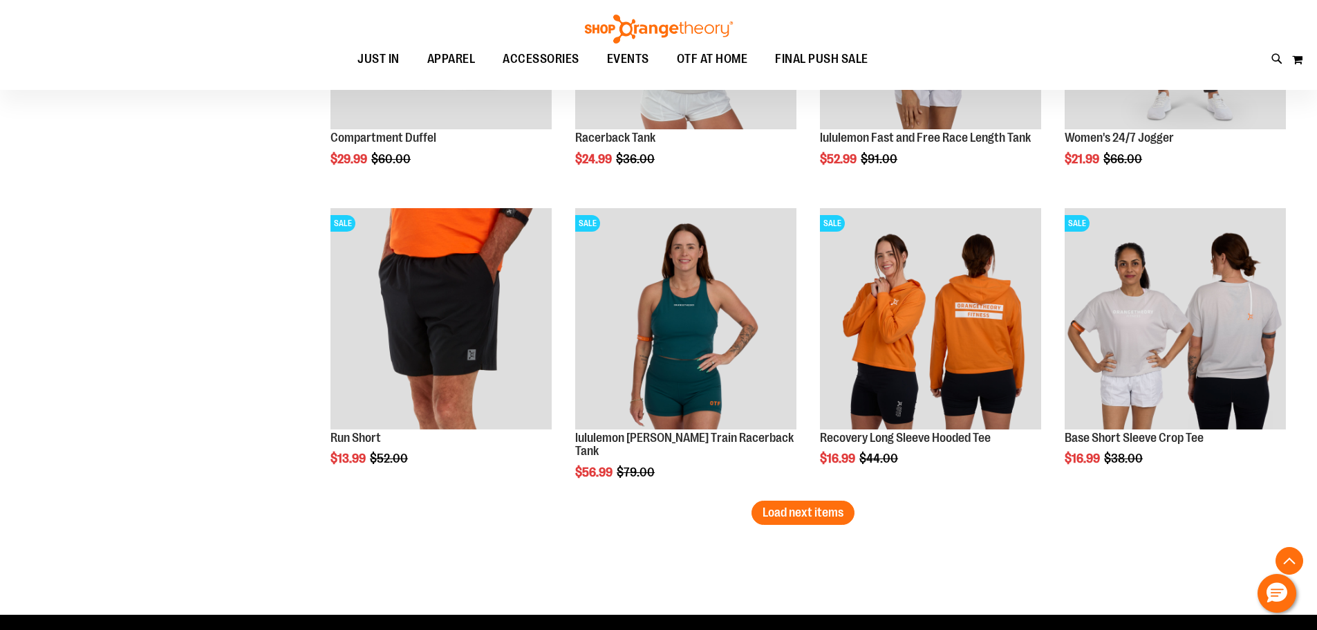
scroll to position [10581, 0]
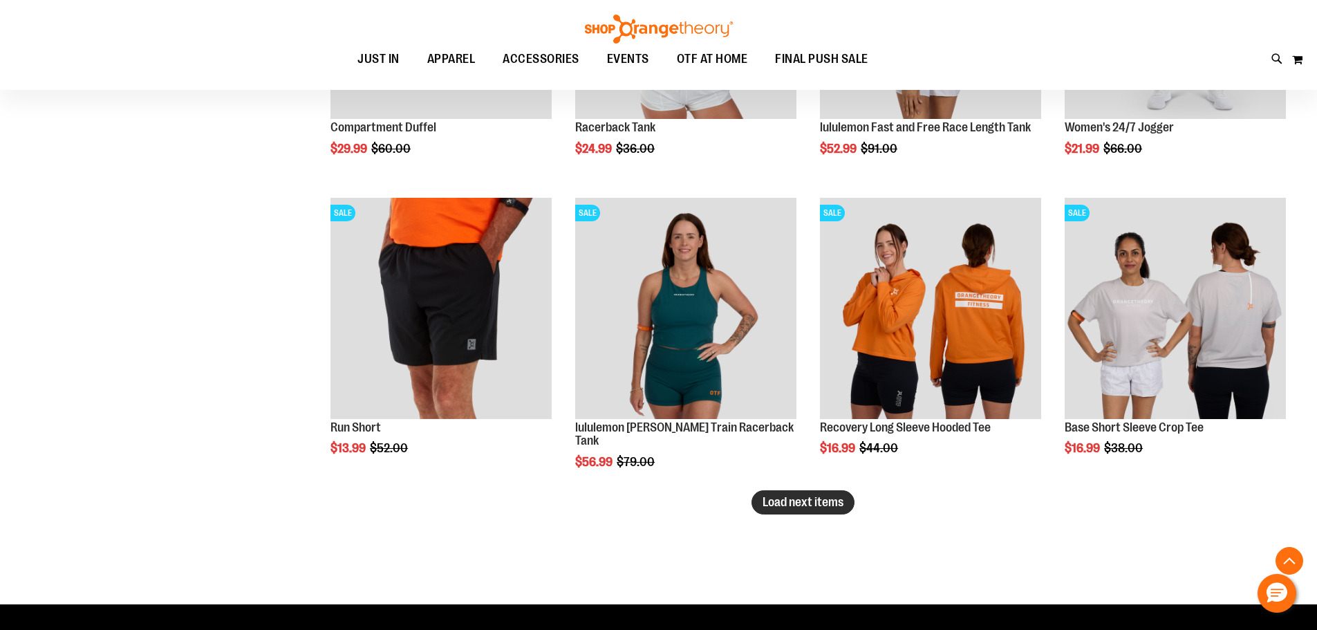
click at [797, 504] on span "Load next items" at bounding box center [803, 502] width 81 height 14
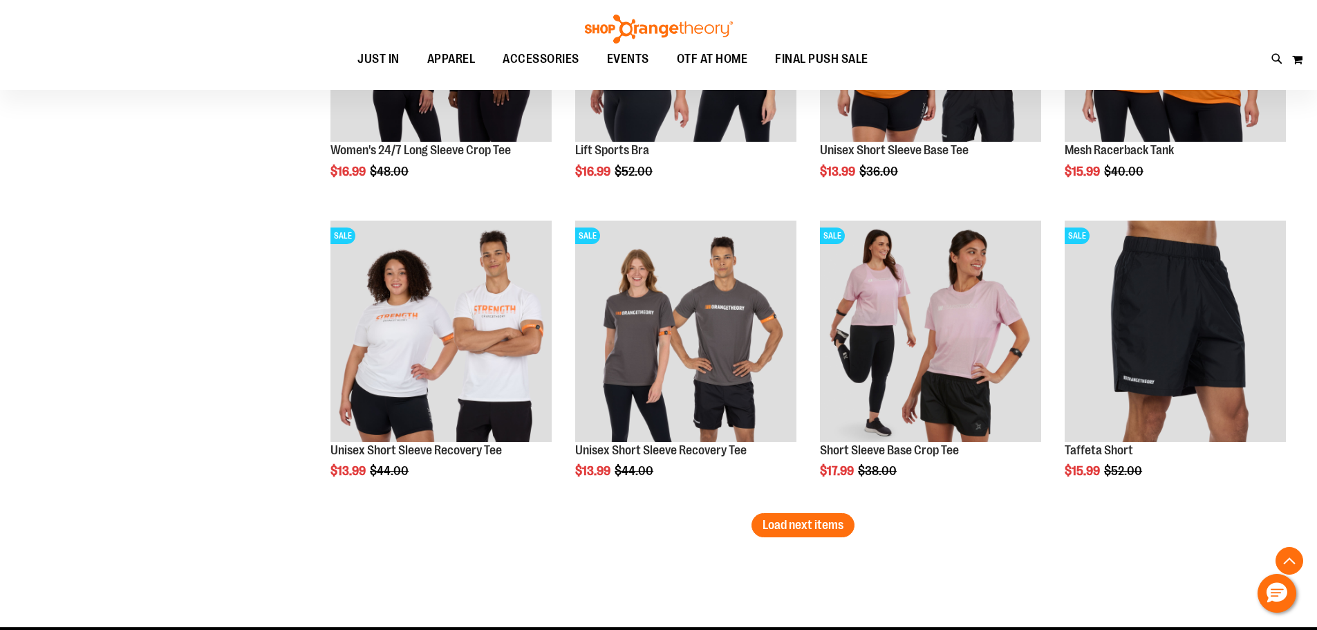
scroll to position [11480, 0]
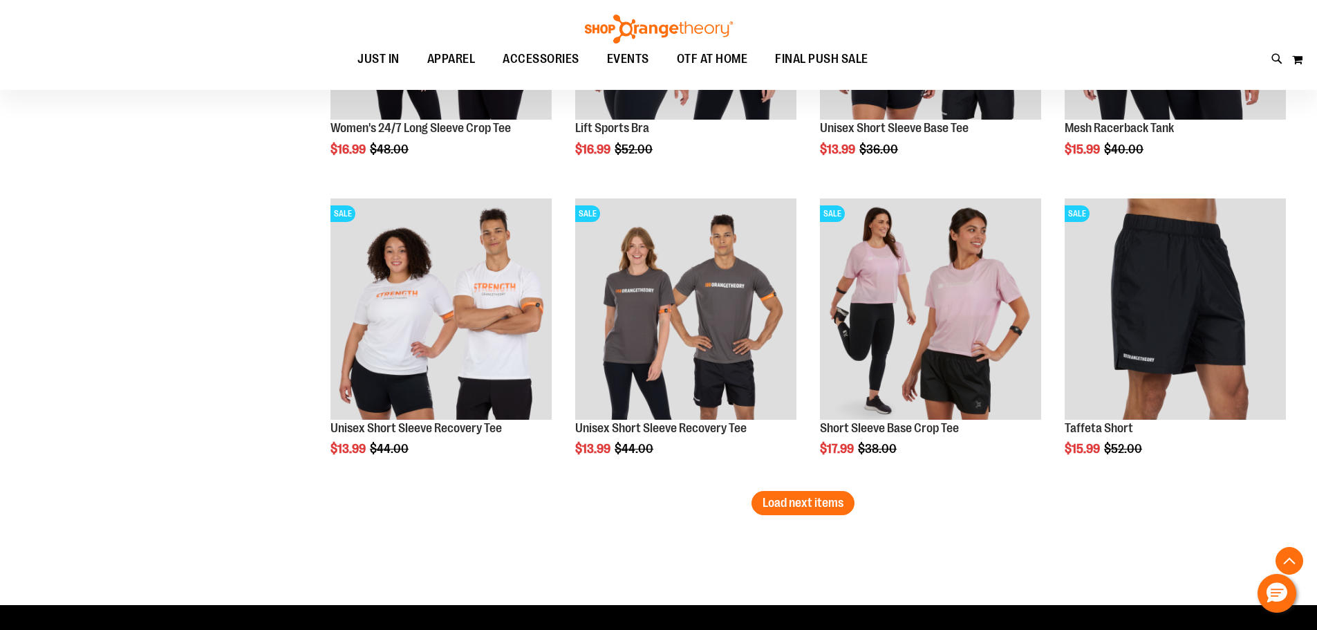
click at [829, 503] on span "Load next items" at bounding box center [803, 503] width 81 height 14
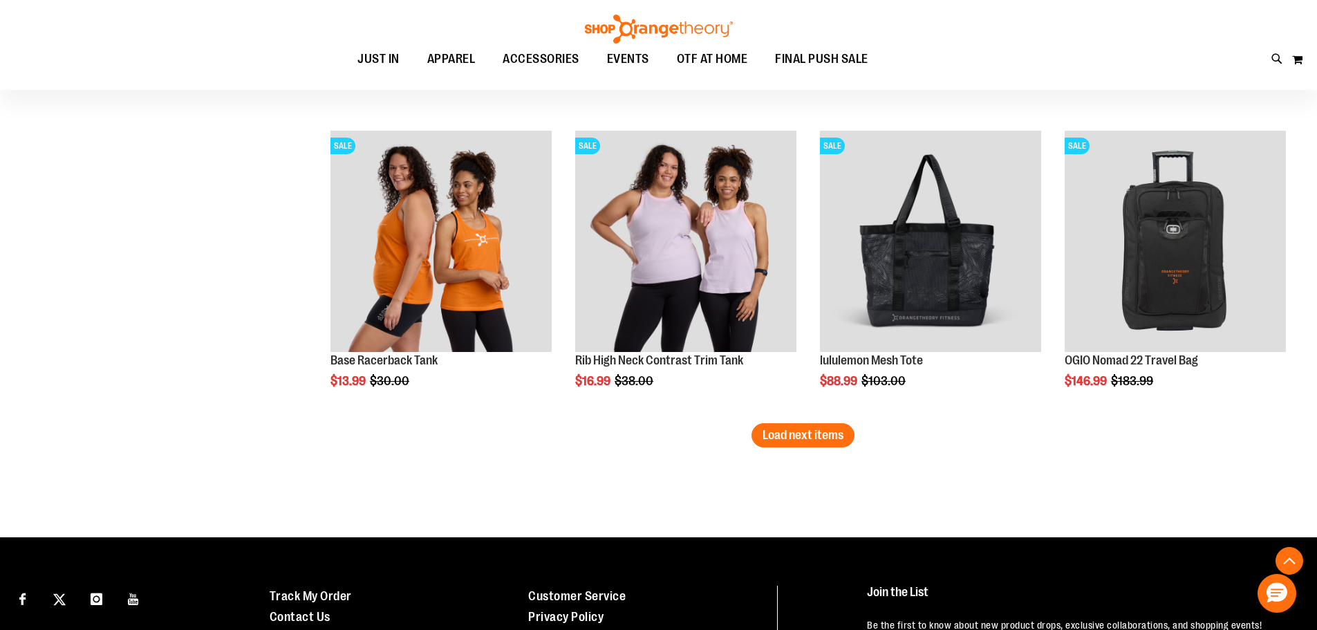
scroll to position [12448, 0]
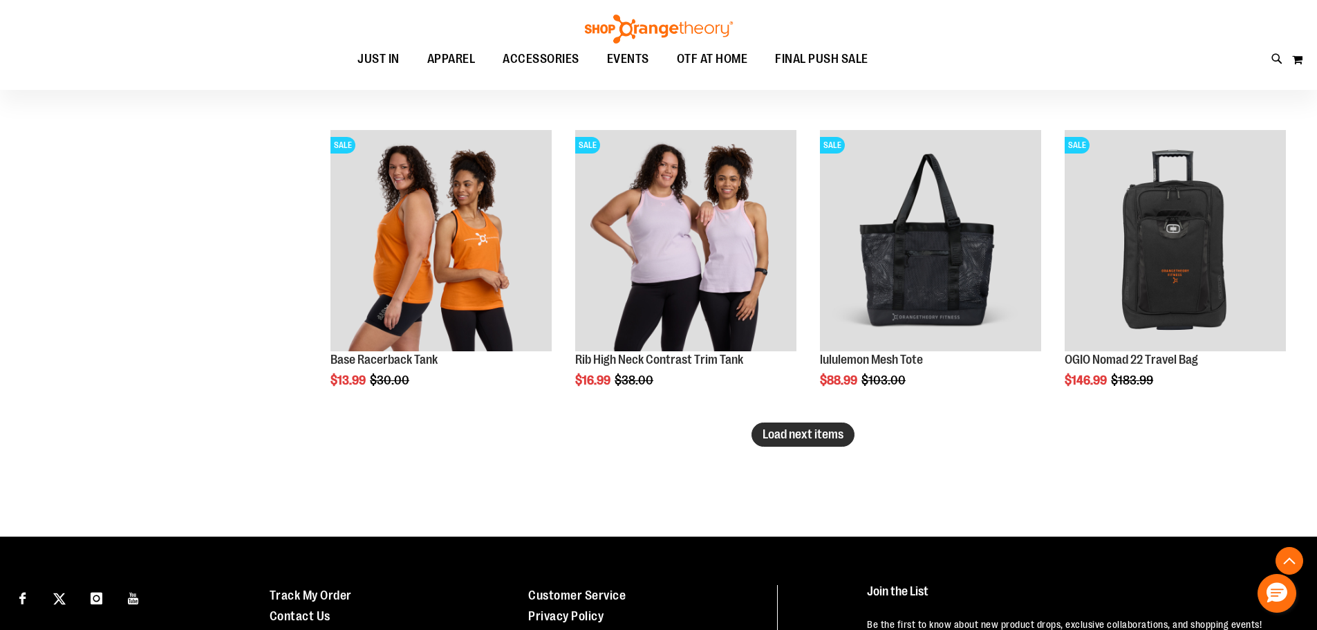
click at [785, 444] on button "Load next items" at bounding box center [803, 435] width 103 height 24
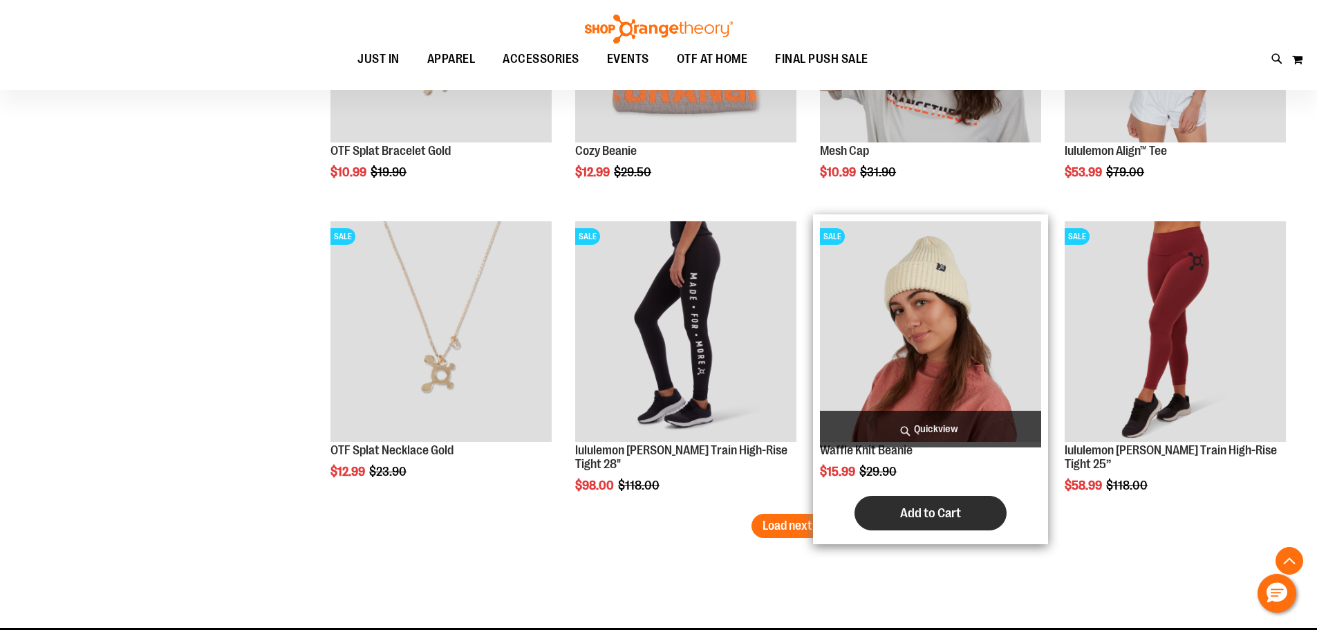
scroll to position [13278, 0]
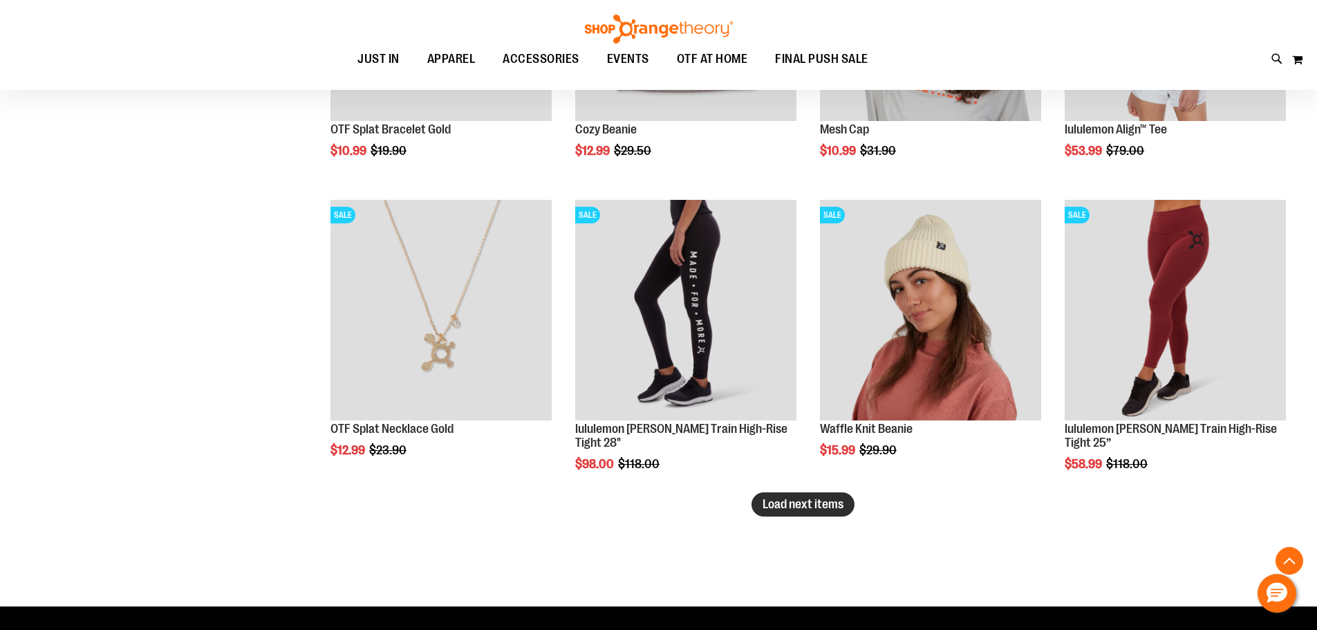
click at [793, 501] on span "Load next items" at bounding box center [803, 504] width 81 height 14
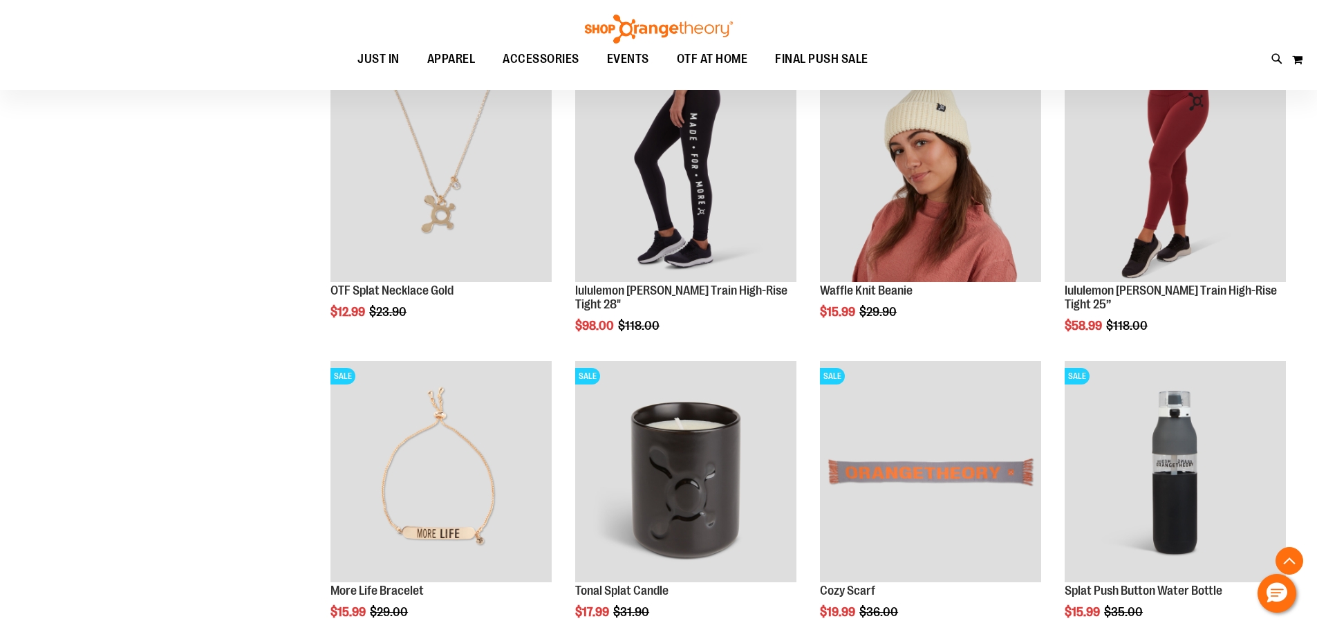
scroll to position [13554, 0]
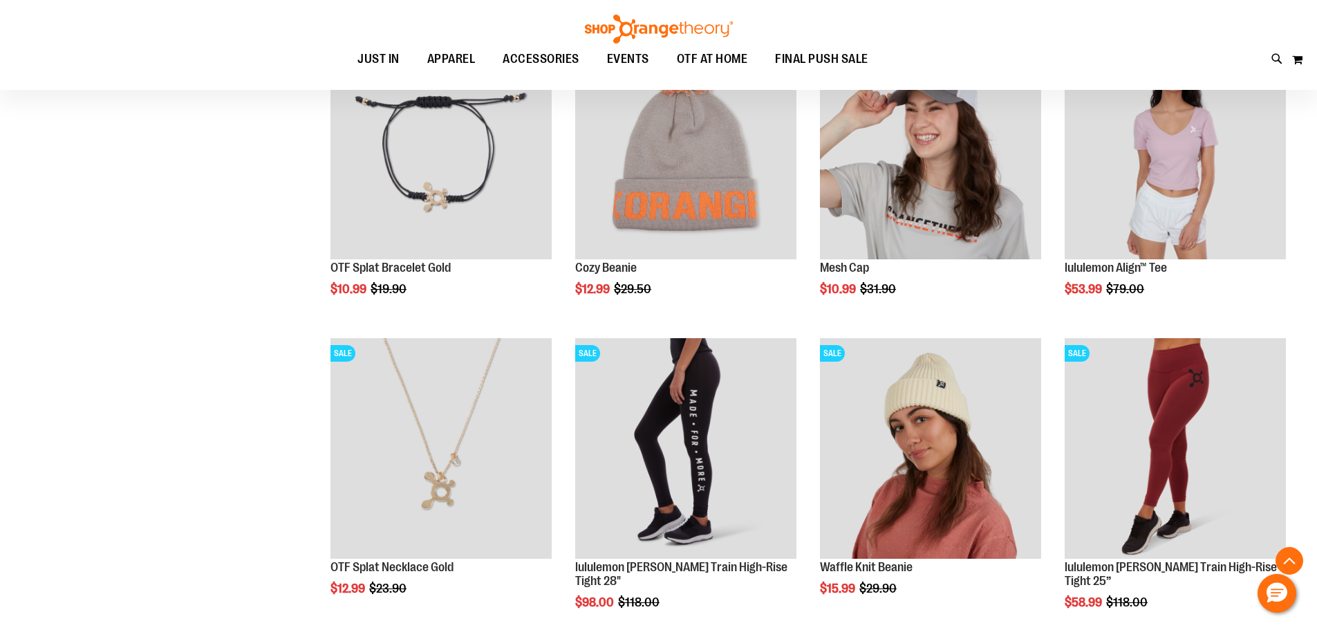
scroll to position [13070, 0]
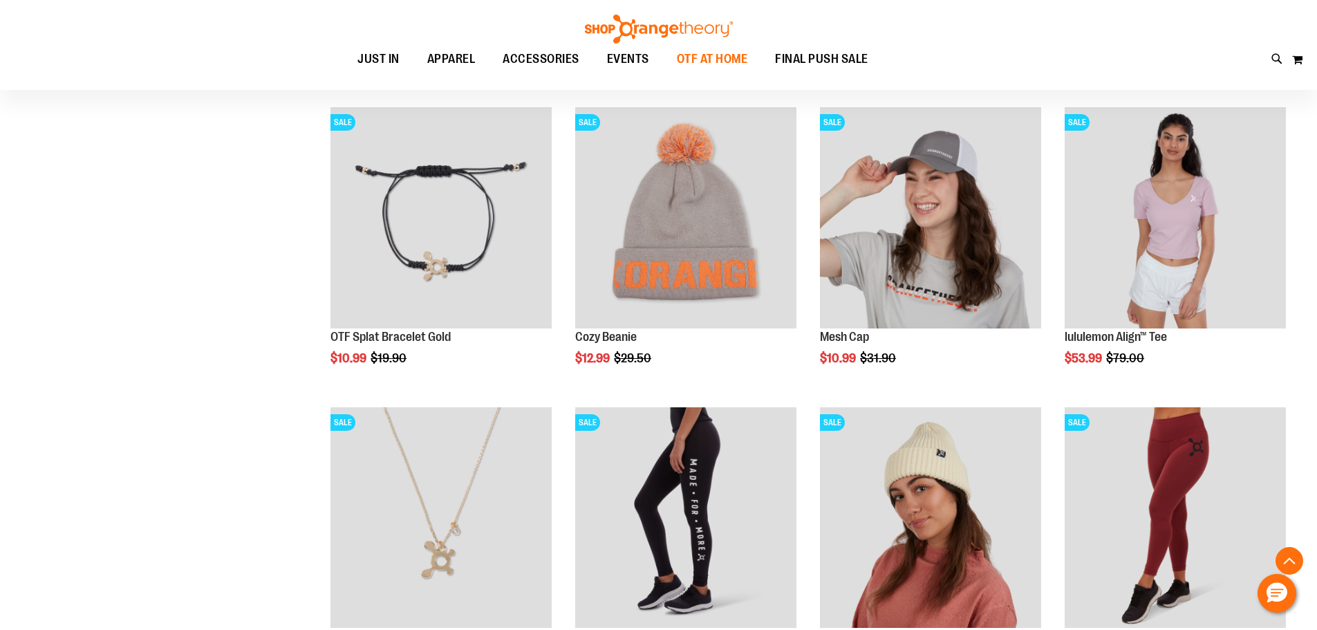
click at [707, 57] on span "OTF AT HOME" at bounding box center [712, 59] width 71 height 31
